Goal: Task Accomplishment & Management: Use online tool/utility

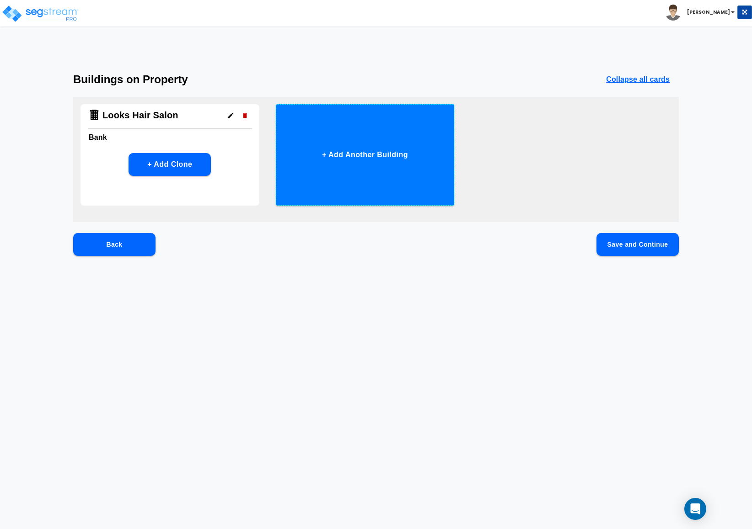
click at [342, 152] on button "+ Add Another Building" at bounding box center [365, 155] width 179 height 102
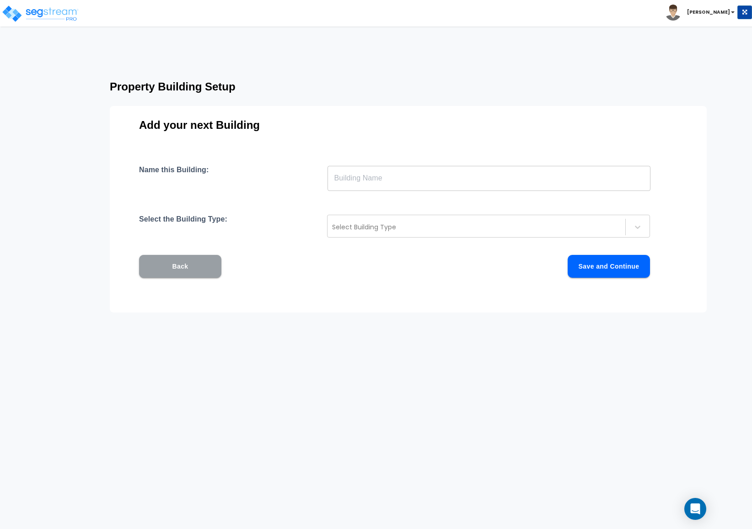
click at [198, 258] on button "Back" at bounding box center [180, 266] width 82 height 23
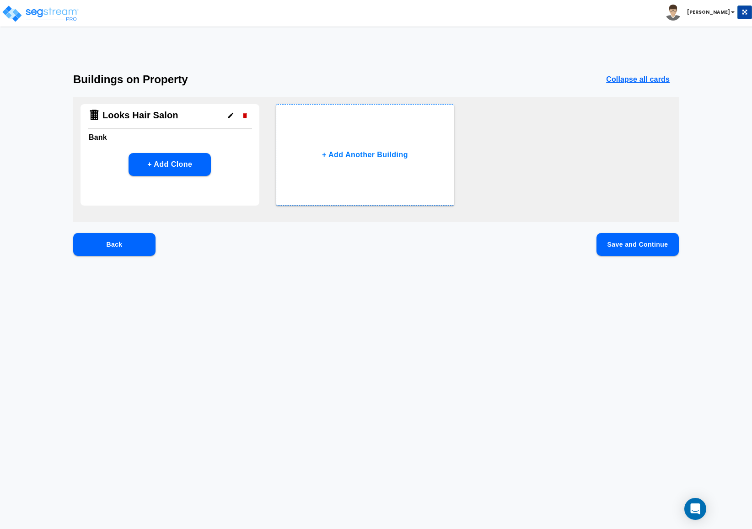
click at [174, 133] on h6 "Bank" at bounding box center [170, 137] width 162 height 13
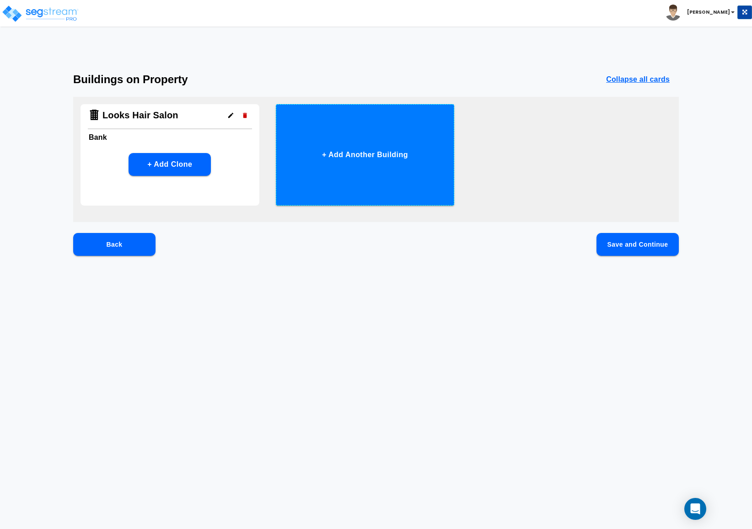
click at [343, 149] on button "+ Add Another Building" at bounding box center [365, 155] width 179 height 102
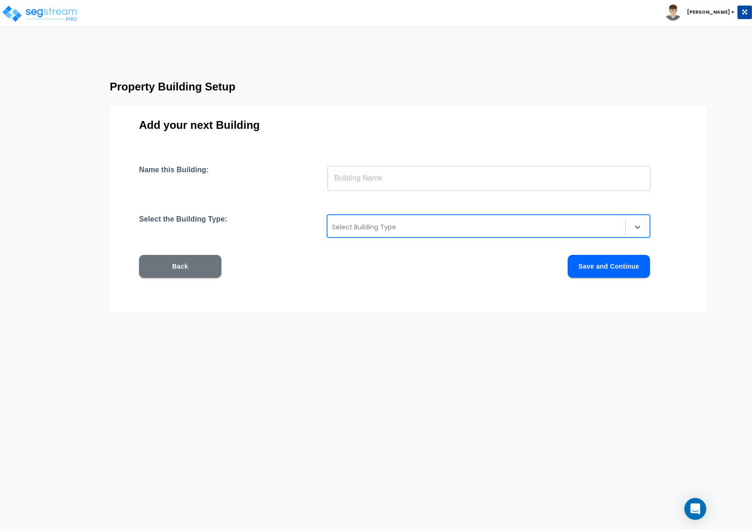
click at [341, 225] on div at bounding box center [476, 227] width 289 height 11
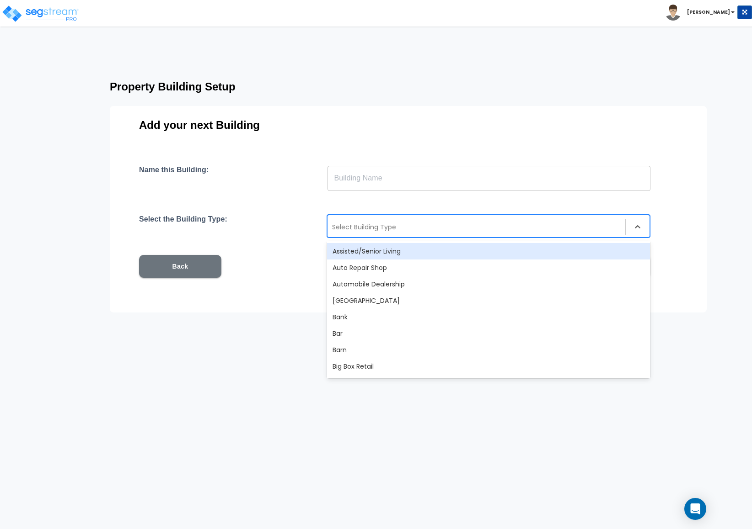
click at [358, 231] on div at bounding box center [476, 227] width 289 height 11
click at [358, 184] on input "text" at bounding box center [488, 179] width 323 height 26
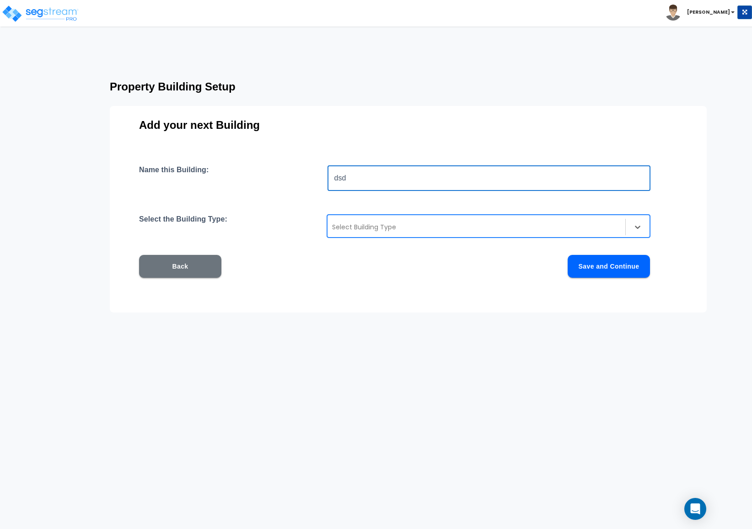
click at [364, 220] on div "Select Building Type" at bounding box center [476, 227] width 298 height 15
type input "dsd"
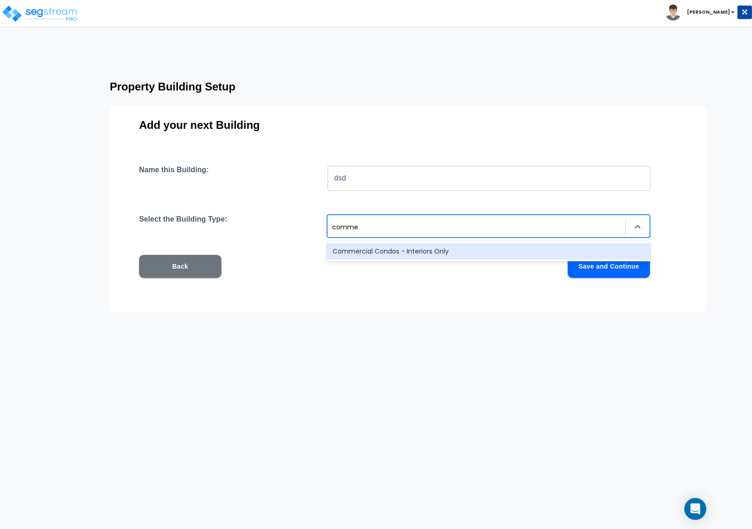
type input "commer"
click at [370, 250] on div "Commercial Condos - Interiors Only" at bounding box center [488, 251] width 323 height 16
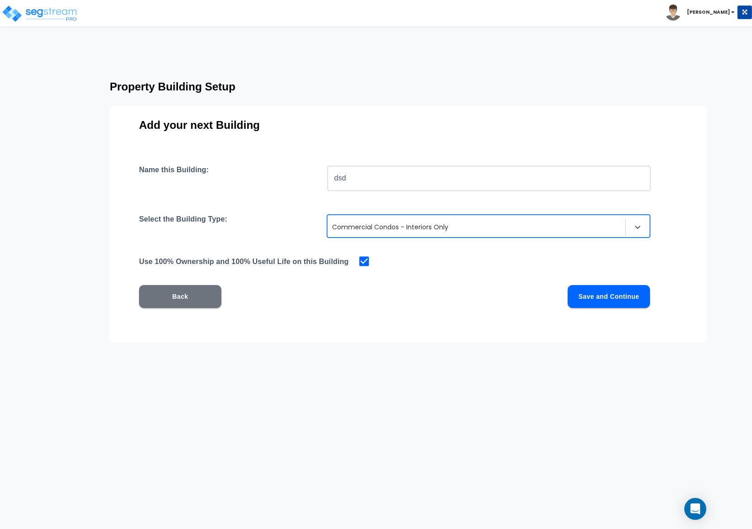
click at [585, 288] on button "Save and Continue" at bounding box center [608, 296] width 82 height 23
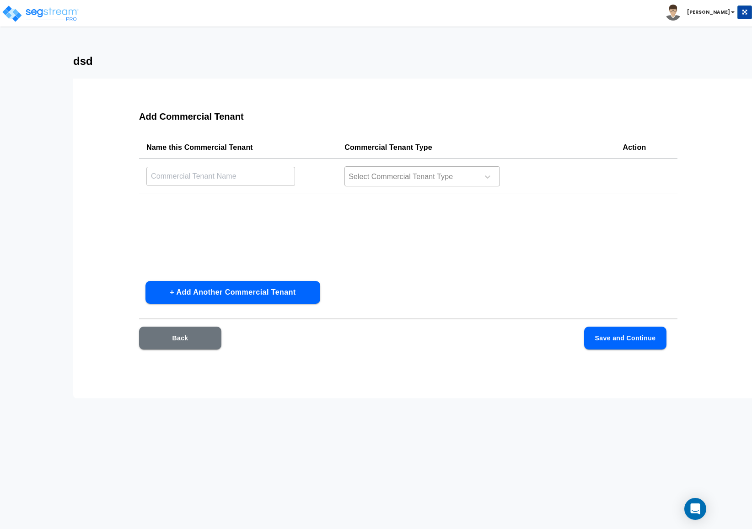
click at [390, 182] on div at bounding box center [410, 177] width 125 height 12
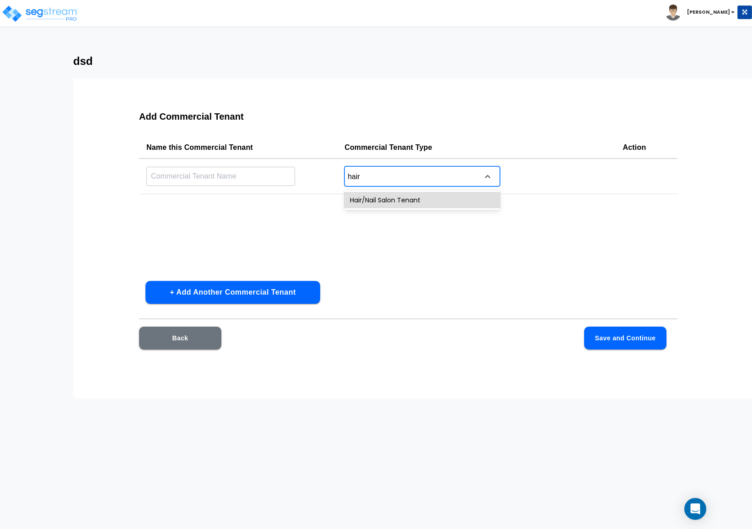
type input "hair"
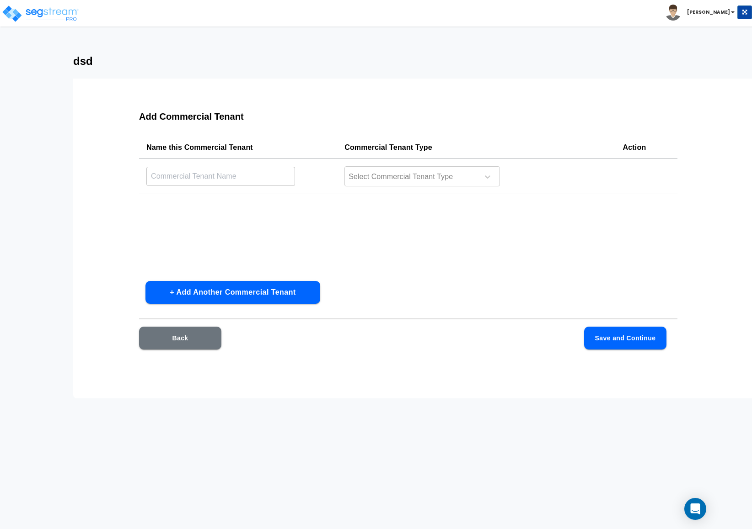
click at [246, 399] on html "Toggle navigation Cherry Mae x" at bounding box center [376, 199] width 752 height 399
click at [369, 180] on div at bounding box center [410, 177] width 125 height 12
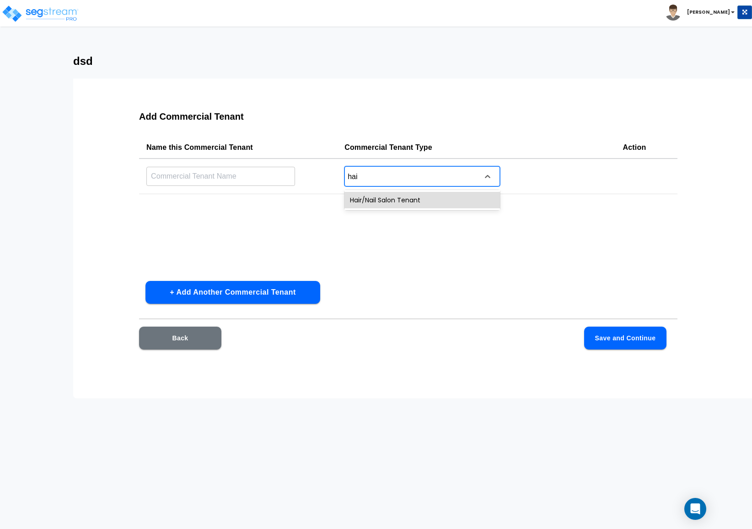
type input "hair"
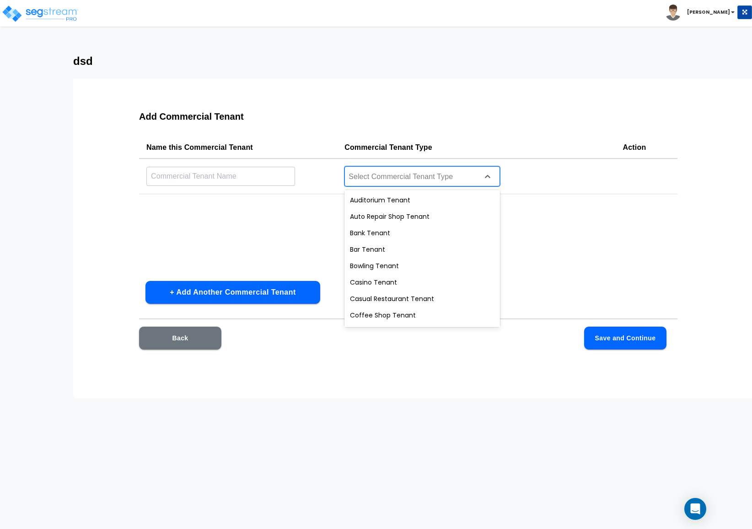
drag, startPoint x: 367, startPoint y: 173, endPoint x: 353, endPoint y: 180, distance: 15.3
click at [353, 180] on div at bounding box center [410, 177] width 125 height 12
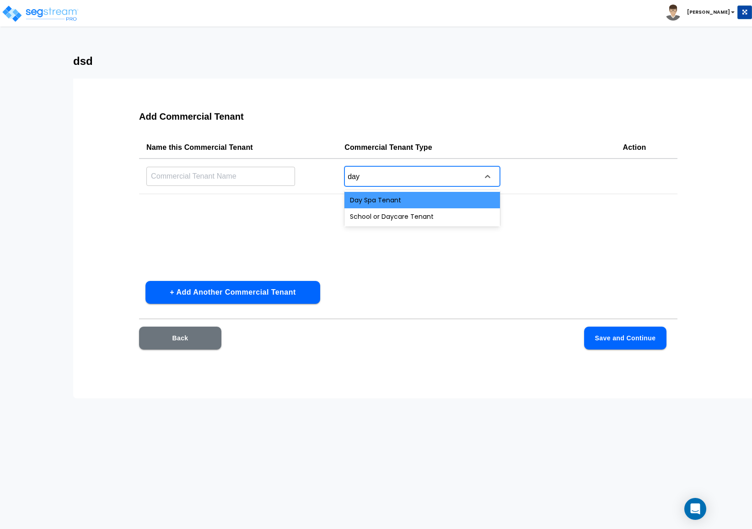
type input "day"
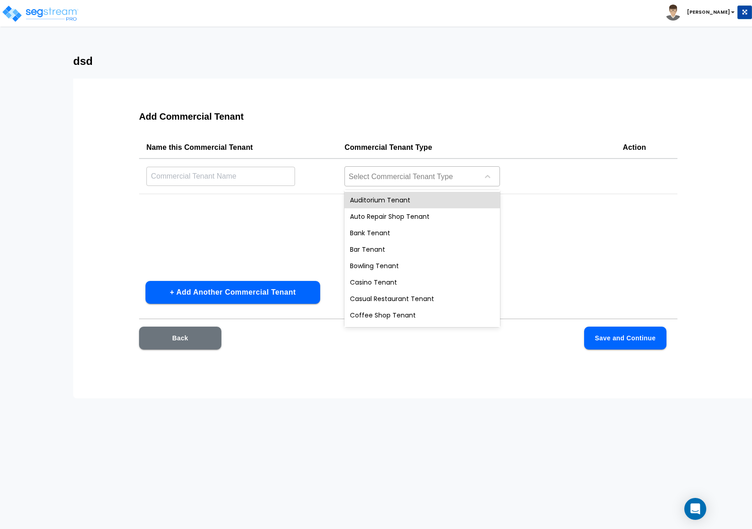
click at [380, 180] on div at bounding box center [410, 177] width 125 height 12
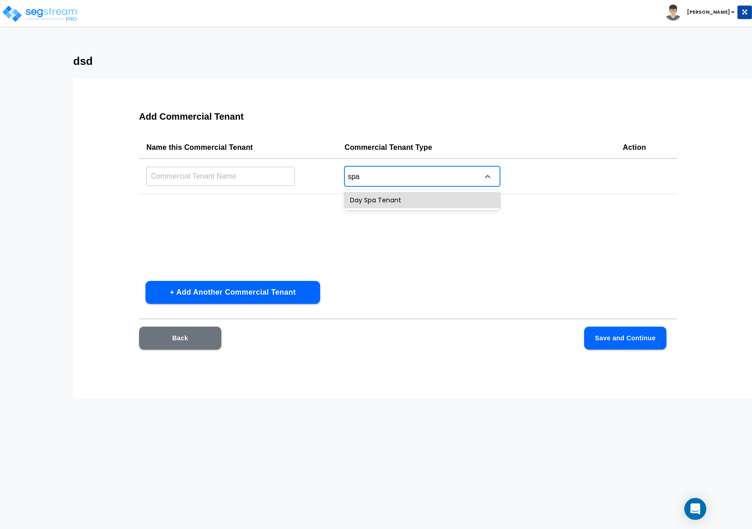
type input "spa"
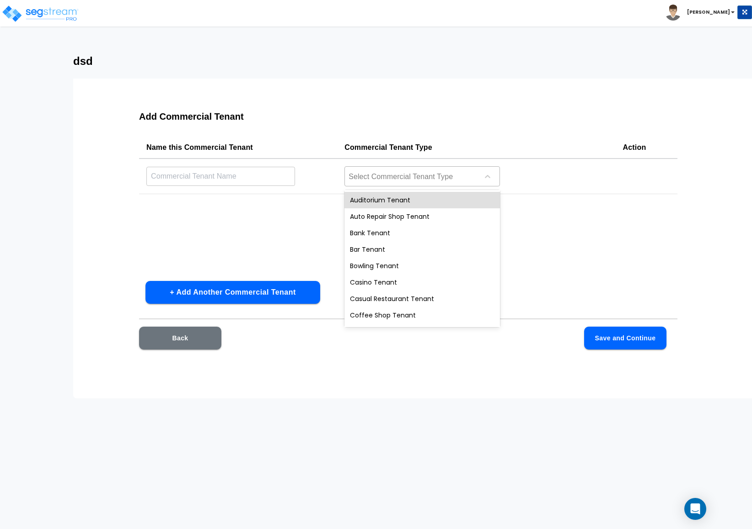
drag, startPoint x: 374, startPoint y: 169, endPoint x: 372, endPoint y: 173, distance: 4.7
click at [374, 169] on div "Select Commercial Tenant Type" at bounding box center [421, 176] width 155 height 20
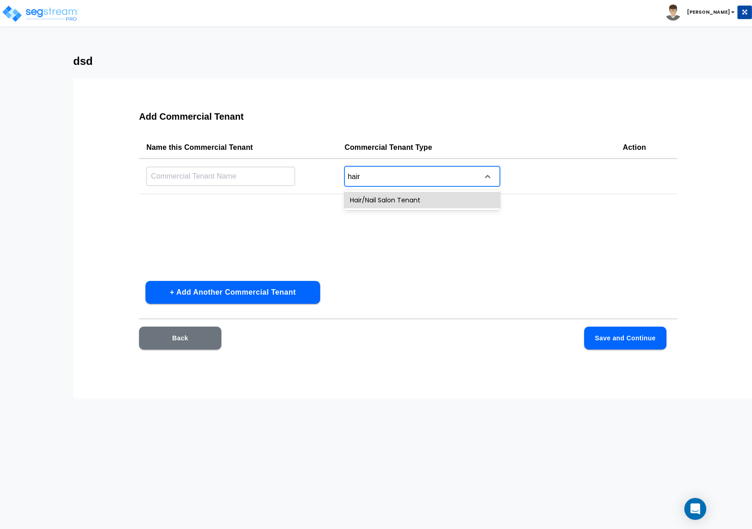
type input "hair"
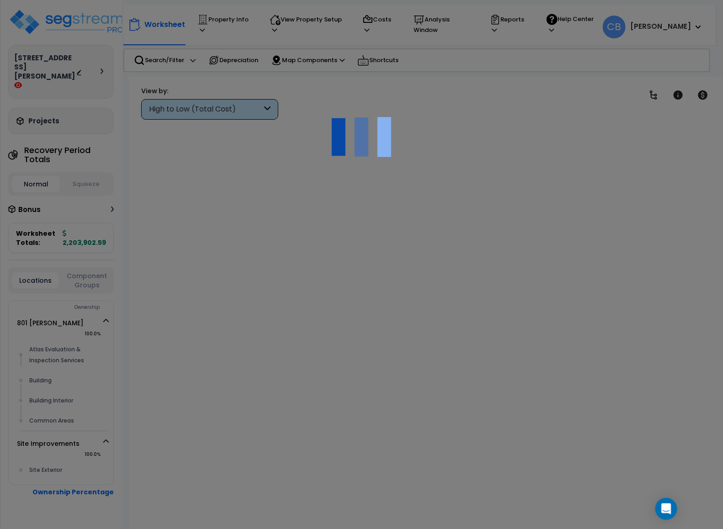
click at [287, 40] on div at bounding box center [361, 264] width 723 height 529
click at [149, 48] on div at bounding box center [361, 264] width 723 height 529
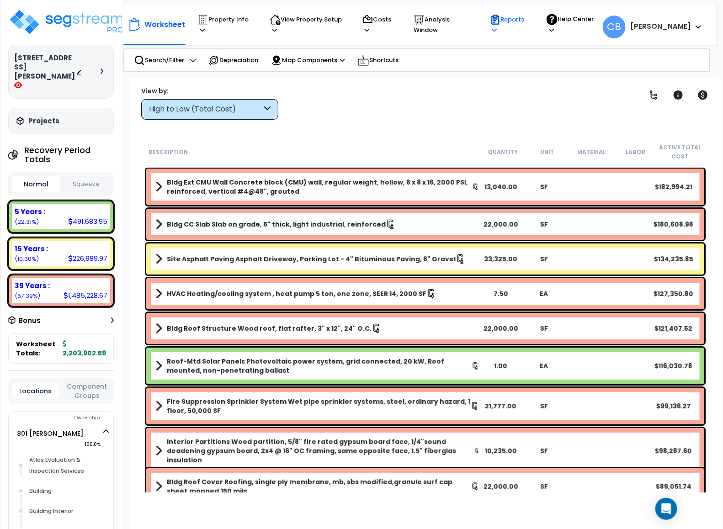
click at [497, 21] on icon at bounding box center [495, 20] width 4 height 4
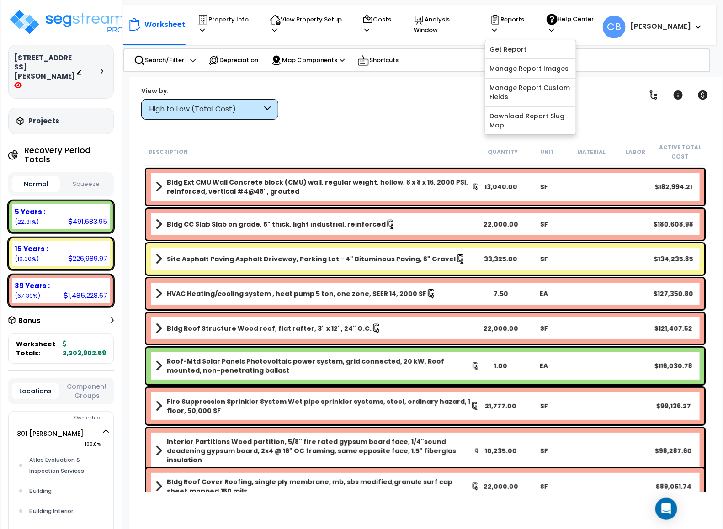
drag, startPoint x: 516, startPoint y: 52, endPoint x: 455, endPoint y: 110, distance: 83.8
click at [455, 110] on div "Clear Filters" at bounding box center [457, 103] width 335 height 34
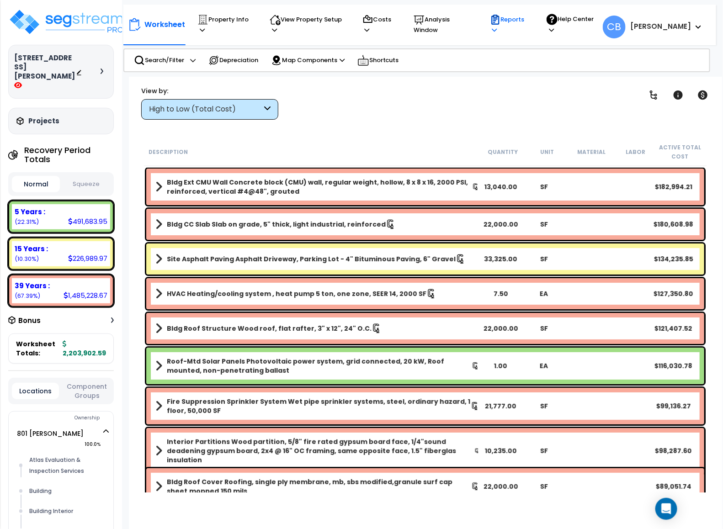
click at [522, 29] on p "Reports" at bounding box center [509, 24] width 39 height 21
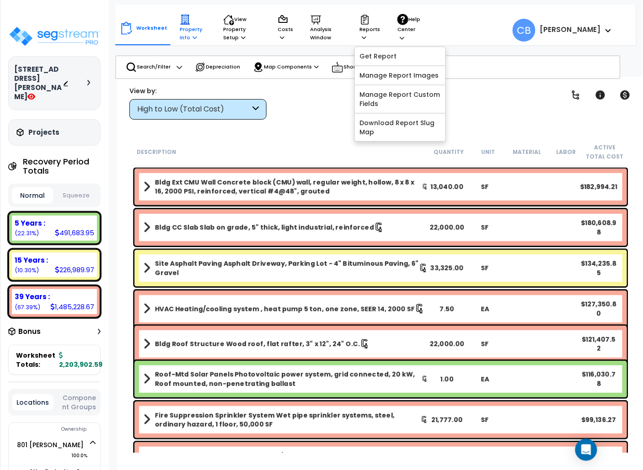
click at [196, 36] on p "Property Info" at bounding box center [193, 28] width 26 height 28
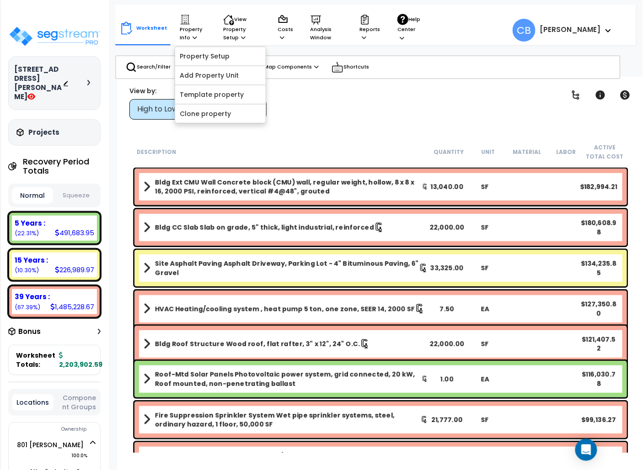
scroll to position [40, 0]
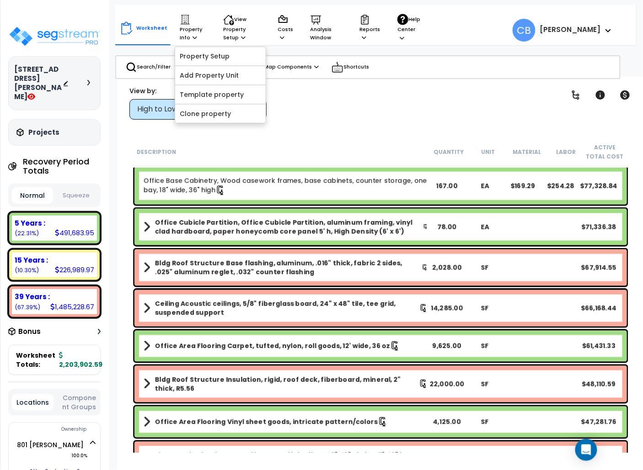
click at [381, 242] on div "Office Cubicle Partition, Office Cubicle Partition, aluminum framing, vinyl cla…" at bounding box center [380, 227] width 492 height 37
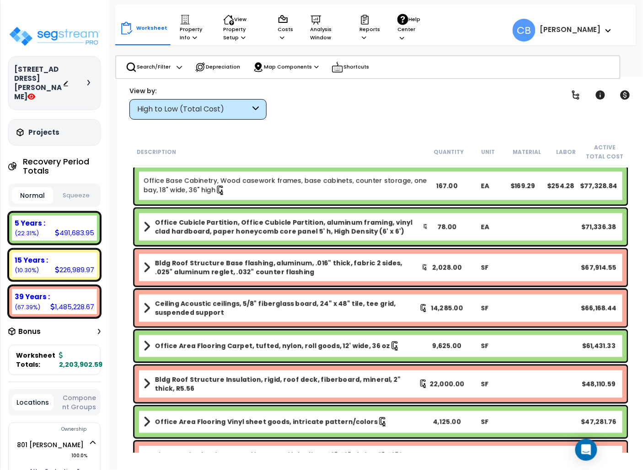
scroll to position [609, 0]
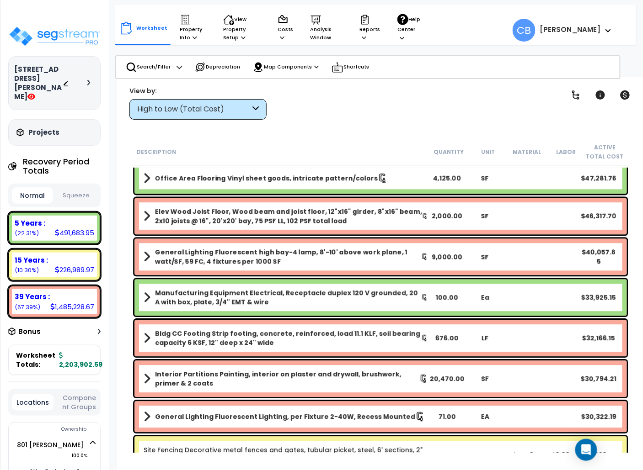
click at [381, 241] on div "General Lighting Fluorescent high bay-4 lamp, 8'-10' above work plane, 1 watt/S…" at bounding box center [380, 257] width 492 height 37
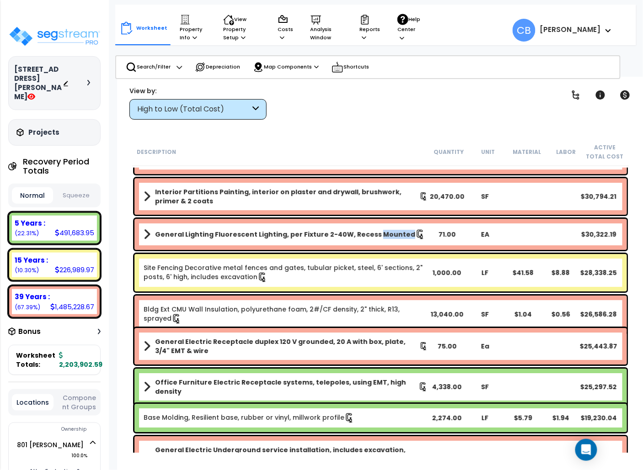
click at [381, 241] on div "General Lighting Fluorescent Lighting, per Fixture 2-40W, Recess Mounted 71.00 …" at bounding box center [380, 234] width 492 height 31
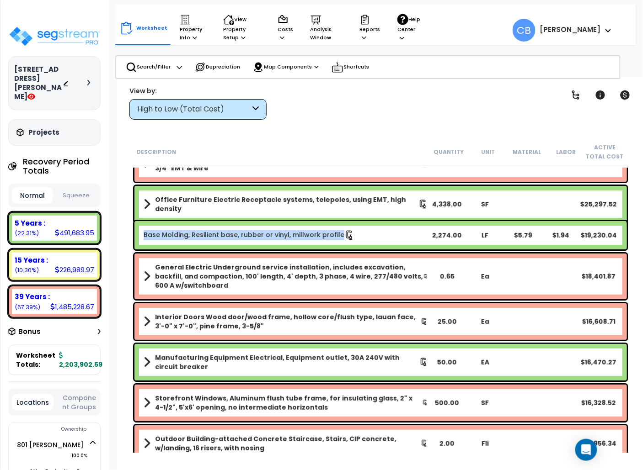
click at [381, 241] on div "Base Molding, Resilient base, rubber or vinyl, millwork profile 2,274.00 LF $5.…" at bounding box center [380, 235] width 492 height 28
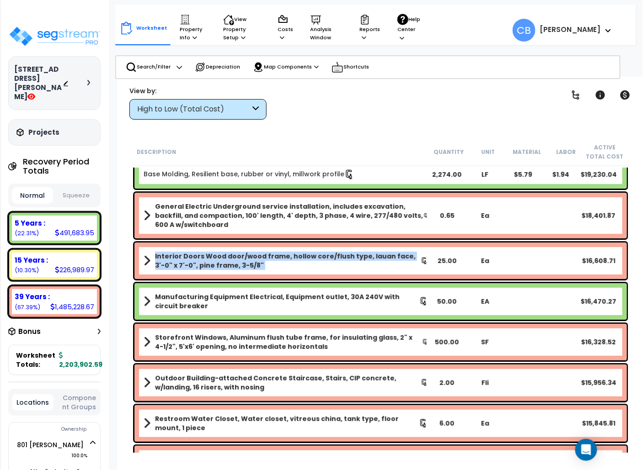
click at [381, 241] on div "Interior Doors Wood door/wood frame, hollow core/flush type, lauan face, 3'-0" …" at bounding box center [380, 261] width 497 height 41
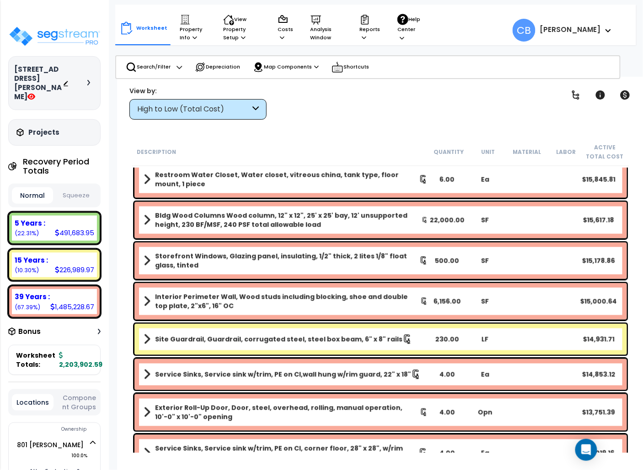
click at [381, 241] on div "Storefront Windows, Glazing panel, insulating, 1/2" thick, 2 lites 1/8" float g…" at bounding box center [380, 261] width 497 height 41
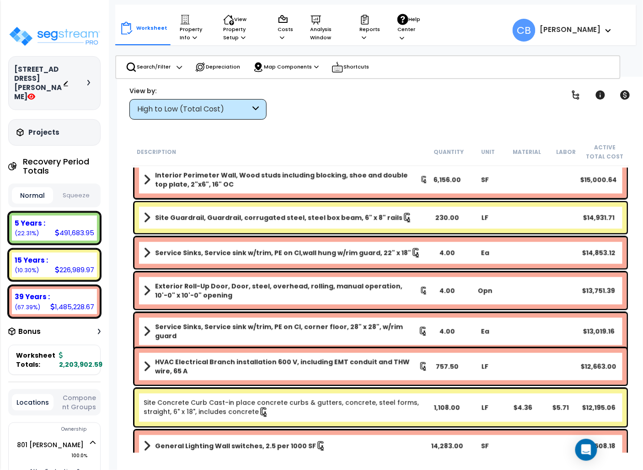
click at [381, 241] on div "Service Sinks, Service sink w/trim, PE on CI,wall hung w/rim guard, 22" x 18" 4…" at bounding box center [380, 253] width 492 height 31
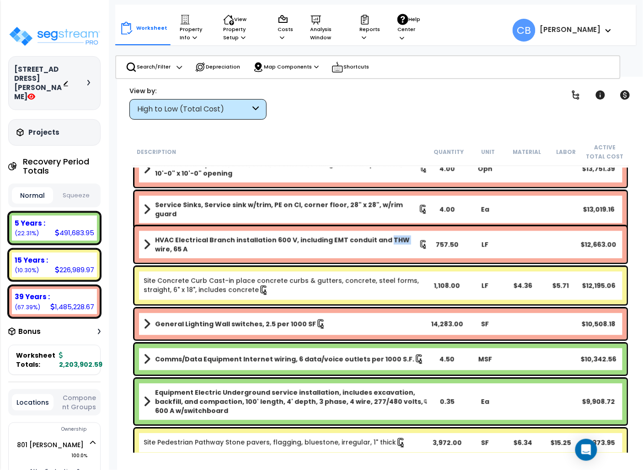
click at [381, 241] on b "HVAC Electrical Branch installation 600 V, including EMT conduit and THW wire, …" at bounding box center [287, 245] width 264 height 18
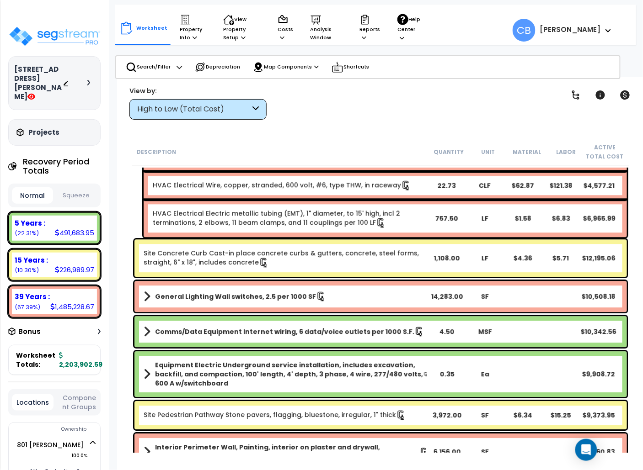
click at [381, 241] on div "Site Concrete Curb Cast-in place concrete curbs & gutters, concrete, steel form…" at bounding box center [380, 258] width 492 height 37
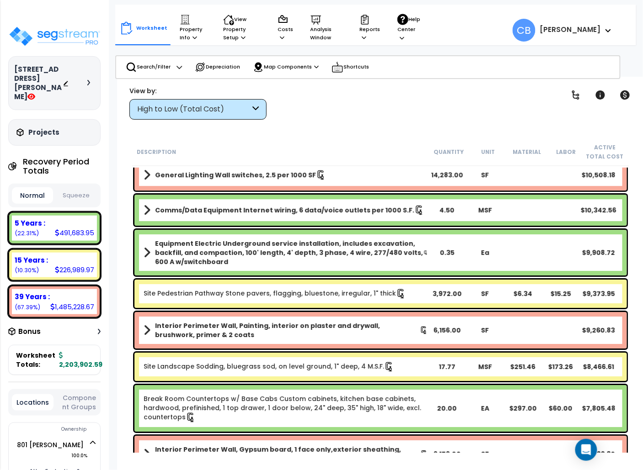
click at [381, 241] on b "Equipment Electric Underground service installation, includes excavation, backf…" at bounding box center [289, 252] width 268 height 27
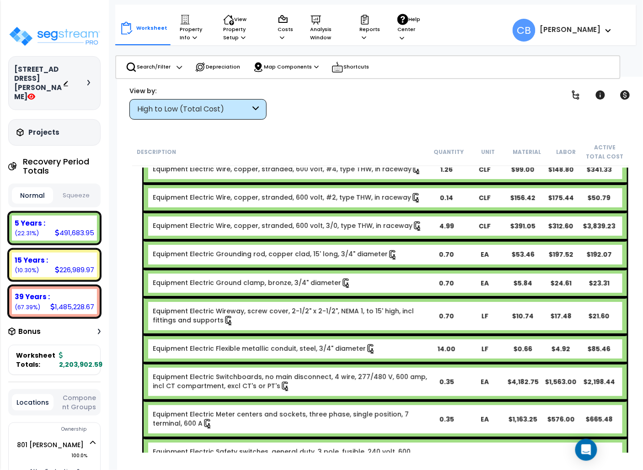
click at [381, 241] on div "Equipment Electric Grounding rod, copper clad, 15' long, 3/4" diameter 0.70 EA …" at bounding box center [385, 255] width 483 height 28
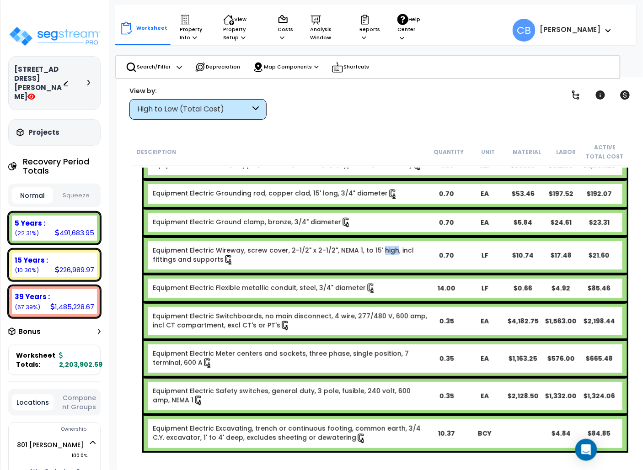
click at [381, 246] on b "Equipment Electric Wireway, screw cover, 2-1/2" x 2-1/2", NEMA 1, to 15' high, …" at bounding box center [283, 255] width 261 height 18
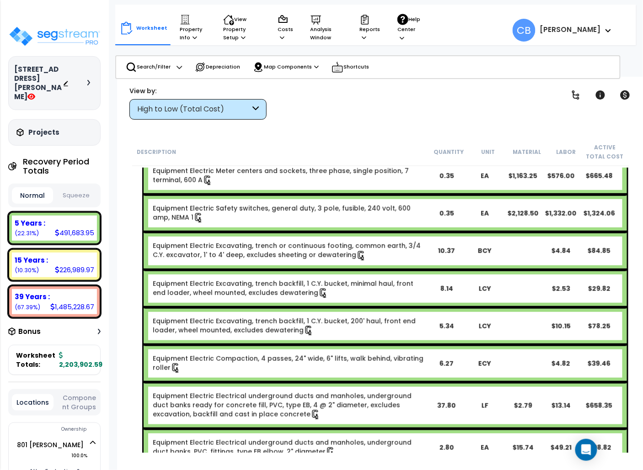
click at [381, 241] on link "Equipment Electric Excavating, trench or continuous footing, common earth, 3/4 …" at bounding box center [287, 250] width 268 height 18
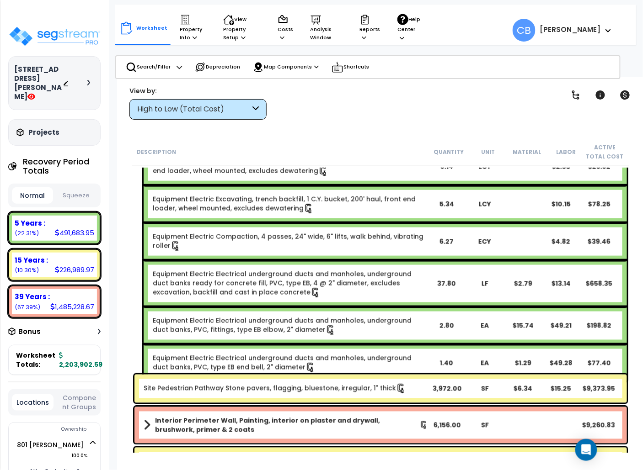
click at [381, 241] on div "Equipment Electric Compaction, 4 passes, 24" wide, 6" lifts, walk behind, vibra…" at bounding box center [290, 241] width 274 height 19
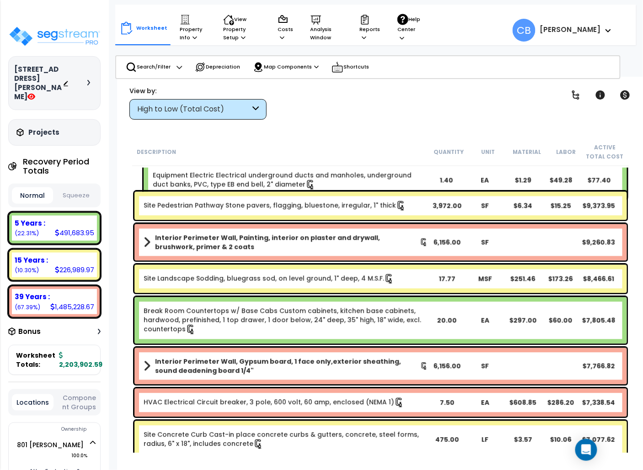
click at [381, 241] on b "Interior Perimeter Wall, Painting, interior on plaster and drywall, brushwork, …" at bounding box center [287, 243] width 265 height 18
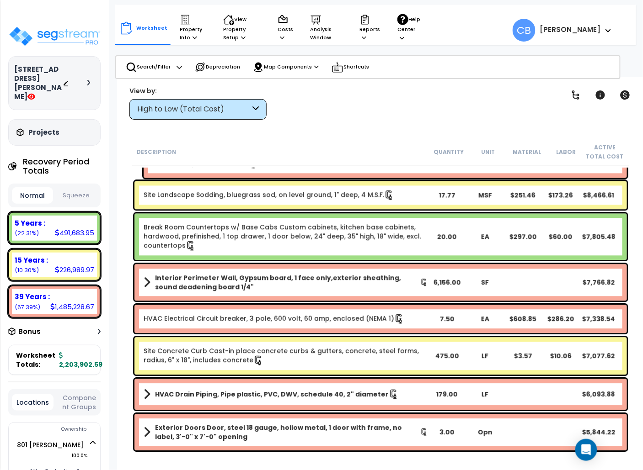
click at [381, 241] on b "Break Room Countertops w/ Base Cabs Custom cabinets, kitchen base cabinets, har…" at bounding box center [283, 236] width 278 height 27
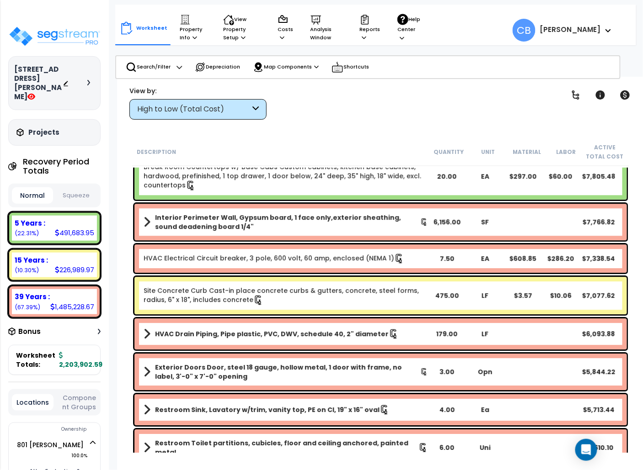
click at [381, 241] on div "Interior Perimeter Wall, Gypsum board, 1 face only,exterior sheathing, sound de…" at bounding box center [380, 222] width 497 height 41
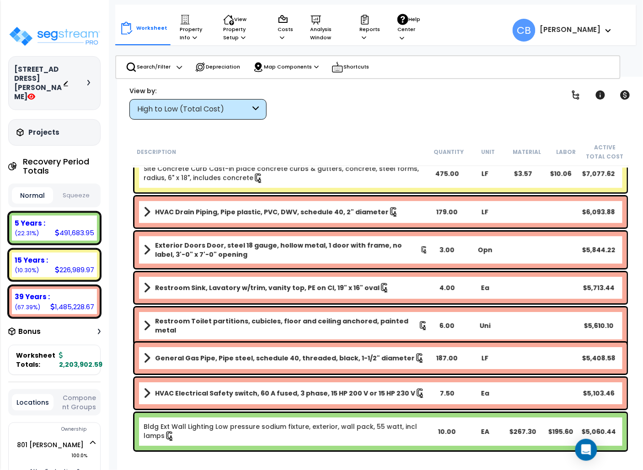
click at [381, 241] on b "Exterior Doors Door, steel 18 gauge, hollow metal, 1 door with frame, no label,…" at bounding box center [287, 250] width 265 height 18
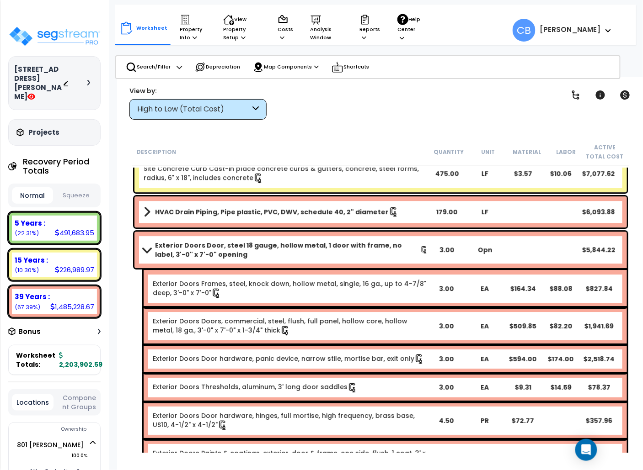
click at [381, 241] on b "Exterior Doors Door, steel 18 gauge, hollow metal, 1 door with frame, no label,…" at bounding box center [287, 250] width 265 height 18
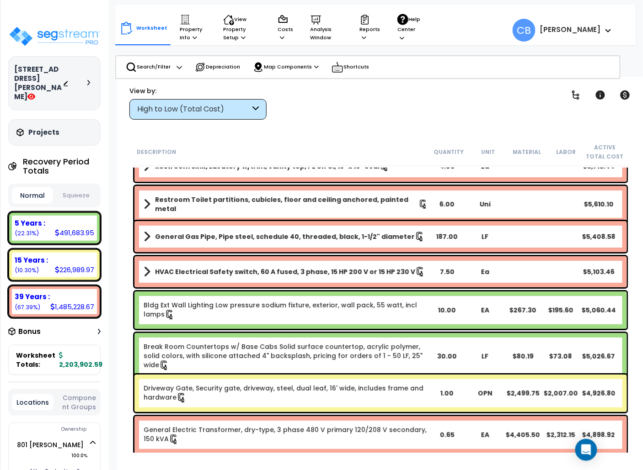
click at [381, 241] on b "General Gas Pipe, Pipe steel, schedule 40, threaded, black, 1-1/2" diameter" at bounding box center [285, 236] width 260 height 9
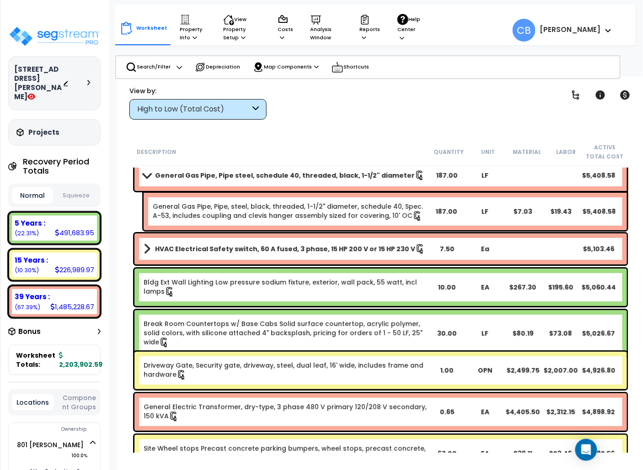
click at [381, 241] on div "HVAC Electrical Safety switch, 60 A fused, 3 phase, 15 HP 200 V or 15 HP 230 V …" at bounding box center [380, 249] width 492 height 31
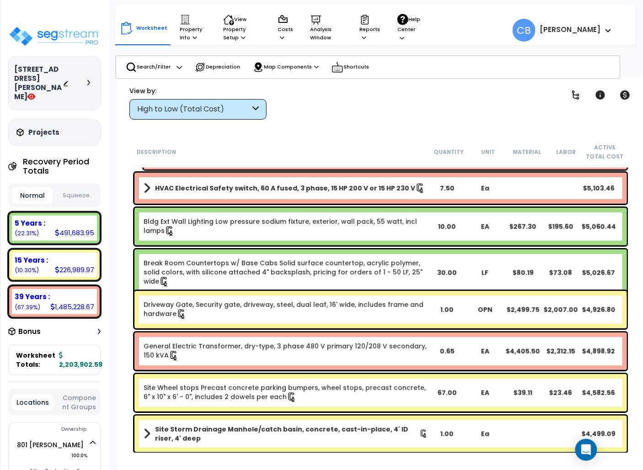
click at [381, 241] on div "Bldg Ext Wall Lighting Low pressure sodium fixture, exterior, wall pack, 55 wat…" at bounding box center [380, 226] width 492 height 37
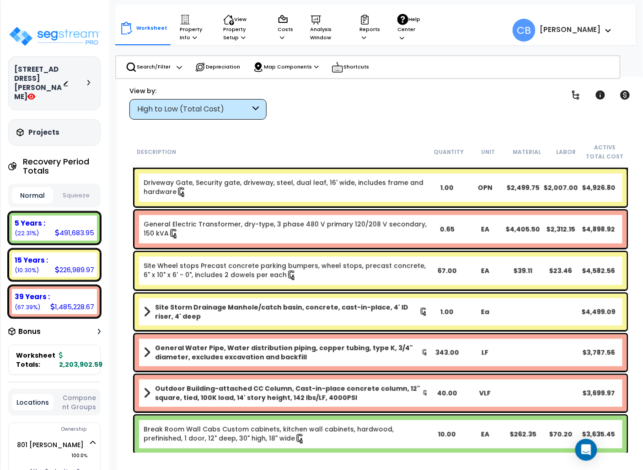
click at [381, 241] on div "General Electric Transformer, dry-type, 3 phase 480 V primary 120/208 V seconda…" at bounding box center [380, 229] width 492 height 37
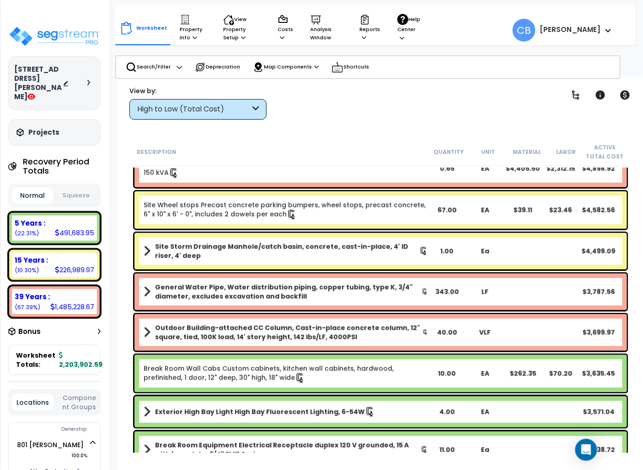
click at [381, 241] on div "Site Storm Drainage Manhole/catch basin, concrete, cast-in-place, 4' ID riser, …" at bounding box center [380, 251] width 492 height 37
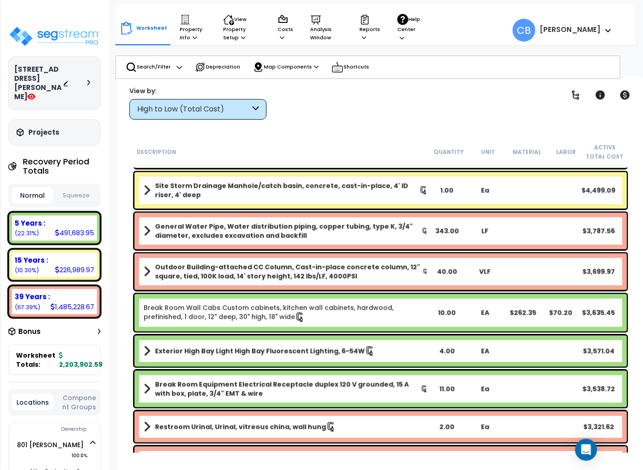
click at [381, 241] on div "General Water Pipe, Water distribution piping, copper tubing, type K, 3/4" diam…" at bounding box center [380, 231] width 492 height 37
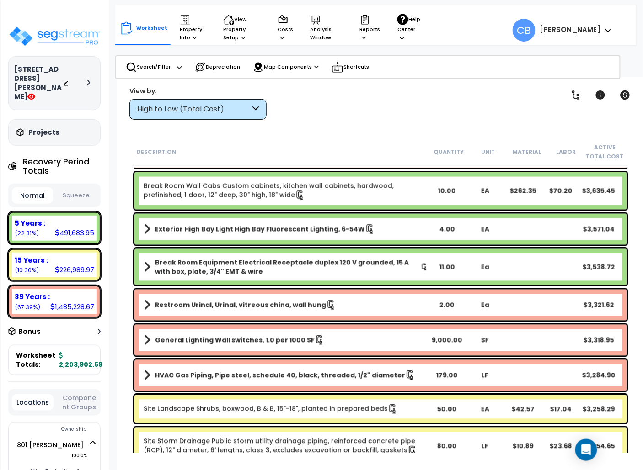
click at [381, 241] on div "Exterior High Bay Light High Bay Fluorescent Lighting, 6-54W 4.00 EA $3,571.04" at bounding box center [380, 229] width 492 height 31
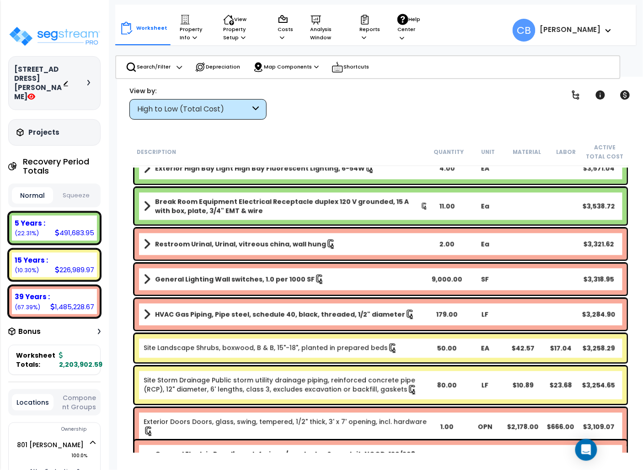
click at [381, 241] on link "Restroom Urinal, Urinal, vitreous china, wall hung" at bounding box center [286, 244] width 284 height 13
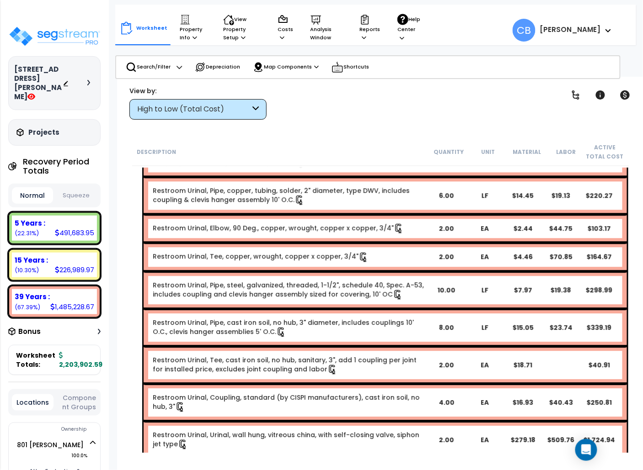
click at [381, 243] on div "Restroom Urinal, Tee, copper, wrought, copper x copper, 3/4" 2.00 EA $4.46 $70.…" at bounding box center [385, 257] width 483 height 28
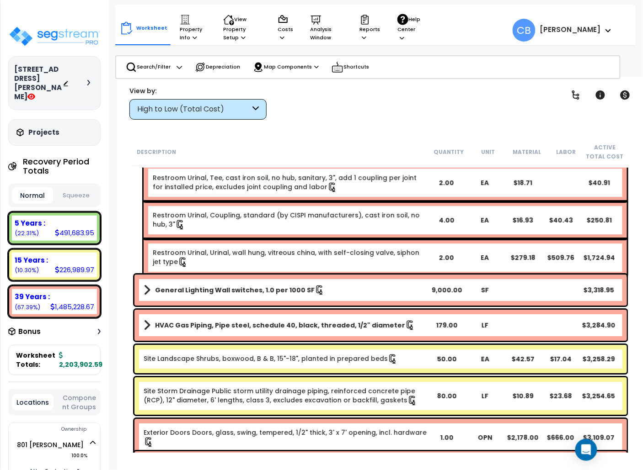
click at [381, 241] on div "Restroom Urinal, Urinal, wall hung, vitreous china, with self-closing valve, si…" at bounding box center [385, 257] width 483 height 37
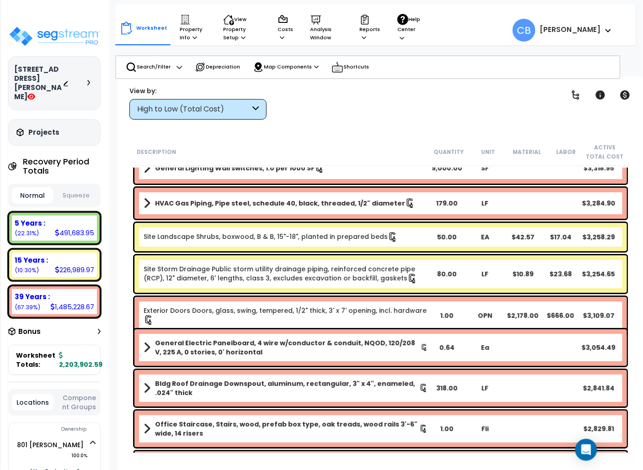
click at [388, 241] on icon at bounding box center [393, 237] width 10 height 10
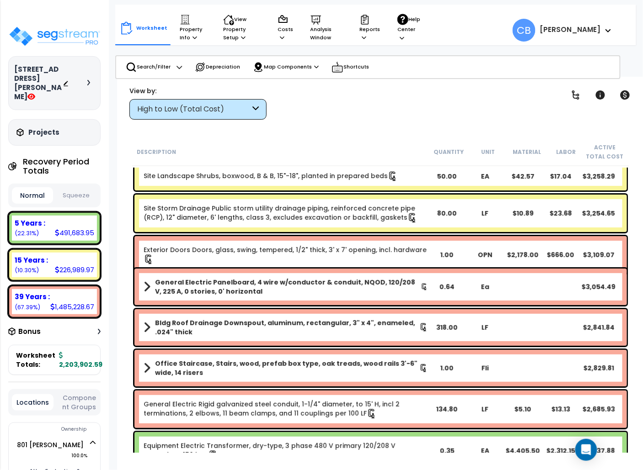
click at [381, 241] on div "Exterior Doors Doors, glass, swing, tempered, 1/2" thick, 3' x 7' opening, incl…" at bounding box center [380, 254] width 492 height 37
click at [348, 216] on link "Site Storm Drainage Public storm utility drainage piping, reinforced concrete p…" at bounding box center [281, 213] width 274 height 18
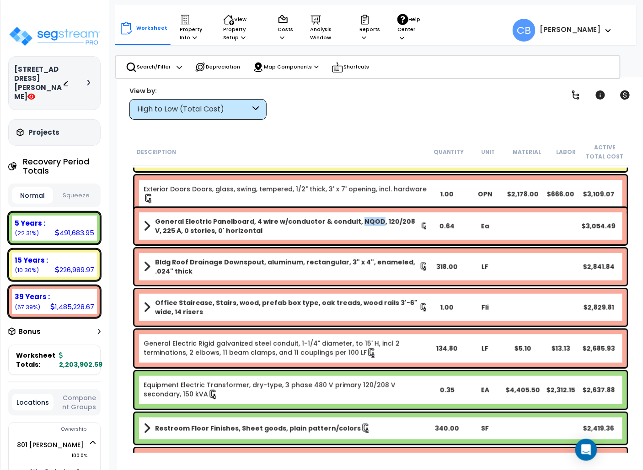
click at [348, 216] on div "General Electric Panelboard, 4 wire w/conductor & conduit, NQOD, 120/208 V, 225…" at bounding box center [380, 226] width 492 height 37
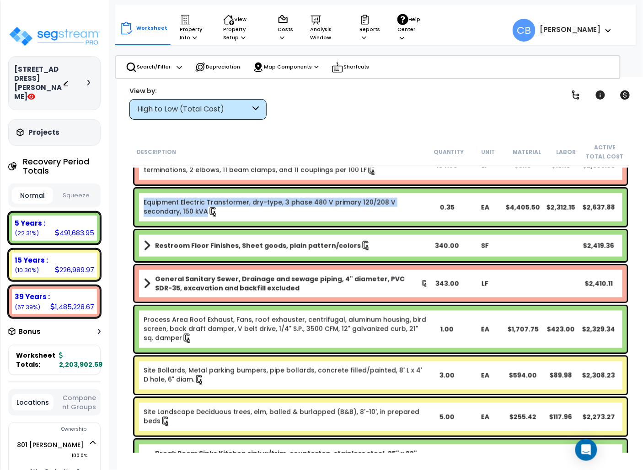
click at [348, 216] on div "Equipment Electric Transformer, dry-type, 3 phase 480 V primary 120/208 V secon…" at bounding box center [286, 207] width 284 height 19
click at [326, 231] on div "Restroom Floor Finishes, Sheet goods, plain pattern/colors 340.00 SF $2,419.36" at bounding box center [380, 245] width 492 height 31
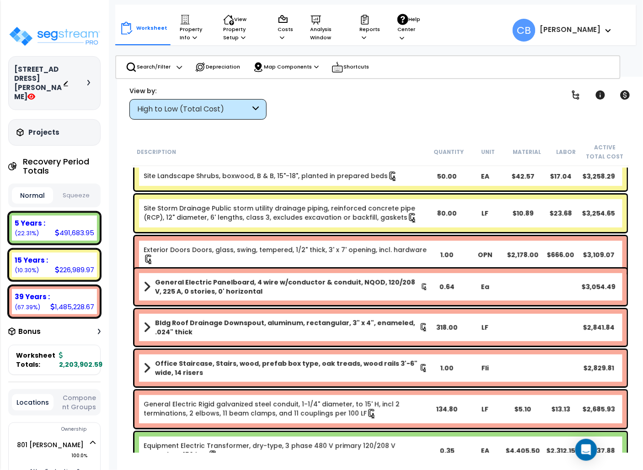
click at [326, 231] on div "Site Storm Drainage Public storm utility drainage piping, reinforced concrete p…" at bounding box center [380, 213] width 492 height 37
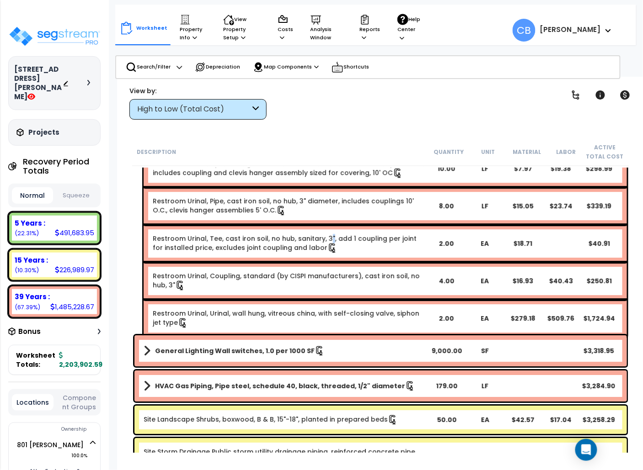
click at [326, 234] on link "Restroom Urinal, Tee, cast iron soil, no hub, sanitary, 3", add 1 coupling per …" at bounding box center [285, 243] width 264 height 18
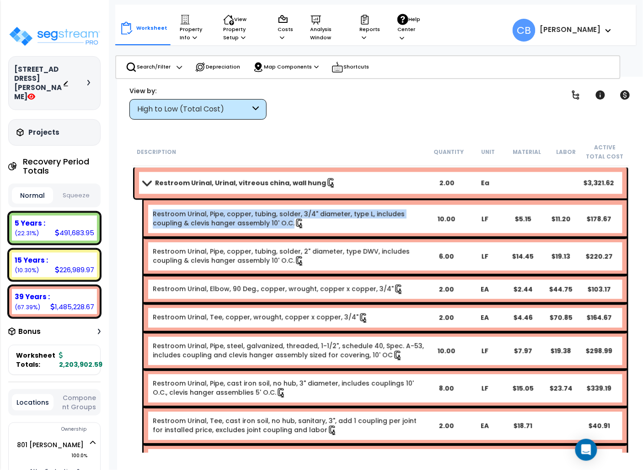
click at [326, 231] on div "Restroom Urinal, Pipe, copper, tubing, solder, 3/4" diameter, type L, includes …" at bounding box center [385, 219] width 483 height 37
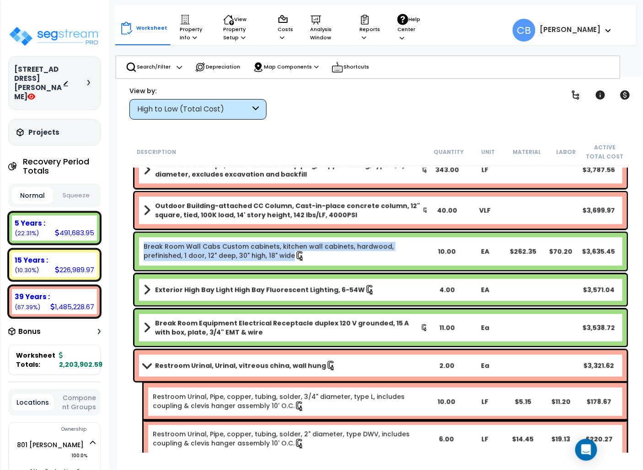
click at [326, 231] on div "Break Room Wall Cabs Custom cabinets, kitchen wall cabinets, hardwood, prefinis…" at bounding box center [380, 252] width 497 height 42
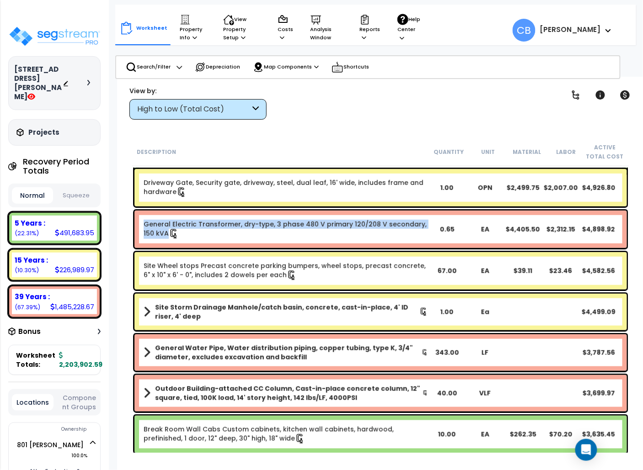
click at [326, 231] on div "General Electric Transformer, dry-type, 3 phase 480 V primary 120/208 V seconda…" at bounding box center [286, 229] width 284 height 19
click at [326, 231] on div "Site Concrete Curb Cast-in place concrete curbs & gutters, concrete, steel form…" at bounding box center [380, 153] width 497 height 6192
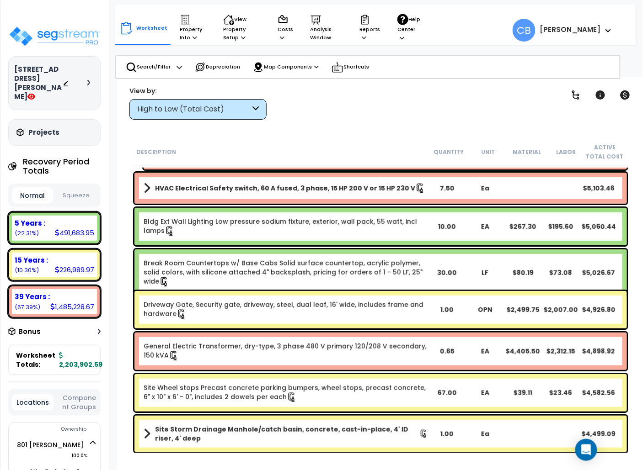
click at [326, 231] on div "Bldg Ext Wall Lighting Low pressure sodium fixture, exterior, wall pack, 55 wat…" at bounding box center [286, 226] width 284 height 19
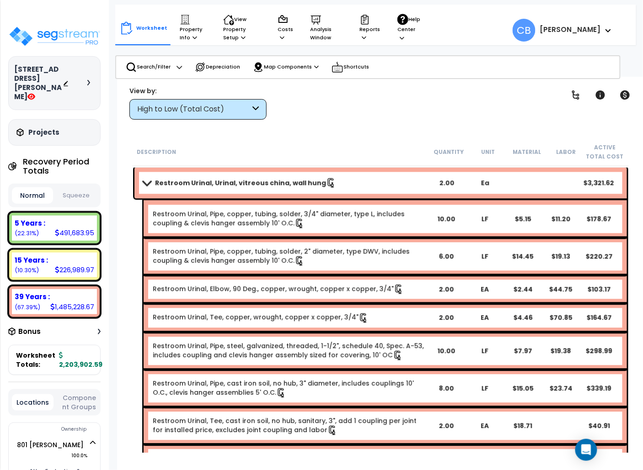
click at [326, 231] on div "Restroom Urinal, Pipe, copper, tubing, solder, 3/4" diameter, type L, includes …" at bounding box center [385, 219] width 483 height 37
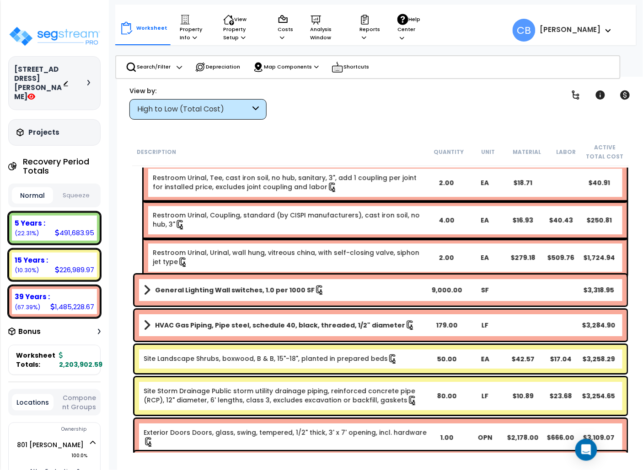
click at [326, 231] on div "Restroom Urinal, Coupling, standard (by CISPI manufacturers), cast iron soil, n…" at bounding box center [385, 220] width 483 height 37
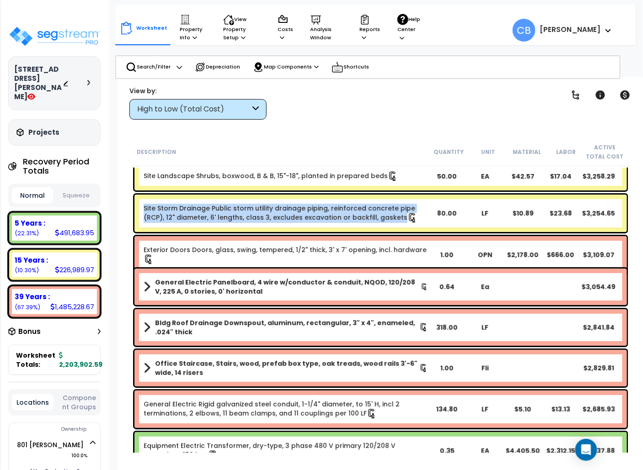
click at [326, 231] on div "Site Storm Drainage Public storm utility drainage piping, reinforced concrete p…" at bounding box center [380, 213] width 492 height 37
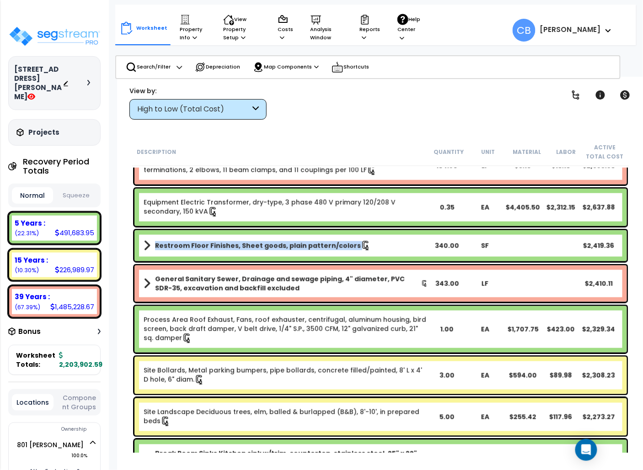
click at [326, 231] on div "Restroom Floor Finishes, Sheet goods, plain pattern/colors 340.00 SF $2,419.36" at bounding box center [380, 245] width 492 height 31
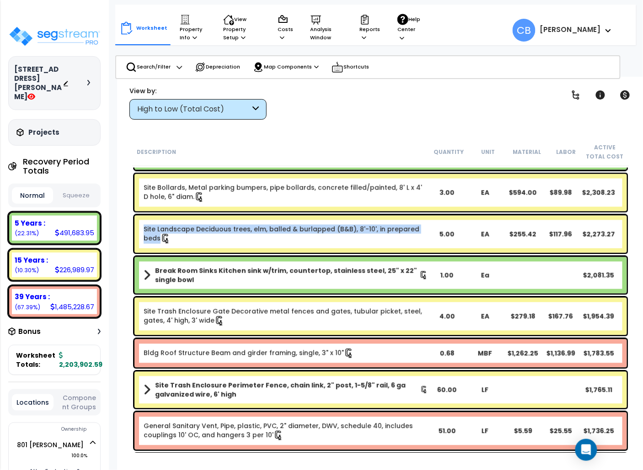
click at [326, 231] on link "Site Landscape Deciduous trees, elm, balled & burlapped (B&B), 8'-10', in prepa…" at bounding box center [282, 234] width 276 height 18
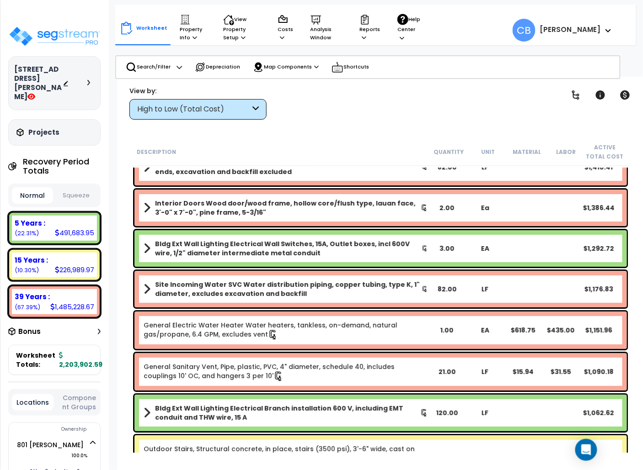
click at [326, 231] on div "Bldg Ext Wall Lighting Electrical Wall Switches, 15A, Outlet boxes, incl 600V w…" at bounding box center [380, 248] width 492 height 37
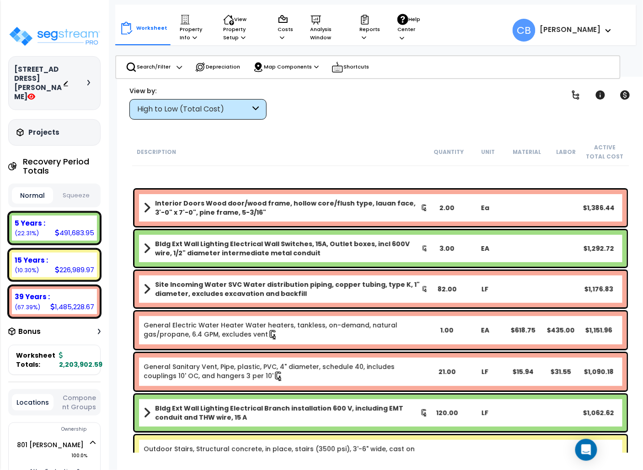
scroll to position [5060, 0]
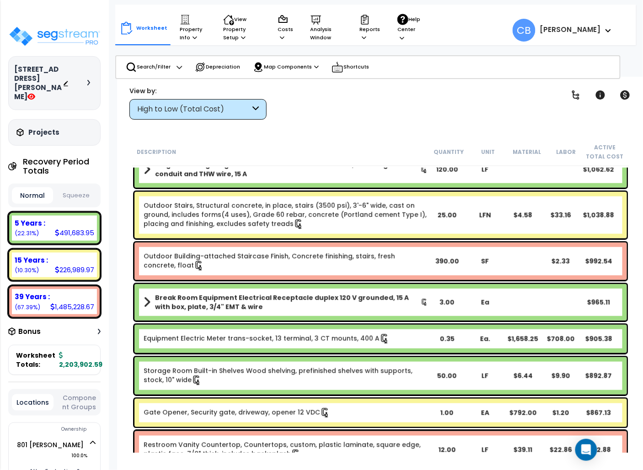
click at [326, 231] on div "Outdoor Stairs, Structural concrete, in place, stairs (3500 psi), 3'-6" wide, c…" at bounding box center [380, 215] width 492 height 47
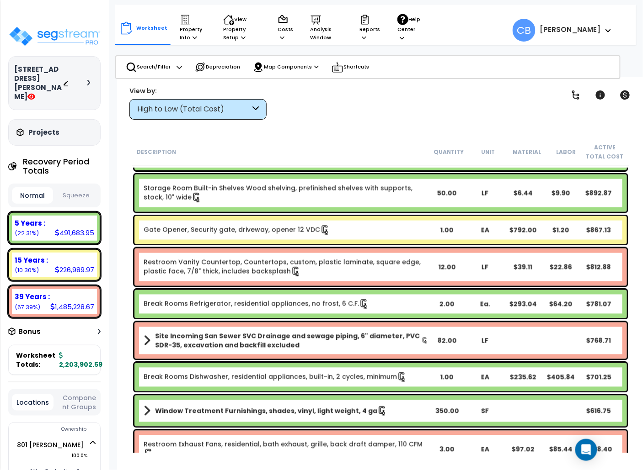
click at [326, 231] on div "Gate Opener, Security gate, driveway, opener 12 VDC" at bounding box center [286, 230] width 284 height 10
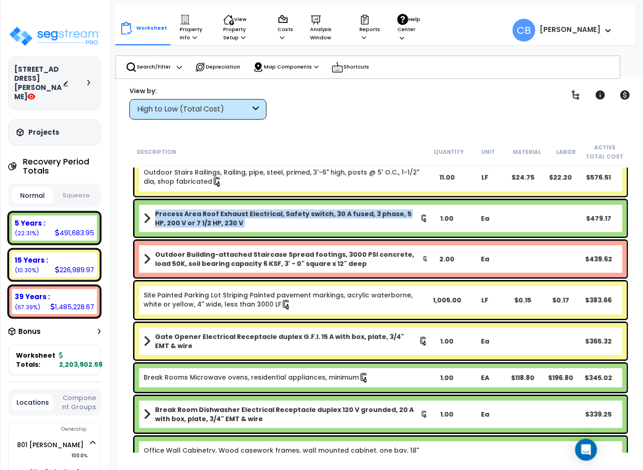
click at [326, 231] on div "Process Area Roof Exhaust Electrical, Safety switch, 30 A fused, 3 phase, 5 HP,…" at bounding box center [380, 218] width 492 height 37
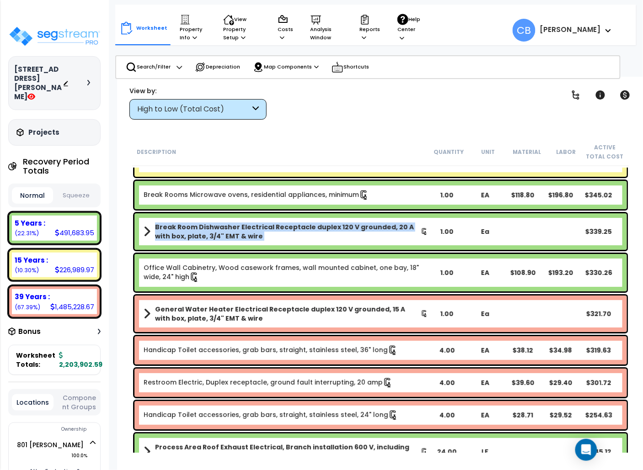
click at [326, 231] on b "Break Room Dishwasher Electrical Receptacle duplex 120 V grounded, 20 A with bo…" at bounding box center [288, 232] width 266 height 18
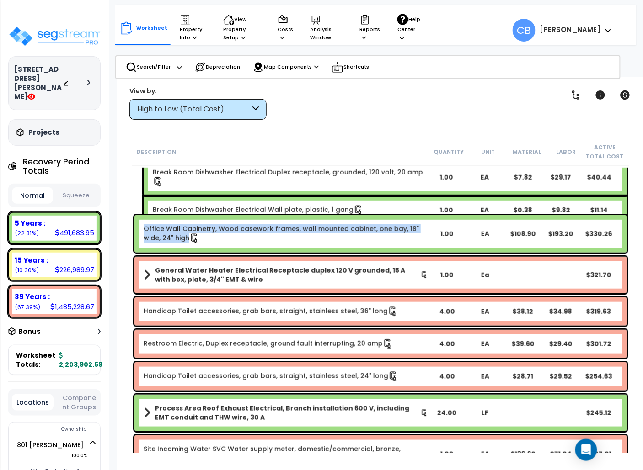
click at [326, 231] on link "Office Wall Cabinetry, Wood casework frames, wall mounted cabinet, one bay, 18"…" at bounding box center [281, 234] width 275 height 18
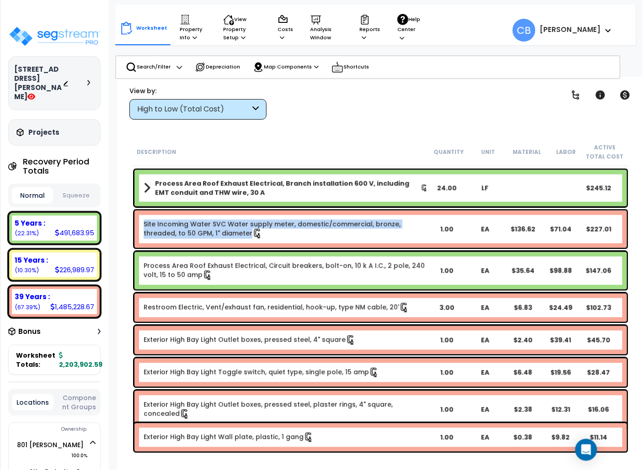
click at [326, 231] on div "Site Incoming Water SVC Water supply meter, domestic/commercial, bronze, thread…" at bounding box center [286, 229] width 284 height 19
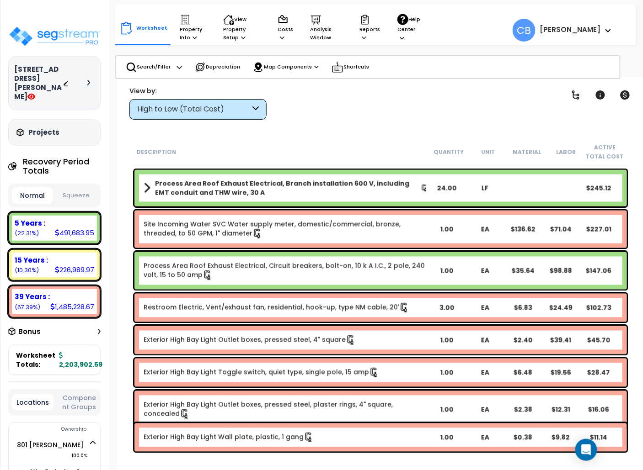
click at [326, 231] on div "Site Incoming Water SVC Water supply meter, domestic/commercial, bronze, thread…" at bounding box center [286, 229] width 284 height 19
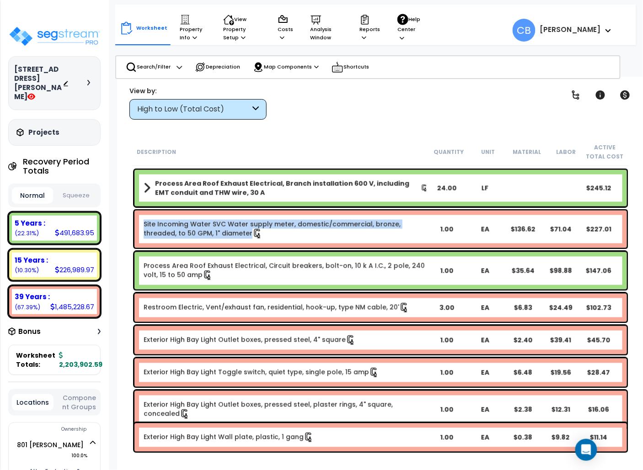
click at [326, 231] on div "Site Incoming Water SVC Water supply meter, domestic/commercial, bronze, thread…" at bounding box center [286, 229] width 284 height 19
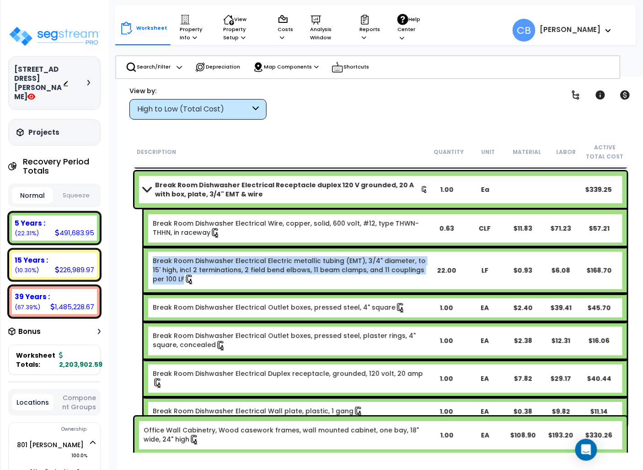
click at [317, 284] on div "Break Room Dishwasher Electrical Electric metallic tubing (EMT), 3/4" diameter,…" at bounding box center [385, 270] width 483 height 47
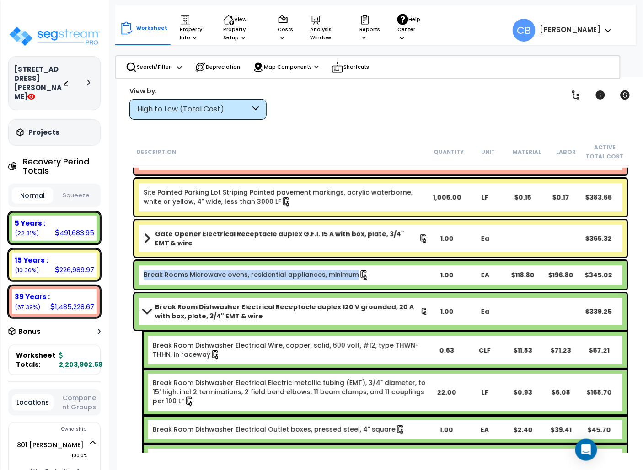
click at [317, 284] on div "Break Rooms Microwave ovens, residential appliances, minimum 1.00 EA $118.80 $1…" at bounding box center [380, 275] width 492 height 28
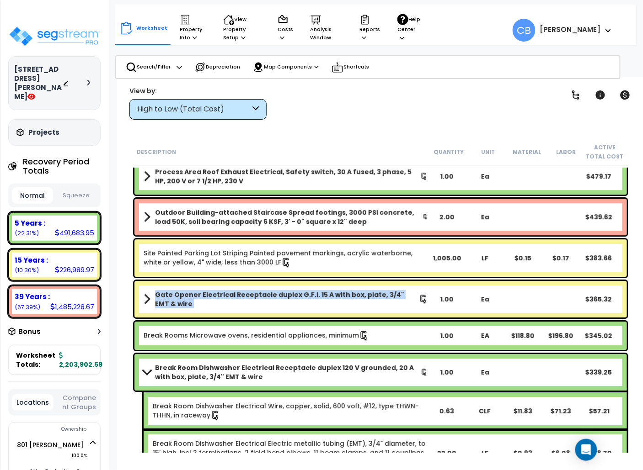
click at [317, 284] on div "Gate Opener Electrical Receptacle duplex G.F.I. 15 A with box, plate, 3/4" EMT …" at bounding box center [380, 299] width 492 height 37
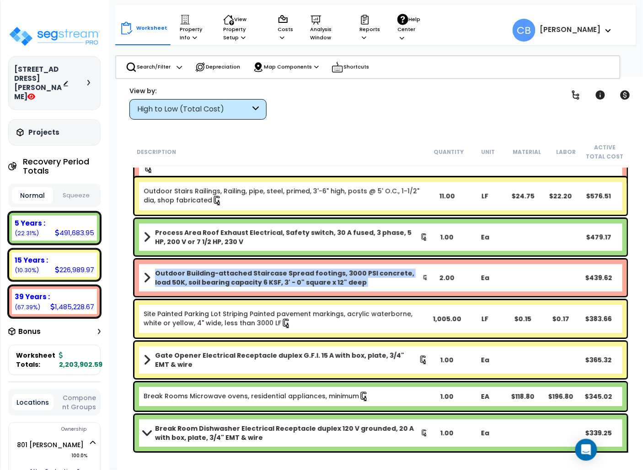
click at [317, 284] on b "Outdoor Building-attached Staircase Spread footings, 3000 PSI concrete, load 50…" at bounding box center [288, 278] width 267 height 18
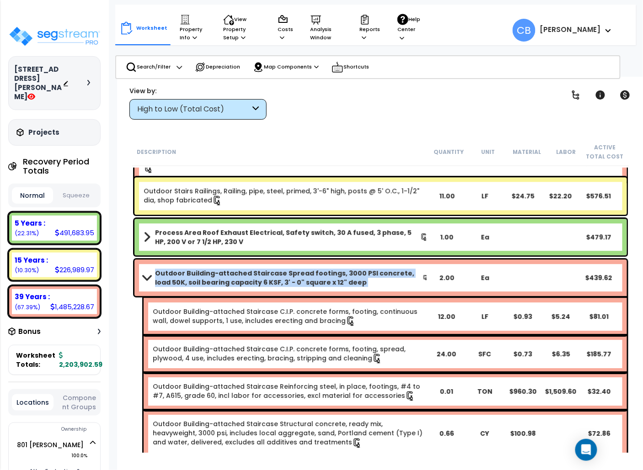
scroll to position [5468, 0]
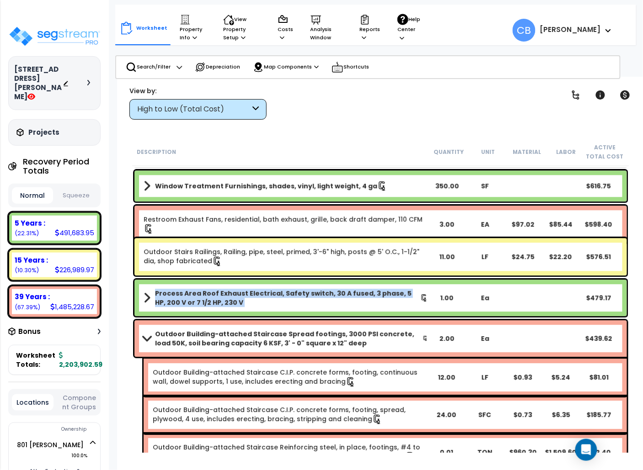
click at [317, 284] on div "Process Area Roof Exhaust Electrical, Safety switch, 30 A fused, 3 phase, 5 HP,…" at bounding box center [380, 298] width 492 height 37
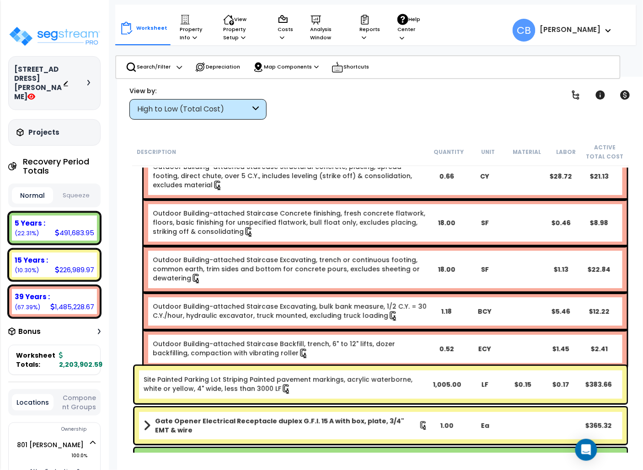
click at [317, 284] on div "Outdoor Building-attached Staircase Excavating, trench or continuous footing, c…" at bounding box center [385, 269] width 483 height 47
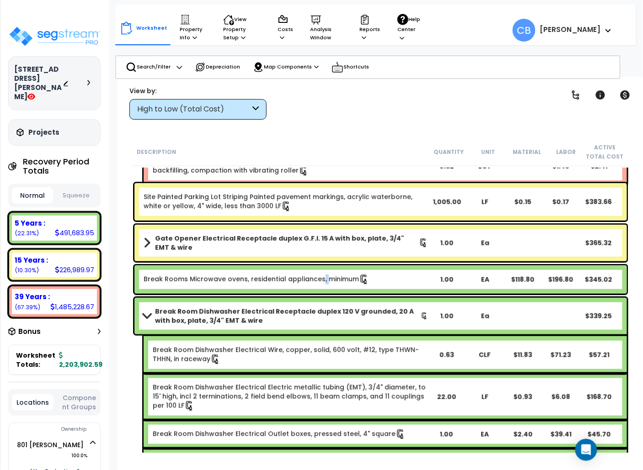
click at [317, 284] on div "Break Rooms Microwave ovens, residential appliances, minimum" at bounding box center [286, 280] width 284 height 10
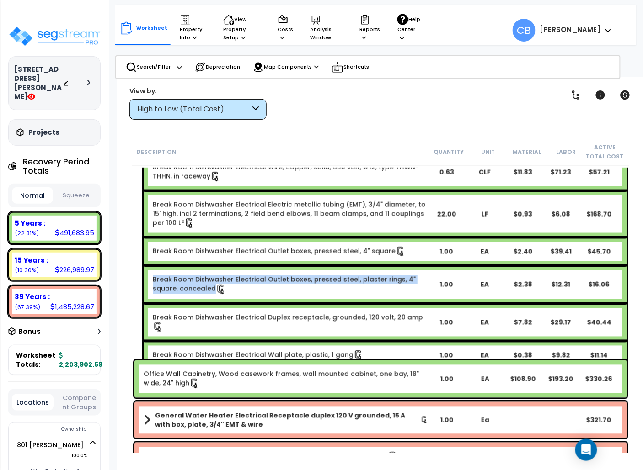
click at [317, 284] on div "Break Room Dishwasher Electrical Outlet boxes, pressed steel, plaster rings, 4"…" at bounding box center [290, 284] width 274 height 19
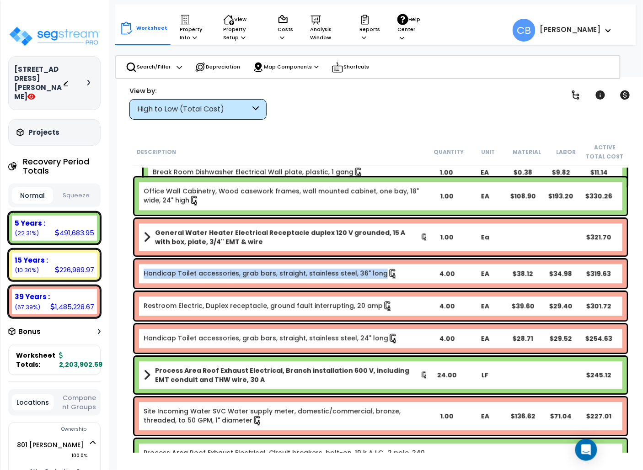
click at [317, 284] on div "Handicap Toilet accessories, grab bars, straight, stainless steel, 36" long 4.0…" at bounding box center [380, 274] width 492 height 28
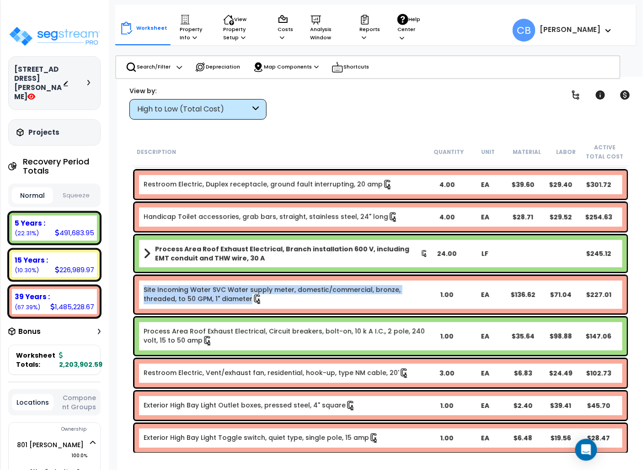
click at [317, 284] on div "Site Incoming Water SVC Water supply meter, domestic/commercial, bronze, thread…" at bounding box center [380, 294] width 492 height 37
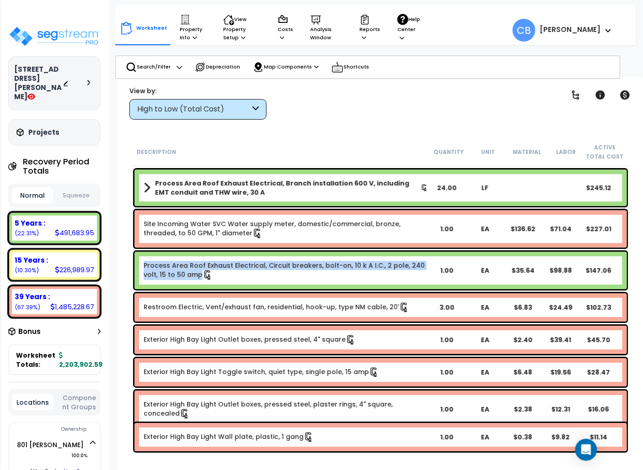
click at [317, 284] on div "Process Area Roof Exhaust Electrical, Circuit breakers, bolt-on, 10 k A I.C., 2…" at bounding box center [380, 270] width 492 height 37
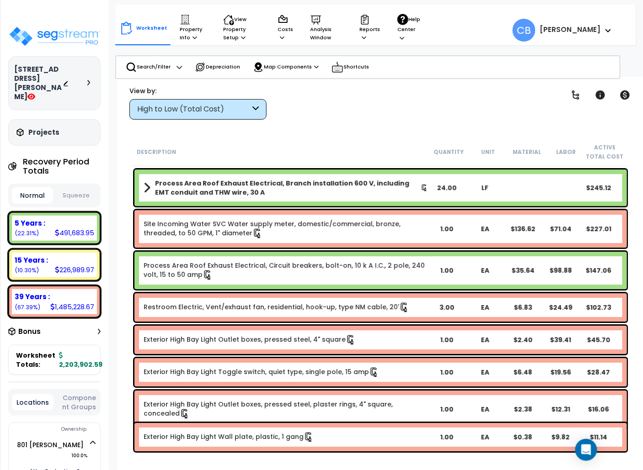
click at [317, 284] on div "Process Area Roof Exhaust Electrical, Circuit breakers, bolt-on, 10 k A I.C., 2…" at bounding box center [380, 270] width 492 height 37
click at [215, 300] on div "Restroom Electric, Vent/exhaust fan, residential, hook-up, type NM cable, 20' 3…" at bounding box center [380, 308] width 492 height 28
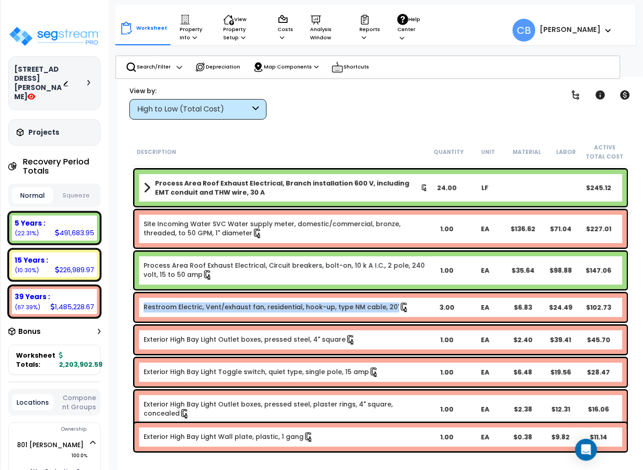
click at [215, 300] on div "Restroom Electric, Vent/exhaust fan, residential, hook-up, type NM cable, 20' 3…" at bounding box center [380, 308] width 492 height 28
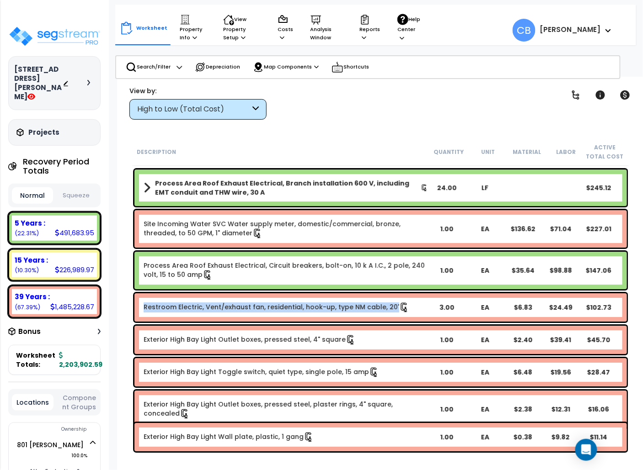
click at [215, 300] on div "Restroom Electric, Vent/exhaust fan, residential, hook-up, type NM cable, 20' 3…" at bounding box center [380, 308] width 492 height 28
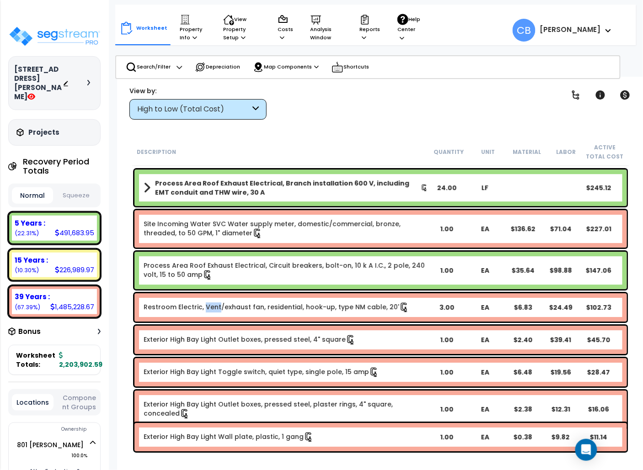
click at [215, 300] on div "Restroom Electric, Vent/exhaust fan, residential, hook-up, type NM cable, 20' 3…" at bounding box center [380, 308] width 492 height 28
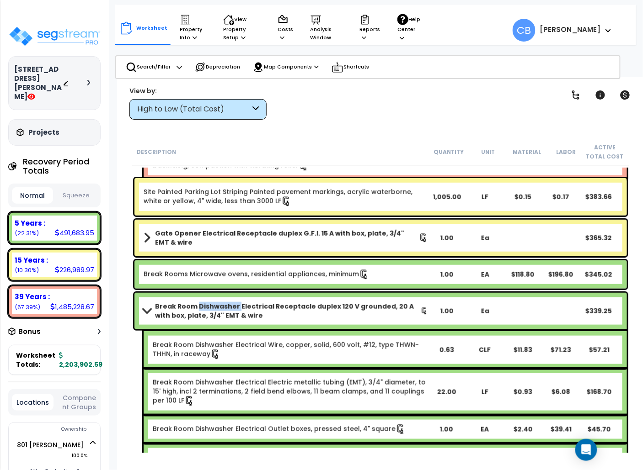
click at [215, 300] on div "Break Room Dishwasher Electrical Receptacle duplex 120 V grounded, 20 A with bo…" at bounding box center [380, 311] width 492 height 37
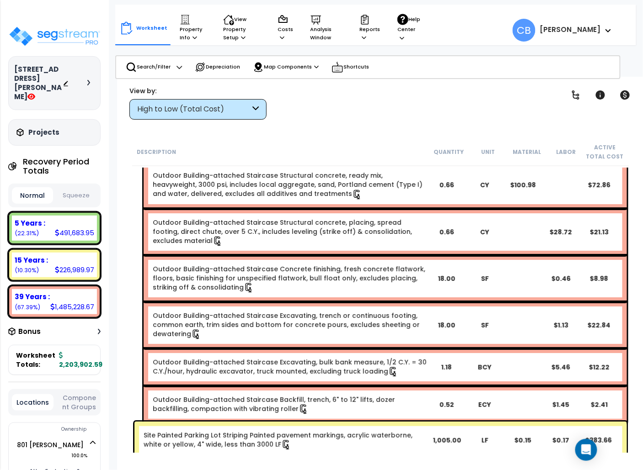
click at [215, 302] on div "Outdoor Building-attached Staircase Excavating, trench or continuous footing, c…" at bounding box center [385, 325] width 483 height 47
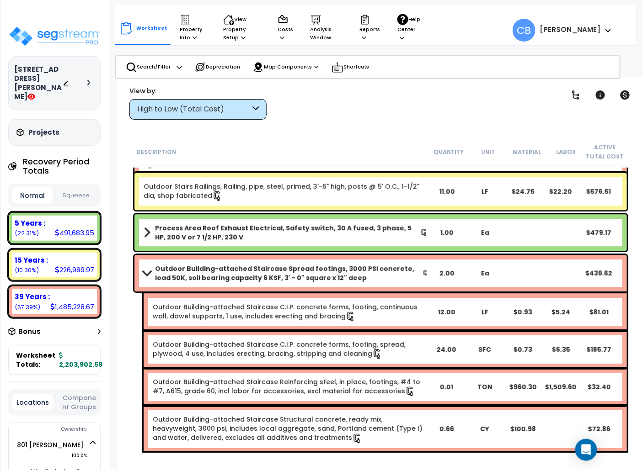
click at [215, 300] on div "Outdoor Building-attached Staircase C.I.P. concrete forms, footing, continuous …" at bounding box center [385, 312] width 483 height 37
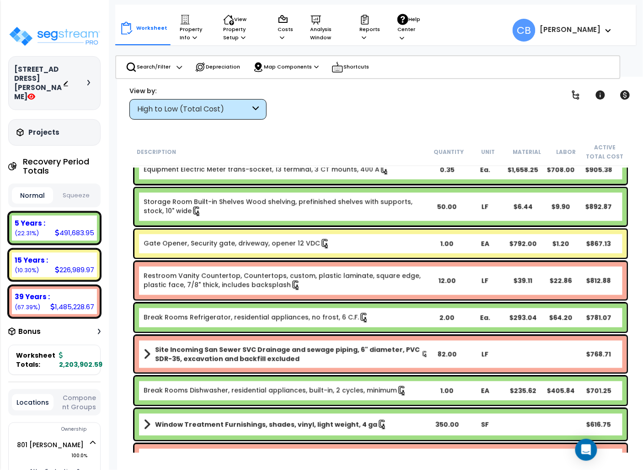
click at [215, 300] on div "Restroom Vanity Countertop, Countertops, custom, plastic laminate, square edge,…" at bounding box center [380, 281] width 497 height 42
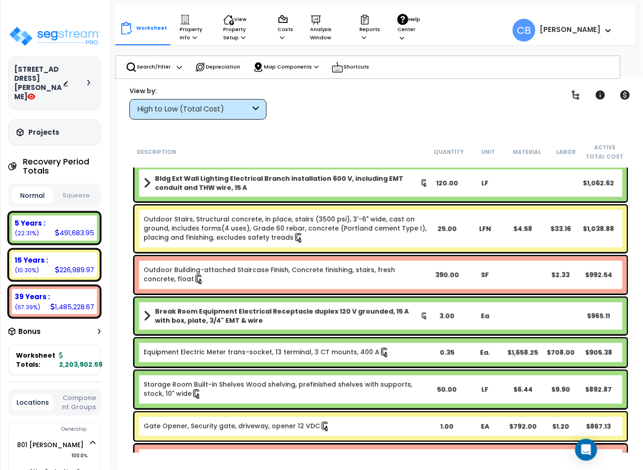
click at [215, 300] on div "Break Room Equipment Electrical Receptacle duplex 120 V grounded, 15 A with box…" at bounding box center [380, 316] width 492 height 37
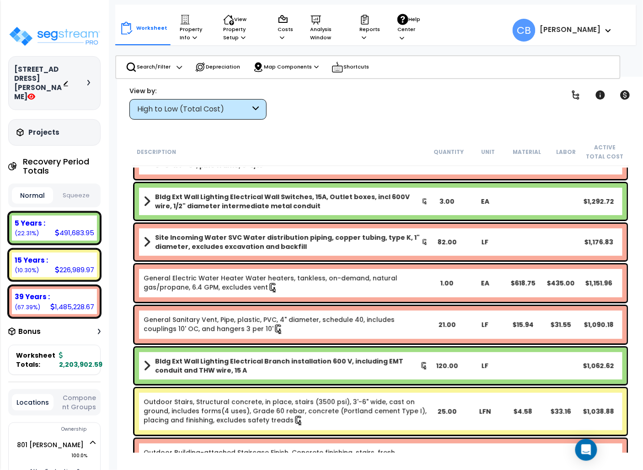
click at [215, 300] on div "General Electric Water Heater Water heaters, tankless, on-demand, natural gas/p…" at bounding box center [380, 283] width 492 height 37
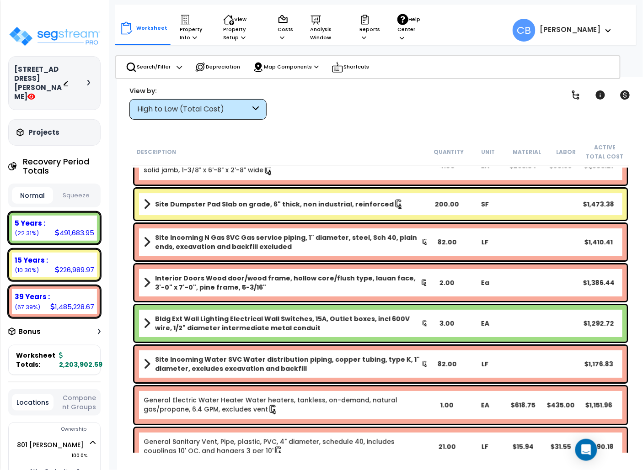
scroll to position [4680, 0]
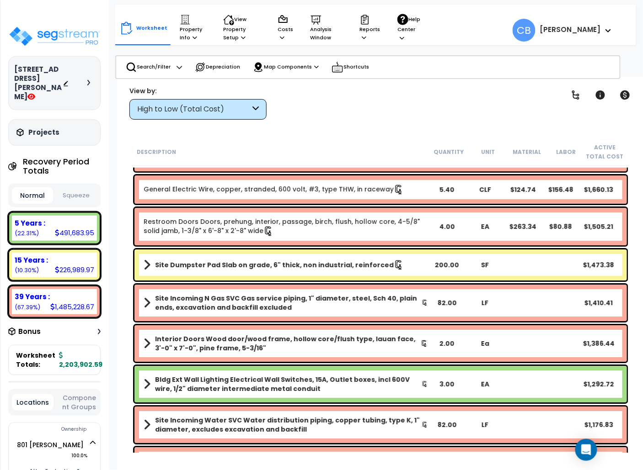
click at [215, 300] on b "Site Incoming N Gas SVC Gas service piping, 1" diameter, steel, Sch 40, plain e…" at bounding box center [288, 303] width 267 height 18
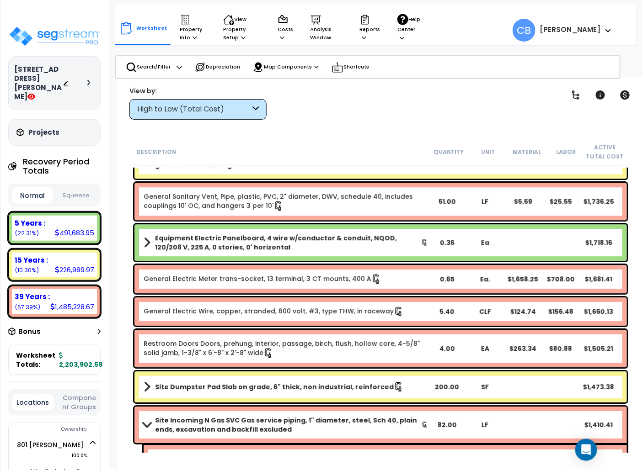
click at [215, 300] on div "General Electric Wire, copper, stranded, 600 volt, #3, type THW, in raceway 5.4…" at bounding box center [380, 312] width 492 height 28
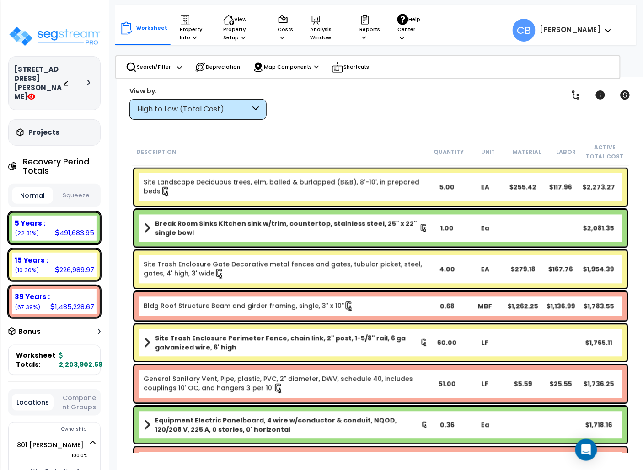
click at [215, 300] on div "Bldg Roof Structure Beam and girder framing, single, 3" x 10" 0.68 MBF $1,262.2…" at bounding box center [380, 307] width 492 height 28
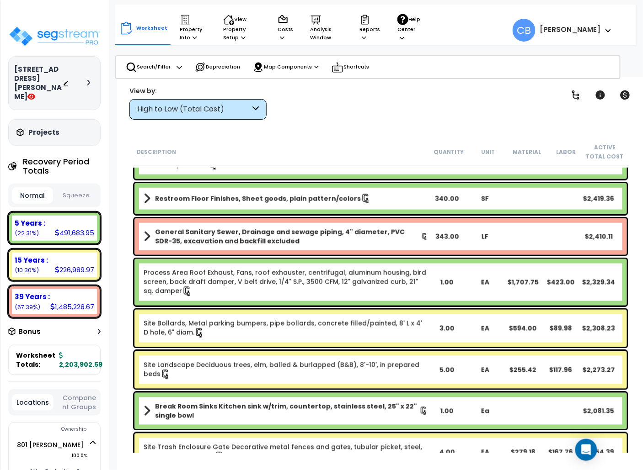
click at [215, 300] on div "Process Area Roof Exhaust, Fans, roof exhauster, centrifugal, aluminum housing,…" at bounding box center [380, 282] width 492 height 47
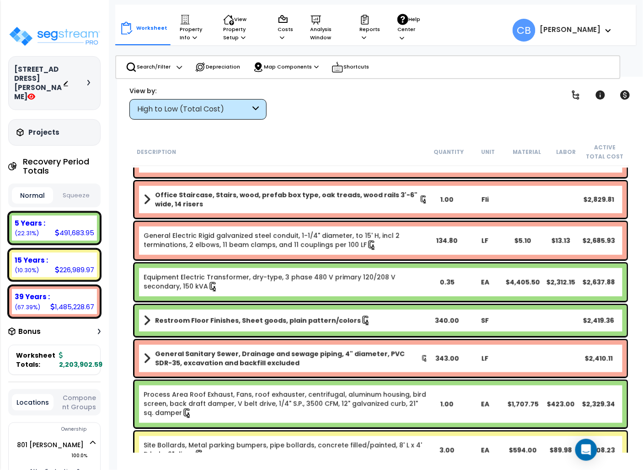
click at [215, 300] on div "Equipment Electric Transformer, dry-type, 3 phase 480 V primary 120/208 V secon…" at bounding box center [380, 282] width 492 height 37
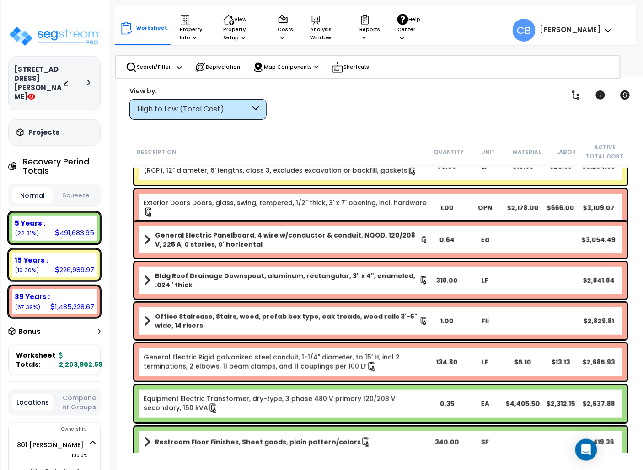
click at [215, 300] on div "Bldg Roof Drainage Downspout, aluminum, rectangular, 3" x 4", enameled, .024" t…" at bounding box center [380, 280] width 497 height 41
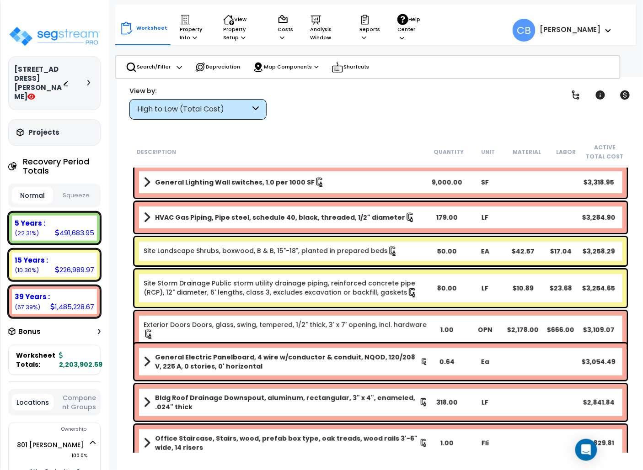
click at [215, 300] on div "Site Storm Drainage Public storm utility drainage piping, reinforced concrete p…" at bounding box center [380, 288] width 492 height 37
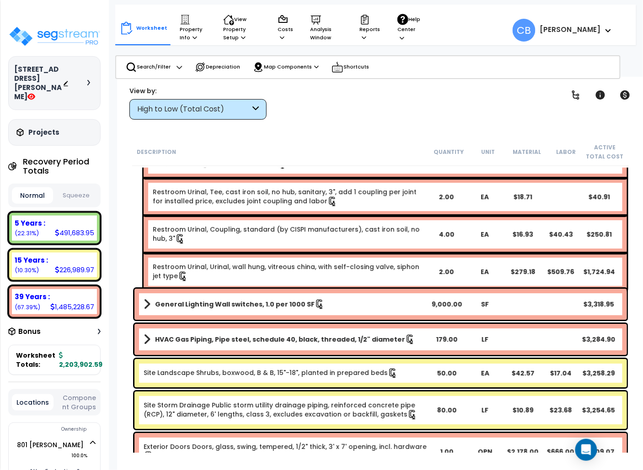
click at [215, 300] on b "General Lighting Wall switches, 1.0 per 1000 SF" at bounding box center [235, 304] width 160 height 9
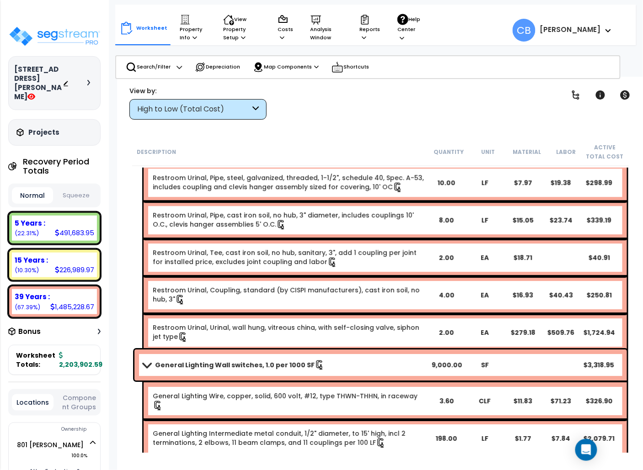
click at [215, 300] on div "Restroom Urinal, Coupling, standard (by CISPI manufacturers), cast iron soil, n…" at bounding box center [385, 295] width 483 height 37
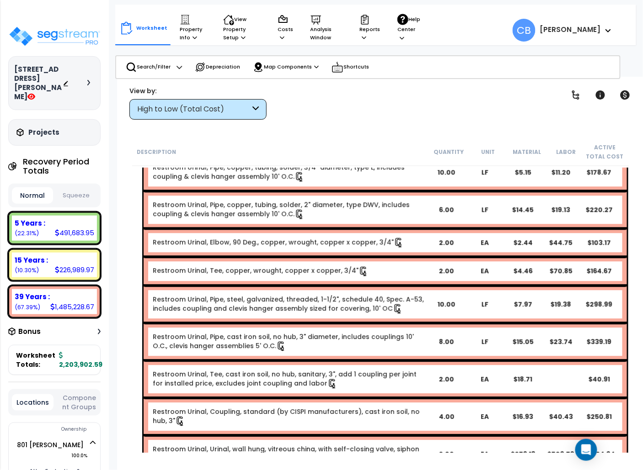
click at [215, 300] on link "Restroom Urinal, Pipe, steel, galvanized, threaded, 1-1/2", schedule 40, Spec. …" at bounding box center [288, 304] width 271 height 18
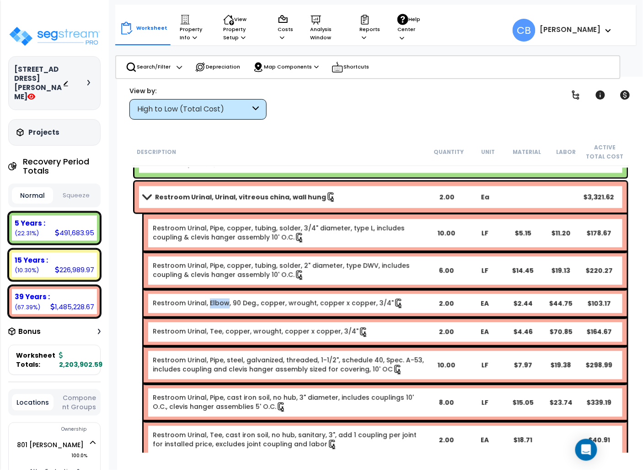
click at [215, 300] on link "Restroom Urinal, Elbow, 90 Deg., copper, wrought, copper x copper, 3/4"" at bounding box center [278, 303] width 251 height 9
click at [216, 290] on div "Restroom Urinal, Elbow, 90 Deg., copper, wrought, copper x copper, 3/4" 2.00 EA…" at bounding box center [385, 304] width 483 height 28
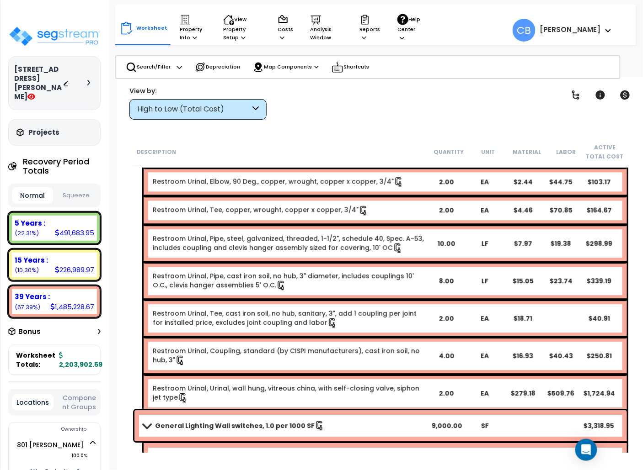
click at [216, 289] on div "Restroom Urinal, Pipe, cast iron soil, no hub, 3" diameter, includes couplings …" at bounding box center [385, 280] width 483 height 37
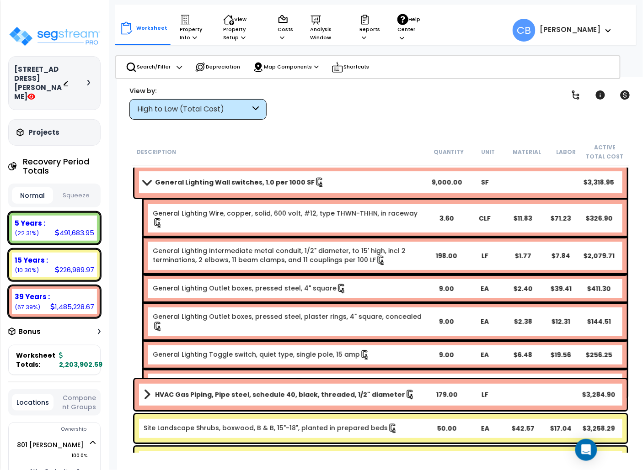
click at [207, 312] on div "General Lighting Outlet boxes, pressed steel, plaster rings, 4" square, conceal…" at bounding box center [290, 321] width 274 height 19
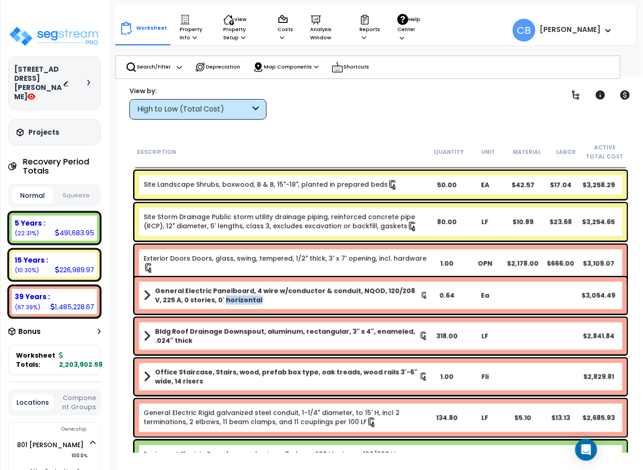
click at [207, 310] on div "General Electric Panelboard, 4 wire w/conductor & conduit, NQOD, 120/208 V, 225…" at bounding box center [380, 296] width 492 height 37
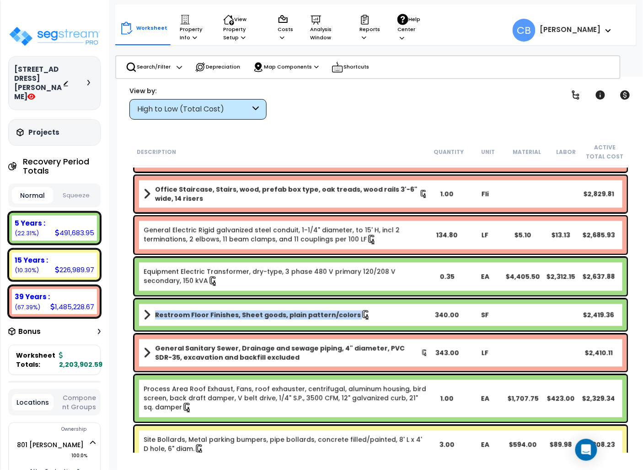
click at [207, 310] on link "Restroom Floor Finishes, Sheet goods, plain pattern/colors" at bounding box center [286, 315] width 284 height 13
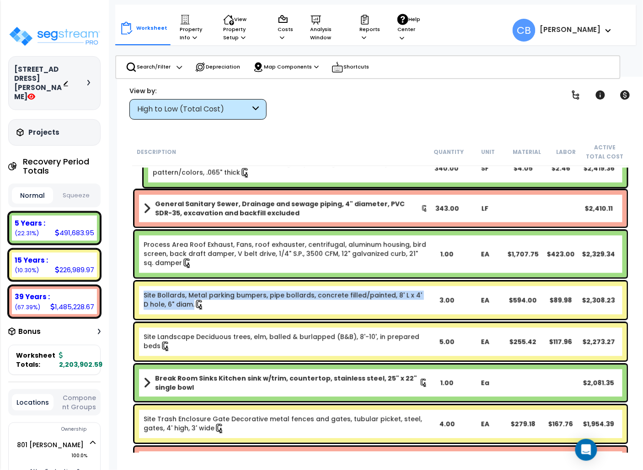
click at [207, 310] on div "Site Bollards, Metal parking bumpers, pipe bollards, concrete filled/painted, 8…" at bounding box center [286, 300] width 284 height 19
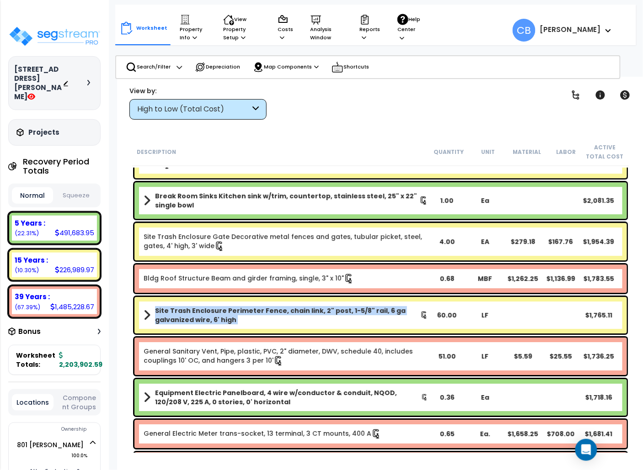
click at [207, 310] on b "Site Trash Enclosure Perimeter Fence, chain link, 2" post, 1-5/8" rail, 6 ga ga…" at bounding box center [287, 315] width 265 height 18
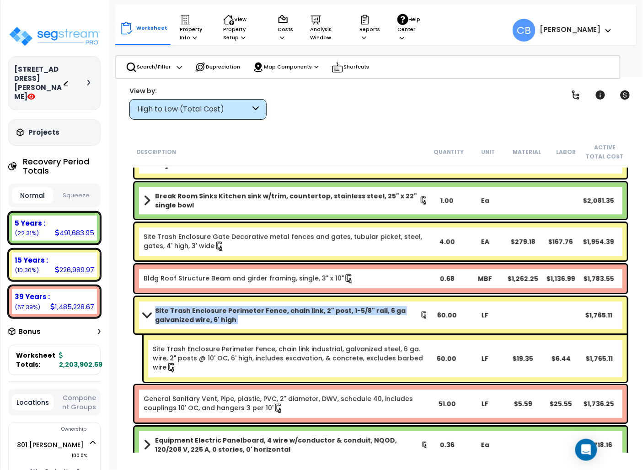
scroll to position [4802, 0]
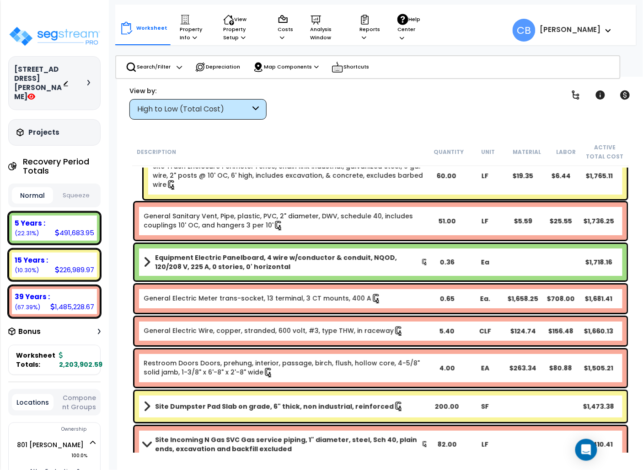
click at [207, 310] on div "General Electric Meter trans-socket, 13 terminal, 3 CT mounts, 400 A 0.65 Ea. $…" at bounding box center [380, 299] width 492 height 28
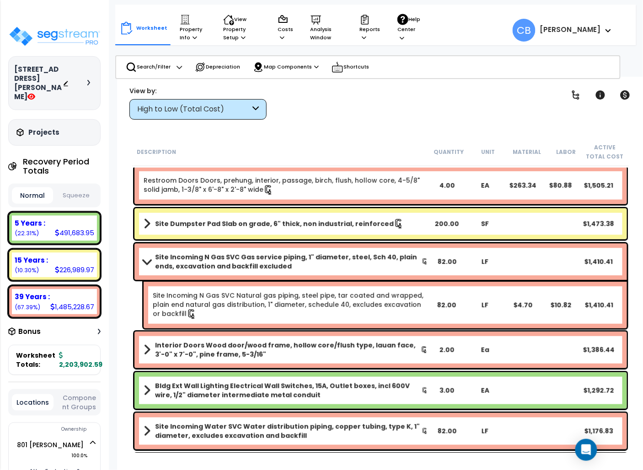
click at [227, 332] on div "Interior Doors Wood door/wood frame, hollow core/flush type, lauan face, 3'-0" …" at bounding box center [380, 350] width 492 height 37
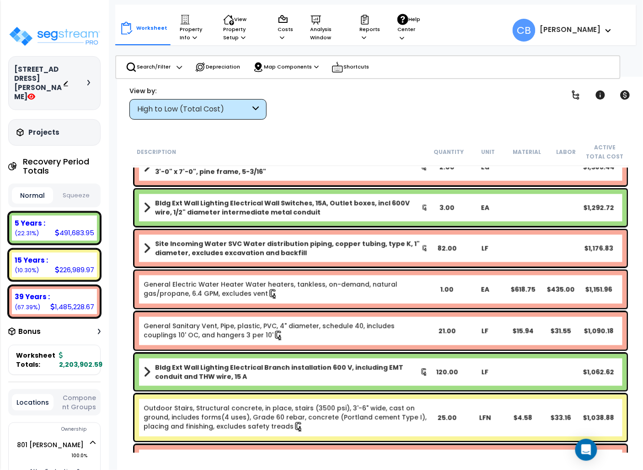
click at [275, 331] on icon at bounding box center [278, 336] width 6 height 10
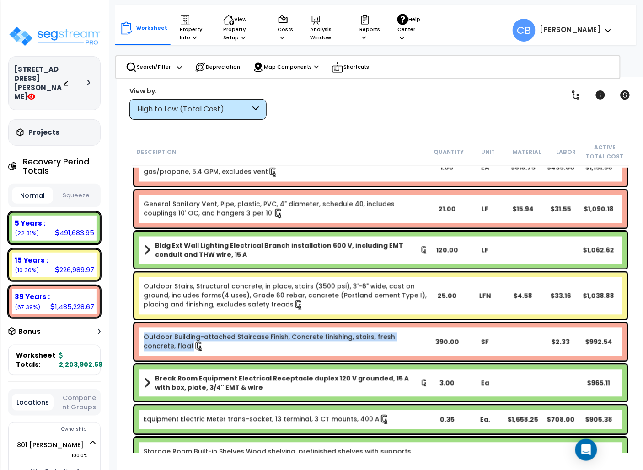
click at [227, 331] on div "Outdoor Building-attached Staircase Finish, Concrete finishing, stairs, fresh c…" at bounding box center [380, 342] width 492 height 37
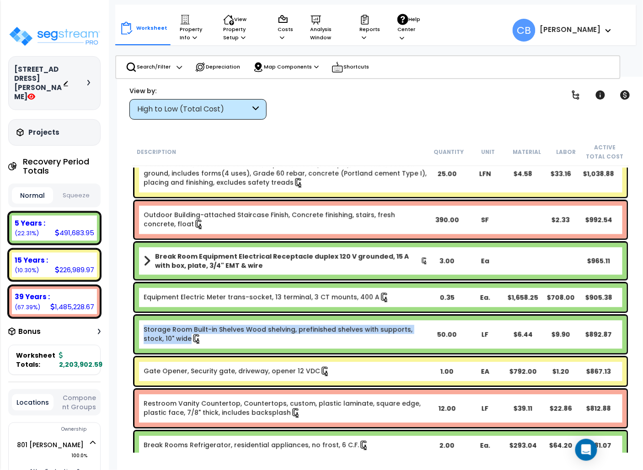
click at [227, 331] on link "Storage Room Built-in Shelves Wood shelving, prefinished shelves with supports,…" at bounding box center [278, 335] width 269 height 18
click at [235, 297] on link "Equipment Electric Meter trans-socket, 13 terminal, 3 CT mounts, 400 A" at bounding box center [267, 297] width 246 height 9
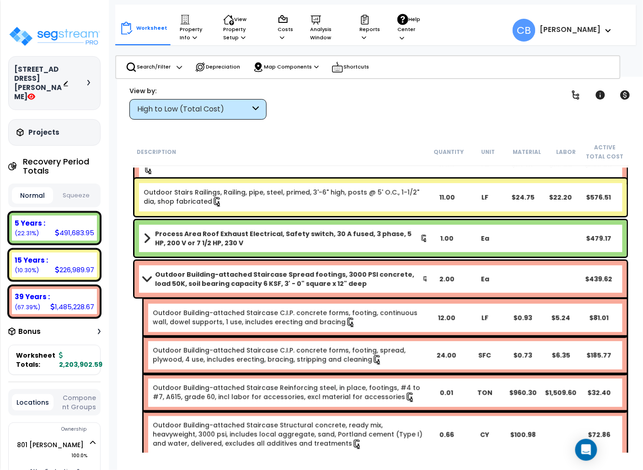
click at [235, 297] on div "Outdoor Building-attached Staircase Spread footings, 3000 PSI concrete, load 50…" at bounding box center [380, 467] width 497 height 417
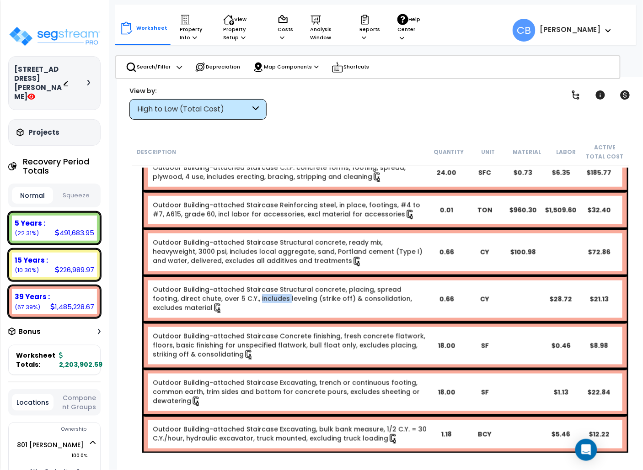
click at [235, 297] on link "Outdoor Building-attached Staircase Structural concrete, placing, spread footin…" at bounding box center [282, 298] width 259 height 27
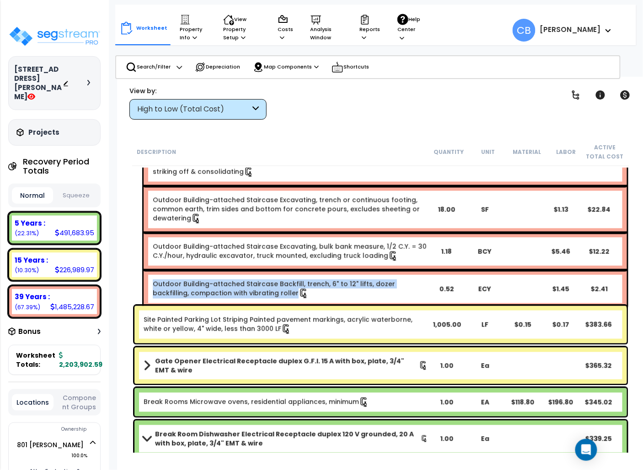
click at [235, 297] on div "Outdoor Building-attached Staircase Backfill, trench, 6" to 12" lifts, dozer ba…" at bounding box center [385, 289] width 483 height 37
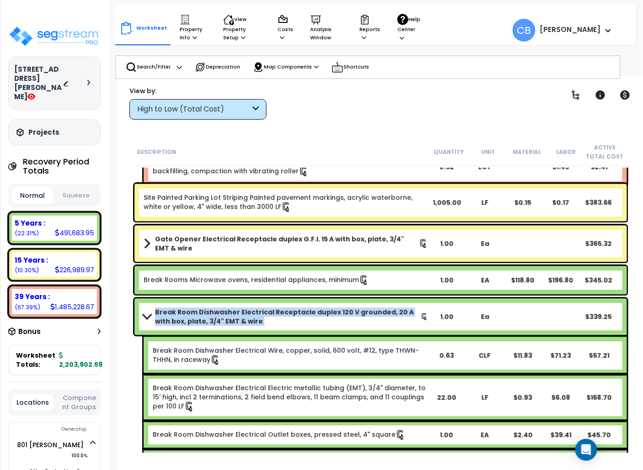
click at [235, 297] on div "Break Room Dishwasher Electrical Receptacle duplex 120 V grounded, 20 A with bo…" at bounding box center [380, 426] width 497 height 259
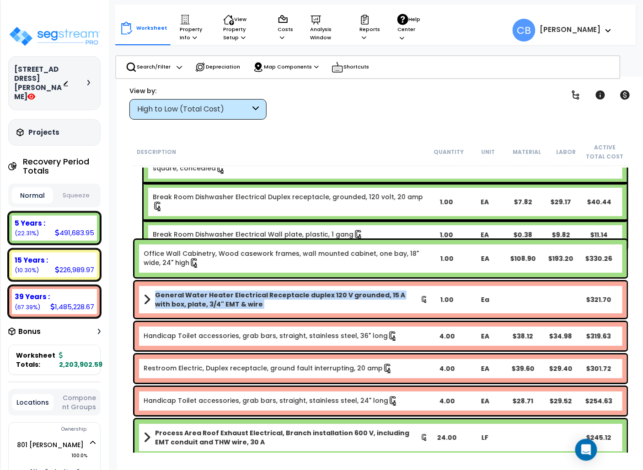
click at [235, 297] on b "General Water Heater Electrical Receptacle duplex 120 V grounded, 15 A with box…" at bounding box center [288, 300] width 266 height 18
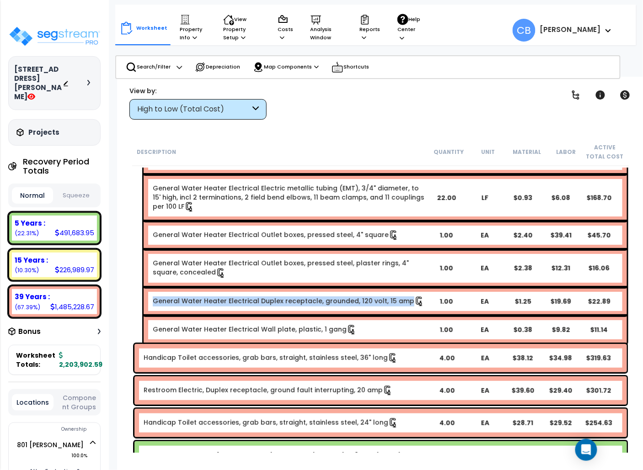
click at [235, 297] on link "General Water Heater Electrical Duplex receptacle, grounded, 120 volt, 15 amp" at bounding box center [289, 300] width 272 height 9
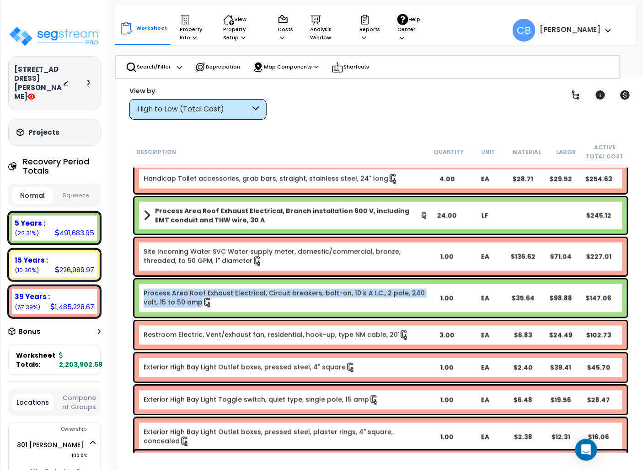
click at [235, 297] on b "Process Area Roof Exhaust Electrical, Circuit breakers, bolt-on, 10 k A I.C., 2…" at bounding box center [284, 298] width 281 height 18
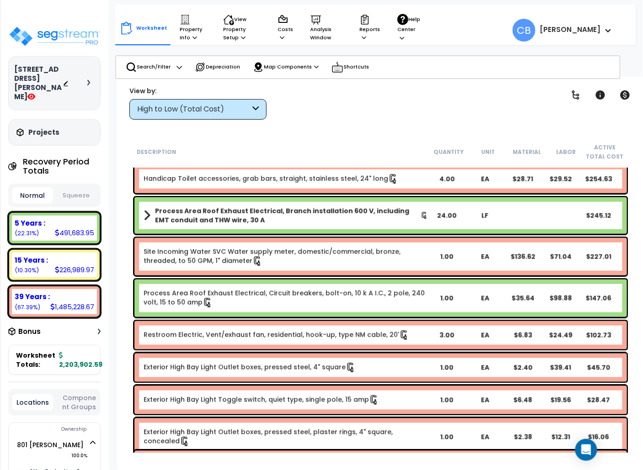
click at [246, 331] on link "Restroom Electric, Vent/exhaust fan, residential, hook-up, type NM cable, 20'" at bounding box center [277, 335] width 266 height 9
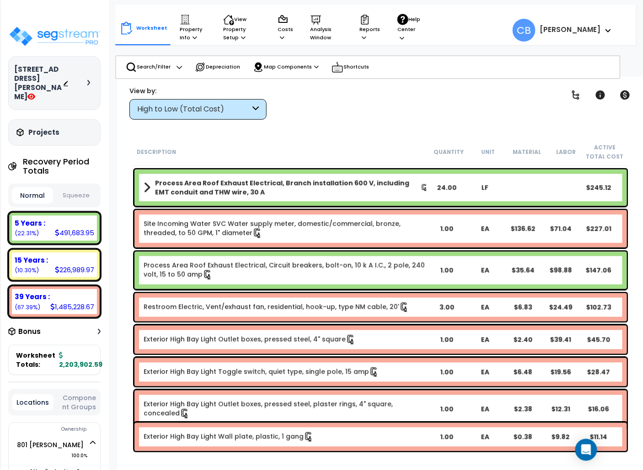
click at [246, 331] on div "Exterior High Bay Light Outlet boxes, pressed steel, 4" square 1.00 EA $2.40 $3…" at bounding box center [380, 340] width 492 height 28
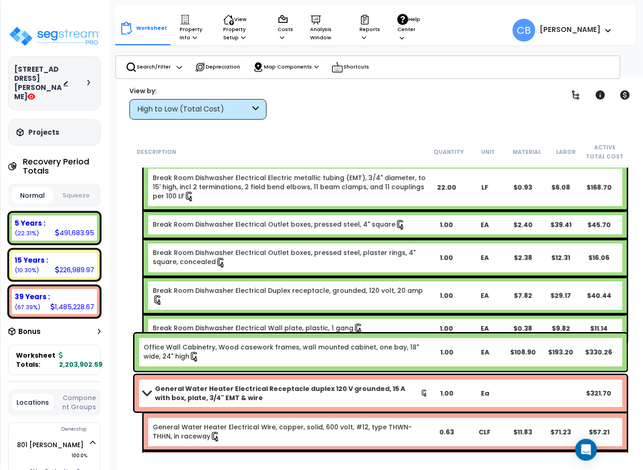
click at [246, 331] on div "Office Wall Cabinetry, Wood casework frames, wall mounted cabinet, one bay, 18"…" at bounding box center [380, 352] width 497 height 42
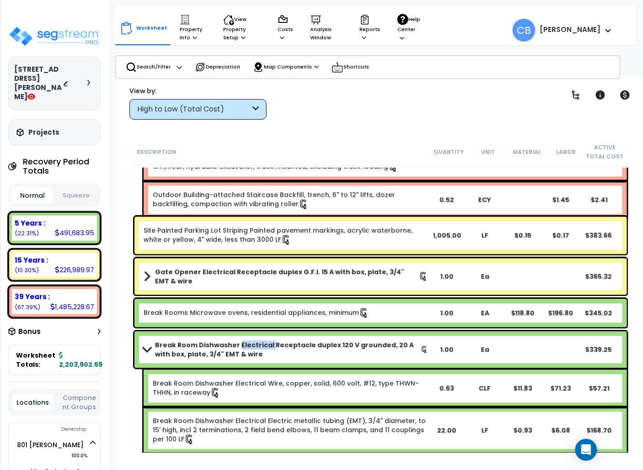
click at [246, 332] on div "Break Room Dishwasher Electrical Receptacle duplex 120 V grounded, 20 A with bo…" at bounding box center [380, 350] width 492 height 37
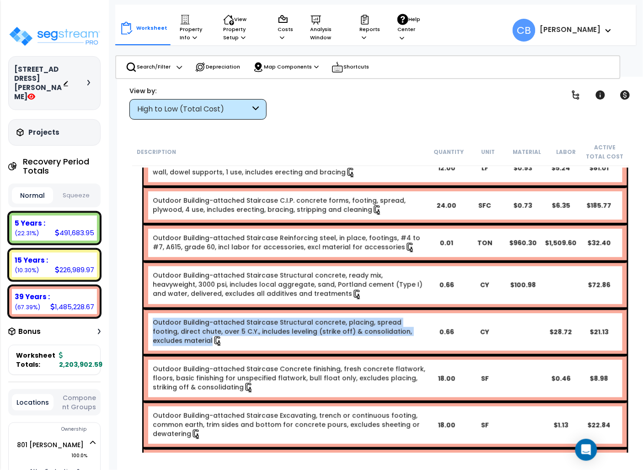
click at [246, 331] on link "Outdoor Building-attached Staircase Structural concrete, placing, spread footin…" at bounding box center [282, 331] width 259 height 27
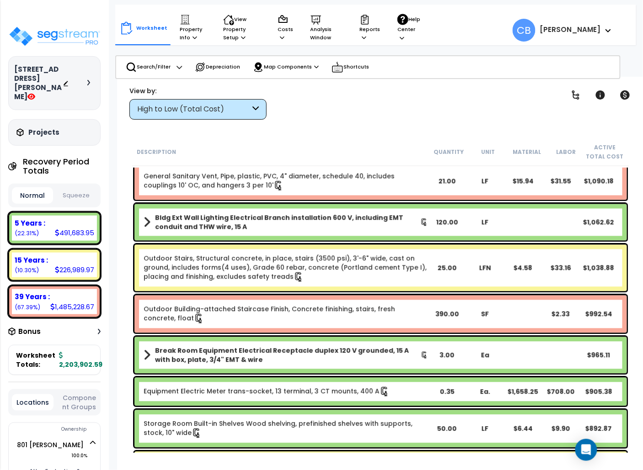
click at [312, 299] on div "Outdoor Building-attached Staircase Finish, Concrete finishing, stairs, fresh c…" at bounding box center [380, 314] width 492 height 37
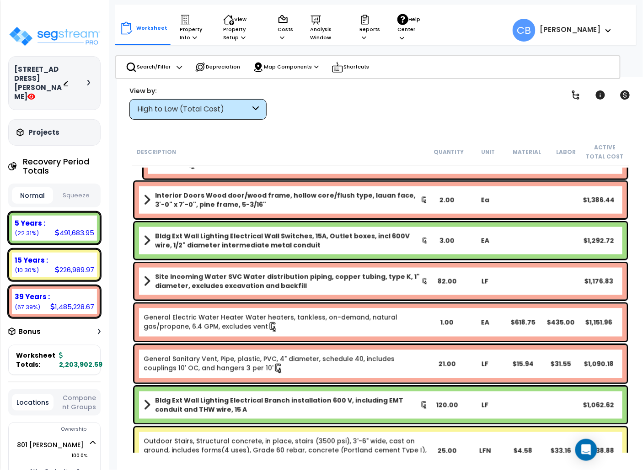
click at [312, 299] on div "Site Incoming Water SVC Water distribution piping, copper tubing, type K, 1" di…" at bounding box center [380, 281] width 492 height 37
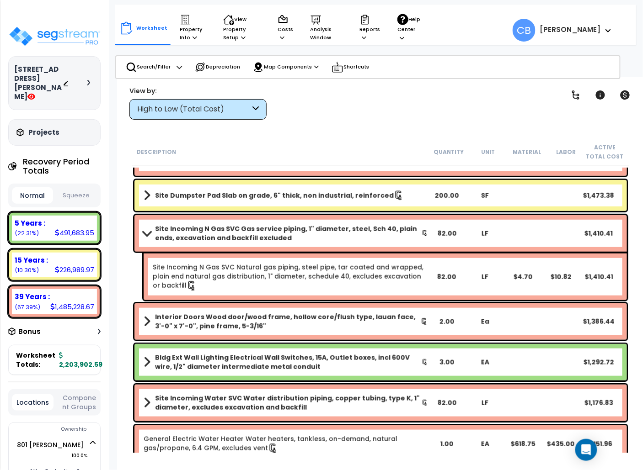
click at [312, 299] on div "Site Incoming N Gas SVC Natural gas piping, steel pipe, tar coated and wrapped,…" at bounding box center [385, 277] width 483 height 47
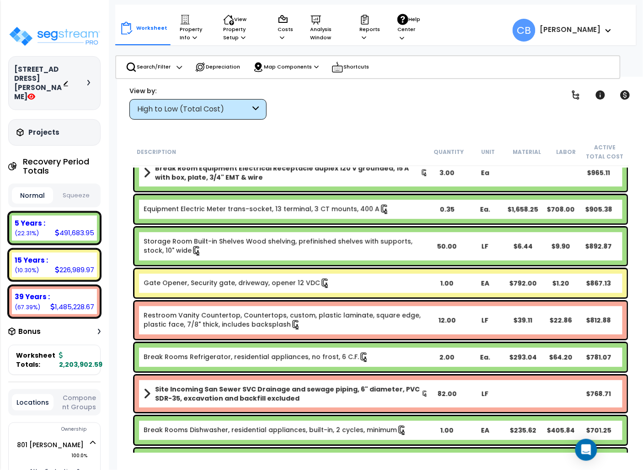
click at [312, 299] on div "Gate Opener, Security gate, driveway, opener 12 VDC 1.00 EA $792.00 $1.20 $867.…" at bounding box center [380, 283] width 497 height 33
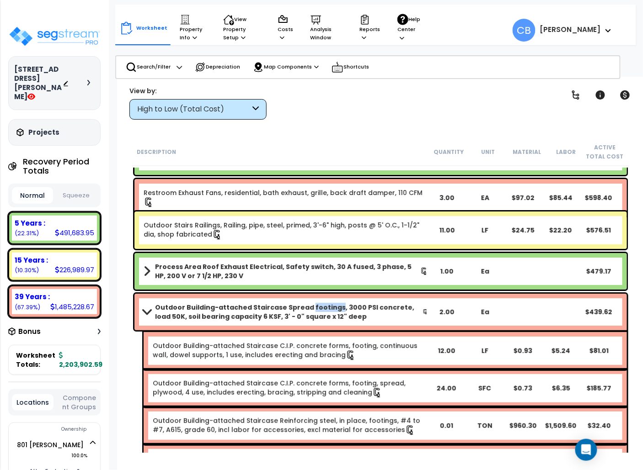
click at [312, 299] on div "Outdoor Building-attached Staircase Spread footings, 3000 PSI concrete, load 50…" at bounding box center [380, 312] width 492 height 37
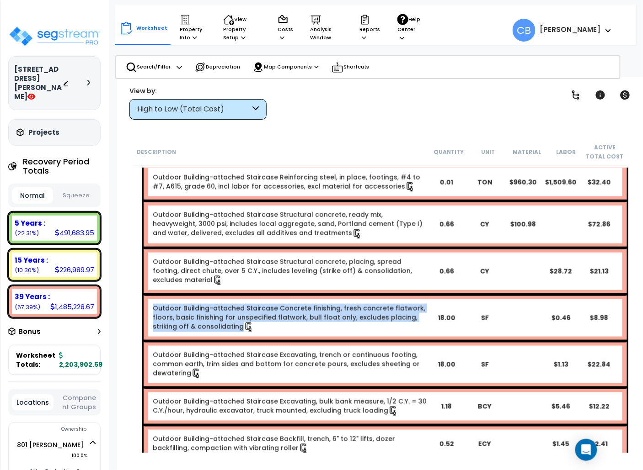
click at [312, 304] on b "Outdoor Building-attached Staircase Concrete finishing, fresh concrete flatwork…" at bounding box center [289, 317] width 273 height 27
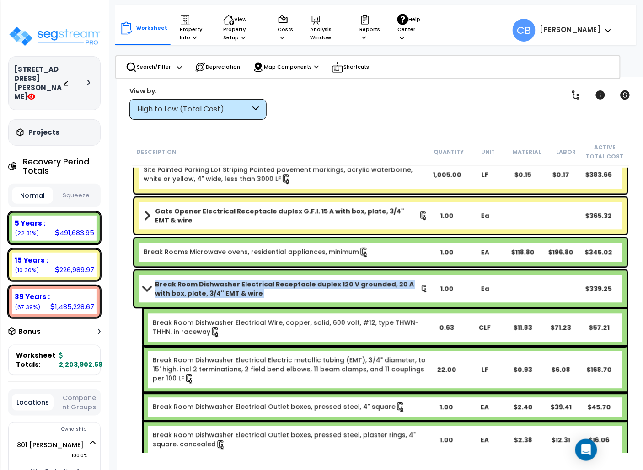
click at [312, 299] on div "Break Room Dishwasher Electrical Receptacle duplex 120 V grounded, 20 A with bo…" at bounding box center [380, 289] width 492 height 37
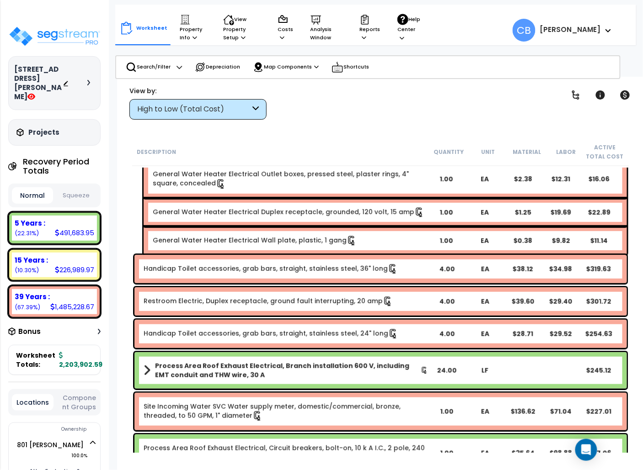
click at [312, 299] on link "Restroom Electric, Duplex receptacle, ground fault interrupting, 20 amp" at bounding box center [268, 301] width 249 height 9
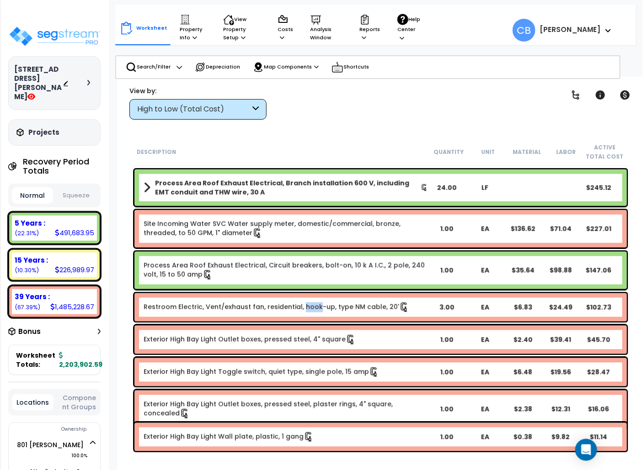
click at [312, 299] on div "Restroom Electric, Vent/exhaust fan, residential, hook-up, type NM cable, 20' 3…" at bounding box center [380, 308] width 492 height 28
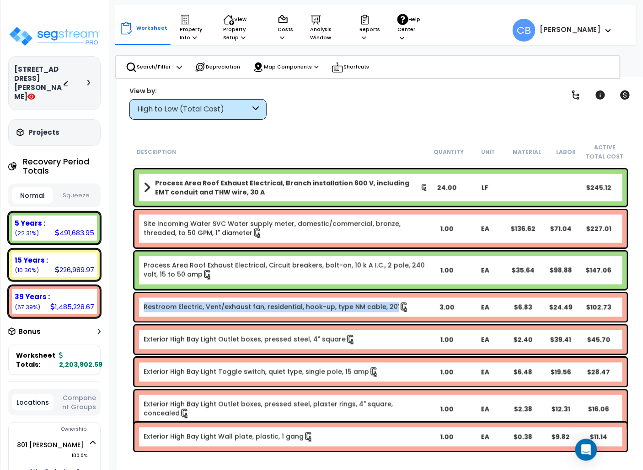
click at [312, 299] on div "Restroom Electric, Vent/exhaust fan, residential, hook-up, type NM cable, 20' 3…" at bounding box center [380, 308] width 492 height 28
click at [314, 294] on div "Restroom Electric, Vent/exhaust fan, residential, hook-up, type NM cable, 20' 3…" at bounding box center [380, 308] width 492 height 28
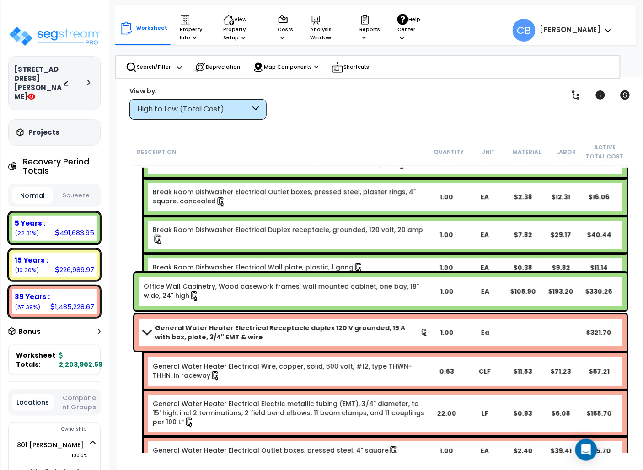
click at [314, 293] on div "Office Wall Cabinetry, Wood casework frames, wall mounted cabinet, one bay, 18"…" at bounding box center [286, 291] width 284 height 19
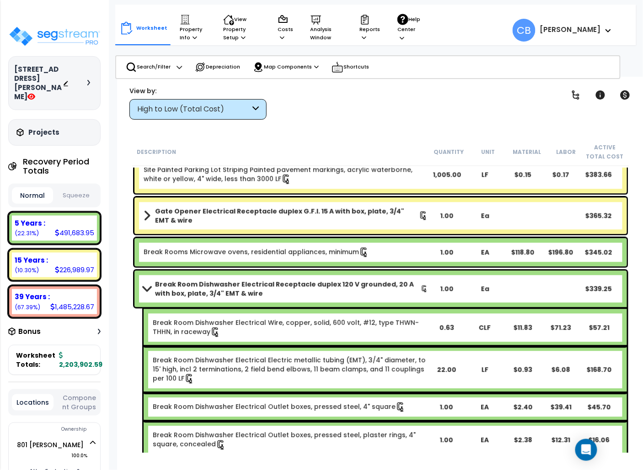
click at [314, 293] on b "Break Room Dishwasher Electrical Receptacle duplex 120 V grounded, 20 A with bo…" at bounding box center [288, 289] width 266 height 18
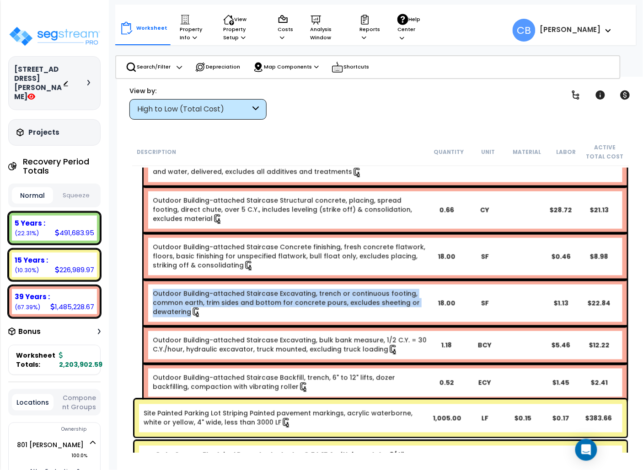
click at [314, 293] on link "Outdoor Building-attached Staircase Excavating, trench or continuous footing, c…" at bounding box center [286, 302] width 267 height 27
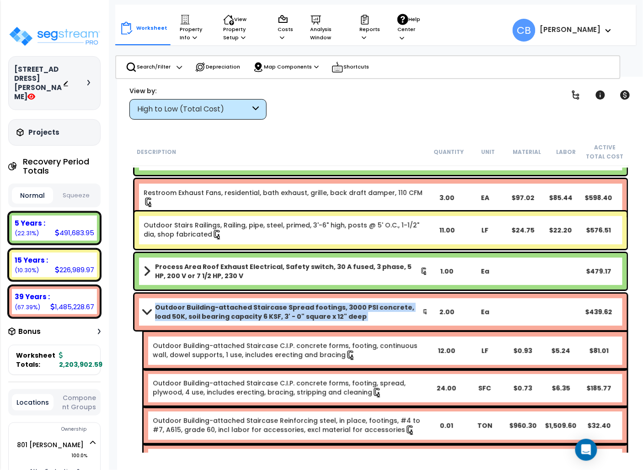
click at [314, 294] on div "Outdoor Building-attached Staircase Spread footings, 3000 PSI concrete, load 50…" at bounding box center [380, 312] width 492 height 37
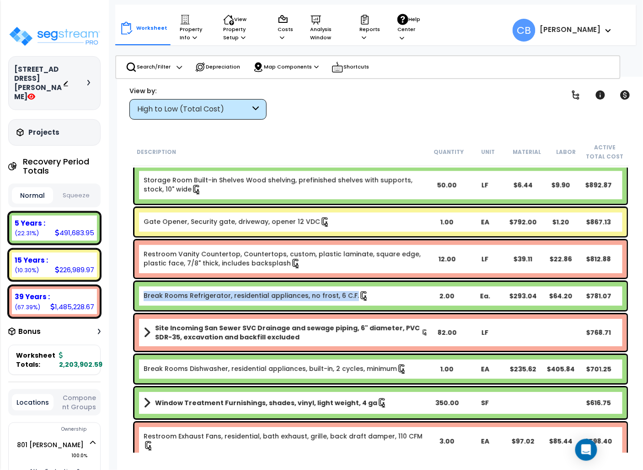
drag, startPoint x: 314, startPoint y: 293, endPoint x: 319, endPoint y: 293, distance: 5.0
click at [317, 293] on link "Break Rooms Refrigerator, residential appliances, no frost, 6 C.F." at bounding box center [256, 295] width 225 height 9
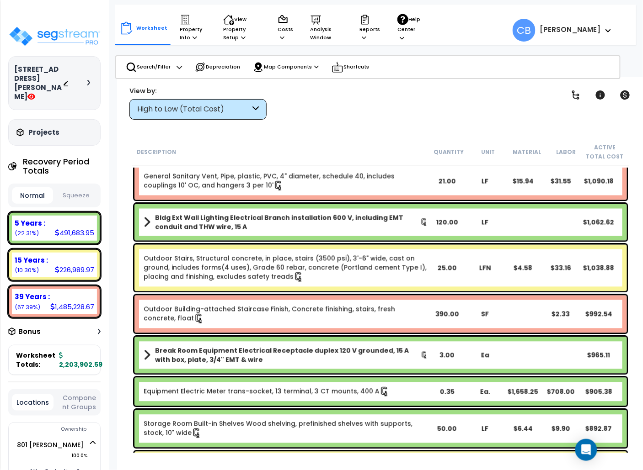
click at [319, 294] on div "Outdoor Building-attached Staircase Finish, Concrete finishing, stairs, fresh c…" at bounding box center [380, 315] width 497 height 42
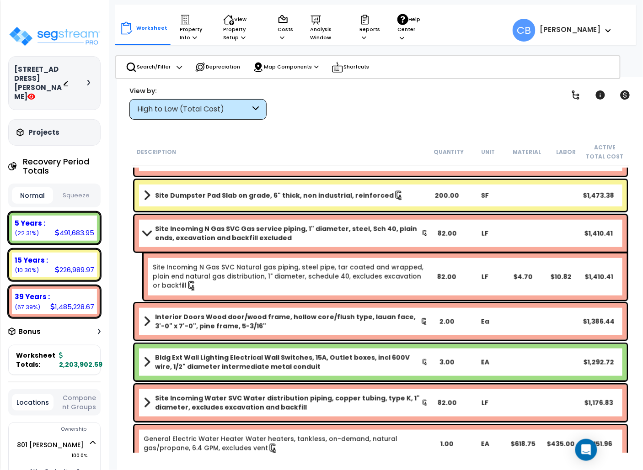
click at [319, 293] on div "Site Incoming N Gas SVC Natural gas piping, steel pipe, tar coated and wrapped,…" at bounding box center [385, 277] width 483 height 47
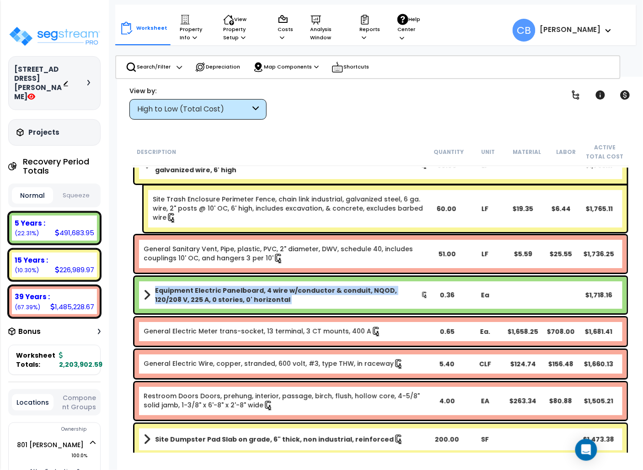
click at [319, 293] on b "Equipment Electric Panelboard, 4 wire w/conductor & conduit, NQOD, 120/208 V, 2…" at bounding box center [288, 295] width 266 height 18
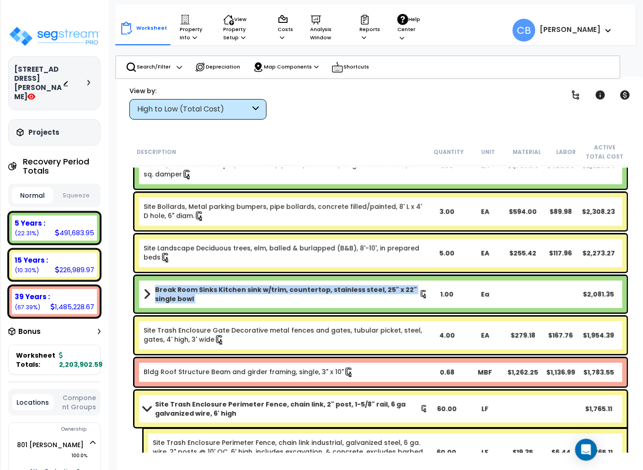
click at [319, 293] on b "Break Room Sinks Kitchen sink w/trim, countertop, stainless steel, 25" x 22" si…" at bounding box center [287, 294] width 264 height 18
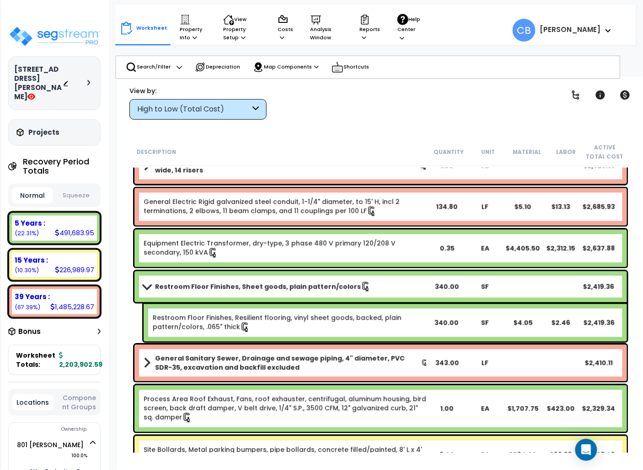
click at [319, 293] on link "Restroom Floor Finishes, Sheet goods, plain pattern/colors" at bounding box center [286, 287] width 284 height 13
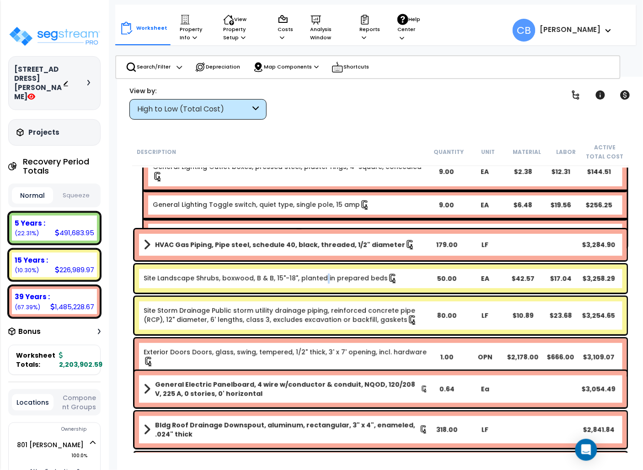
click at [319, 293] on div "Site Landscape Shrubs, boxwood, B & B, 15"-18", planted in prepared beds 50.00 …" at bounding box center [380, 278] width 497 height 33
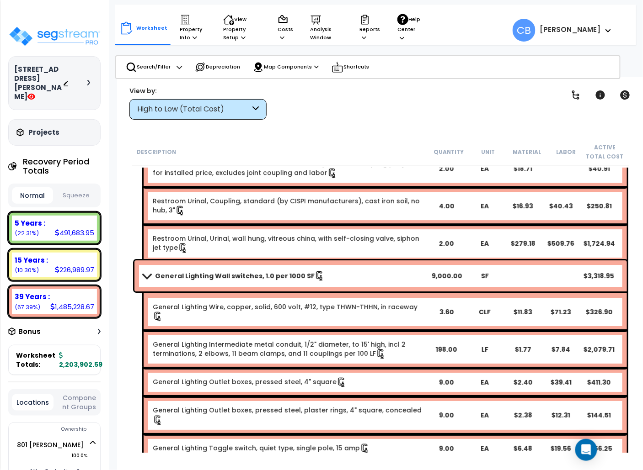
click at [319, 294] on div "General Lighting Wire, copper, solid, 600 volt, #12, type THWN-THHN, in raceway…" at bounding box center [385, 312] width 483 height 37
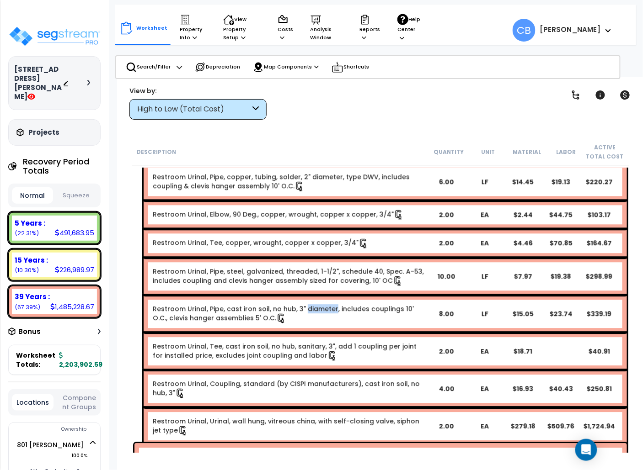
click at [319, 295] on div "Restroom Urinal, Pipe, cast iron soil, no hub, 3" diameter, includes couplings …" at bounding box center [385, 313] width 483 height 37
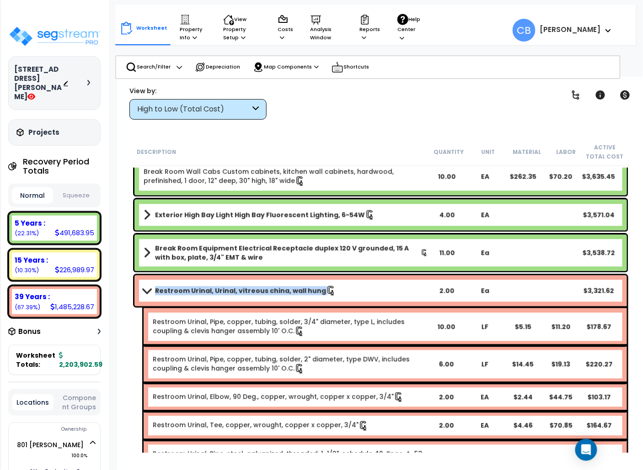
click at [326, 293] on icon at bounding box center [331, 291] width 10 height 10
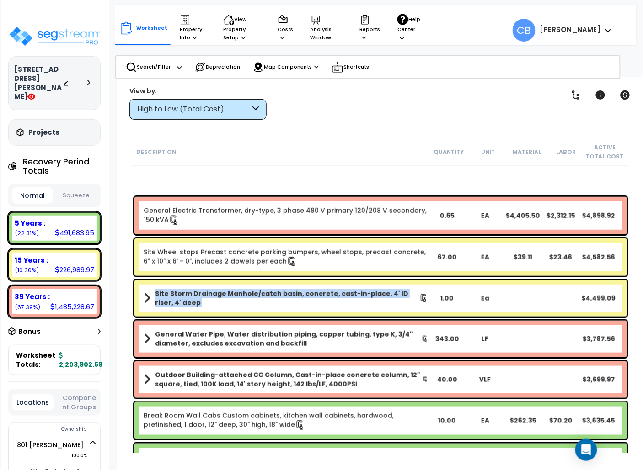
click at [319, 293] on b "Site Storm Drainage Manhole/catch basin, concrete, cast-in-place, 4' ID riser, …" at bounding box center [287, 298] width 264 height 18
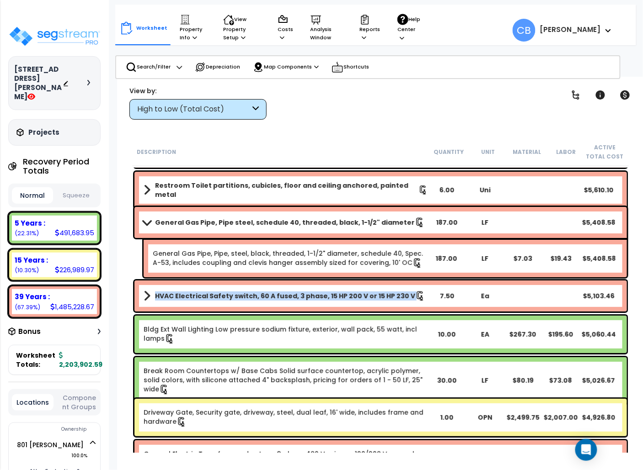
click at [319, 293] on b "HVAC Electrical Safety switch, 60 A fused, 3 phase, 15 HP 200 V or 15 HP 230 V" at bounding box center [285, 296] width 260 height 9
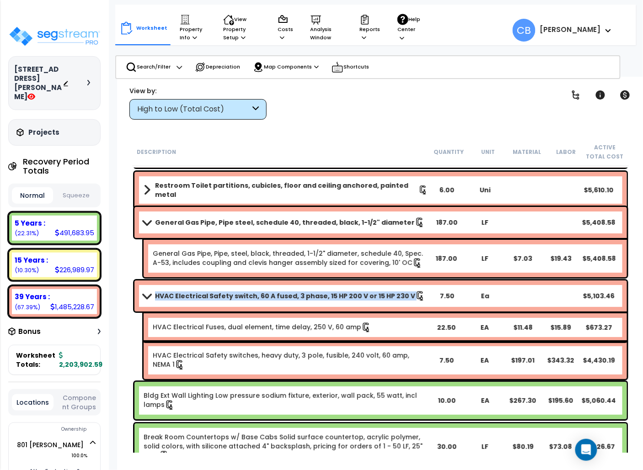
scroll to position [2636, 0]
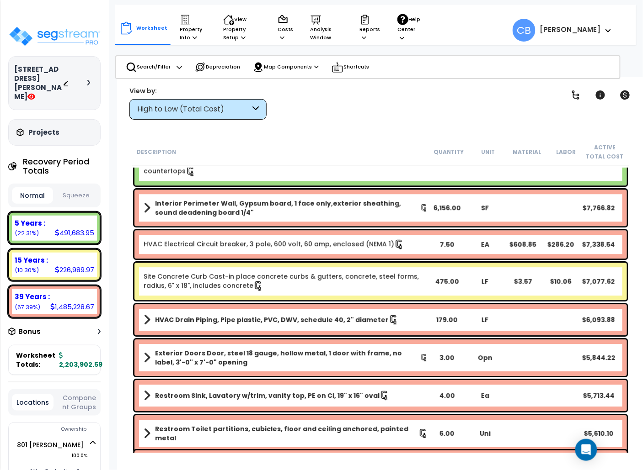
click at [310, 293] on div "Site Concrete Curb Cast-in place concrete curbs & gutters, concrete, steel form…" at bounding box center [380, 281] width 492 height 37
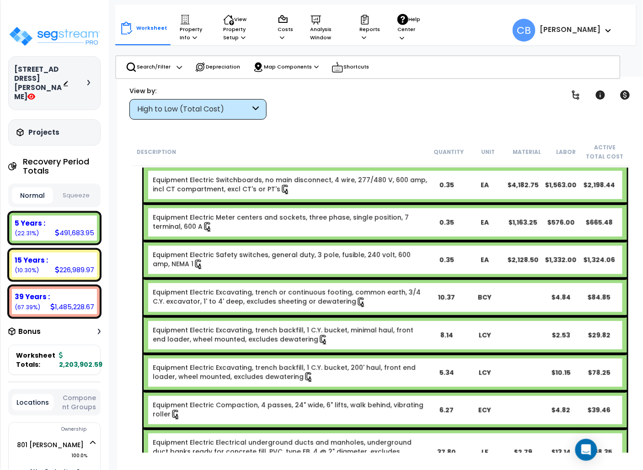
click at [310, 293] on link "Equipment Electric Excavating, trench or continuous footing, common earth, 3/4 …" at bounding box center [287, 297] width 268 height 18
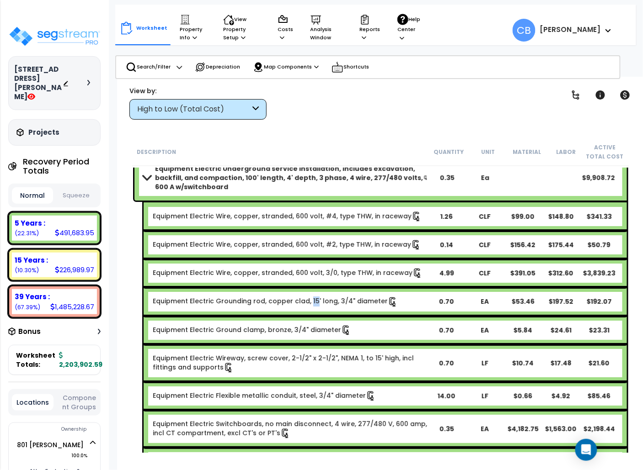
click at [310, 297] on b "Equipment Electric Grounding rod, copper clad, 15' long, 3/4" diameter" at bounding box center [275, 301] width 245 height 9
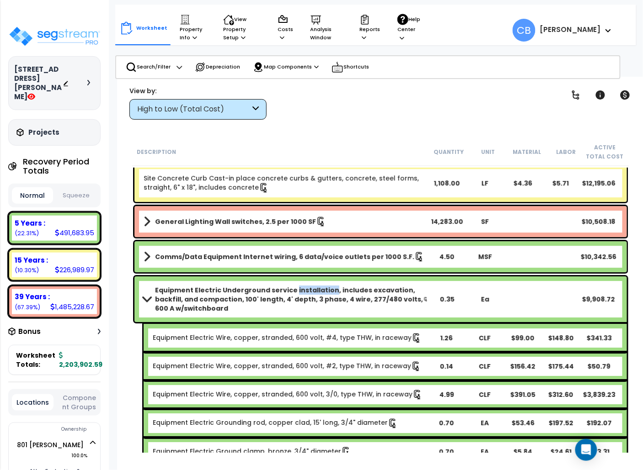
click at [310, 293] on b "Equipment Electric Underground service installation, includes excavation, backf…" at bounding box center [289, 299] width 268 height 27
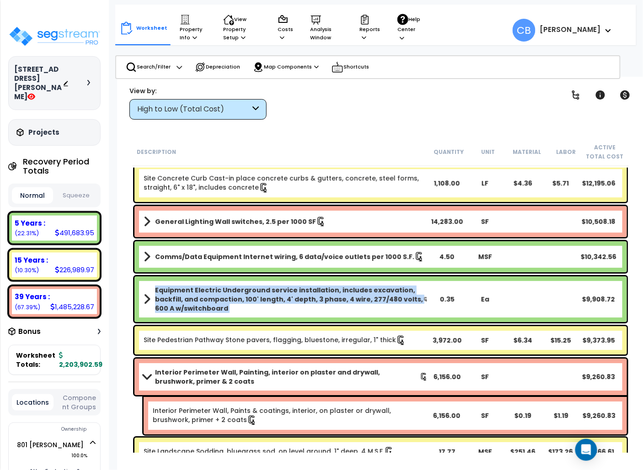
click at [310, 293] on b "Equipment Electric Underground service installation, includes excavation, backf…" at bounding box center [289, 299] width 268 height 27
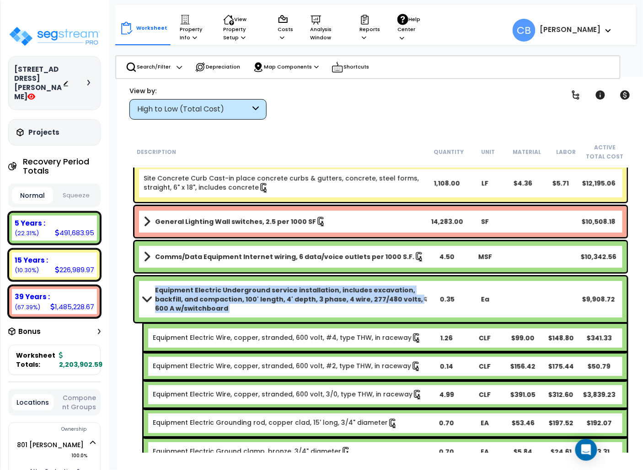
click at [310, 293] on b "Equipment Electric Underground service installation, includes excavation, backf…" at bounding box center [289, 299] width 268 height 27
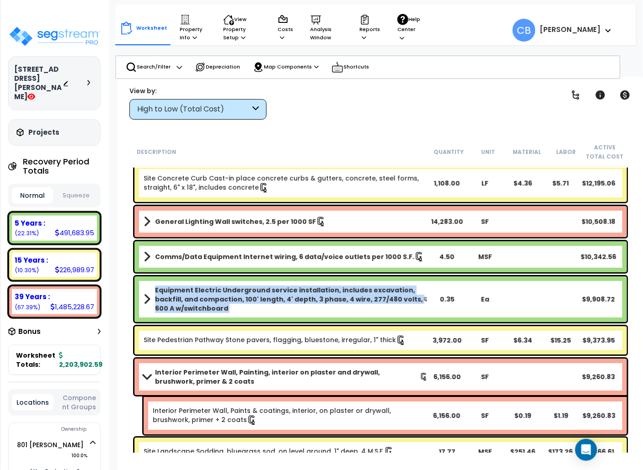
click at [310, 293] on b "Equipment Electric Underground service installation, includes excavation, backf…" at bounding box center [289, 299] width 268 height 27
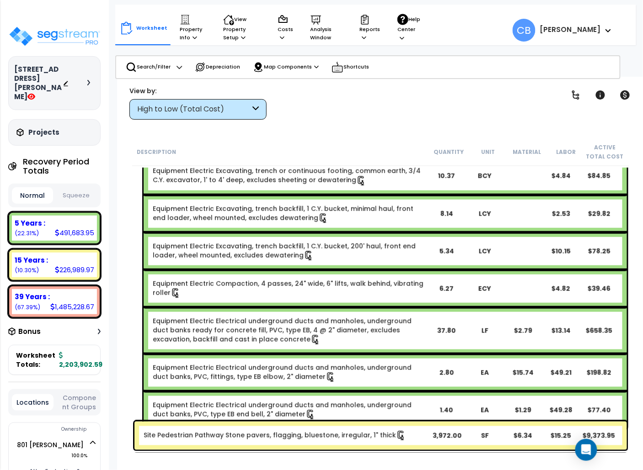
click at [310, 293] on div "Equipment Electric Compaction, 4 passes, 24" wide, 6" lifts, walk behind, vibra…" at bounding box center [385, 288] width 483 height 37
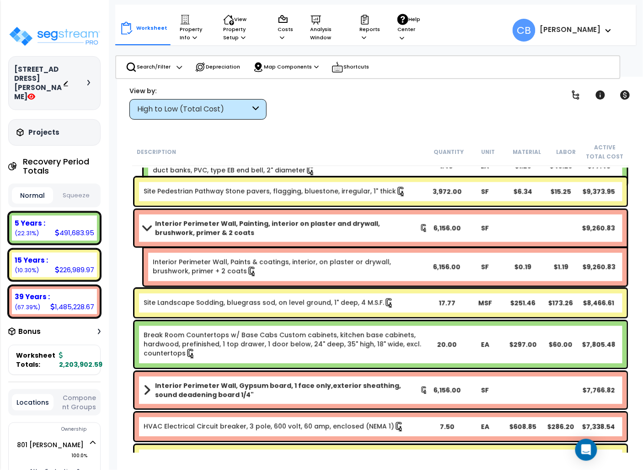
click at [310, 293] on div "Site Landscape Sodding, bluegrass sod, on level ground, 1" deep, 4 M.S.F. 17.77…" at bounding box center [380, 303] width 492 height 28
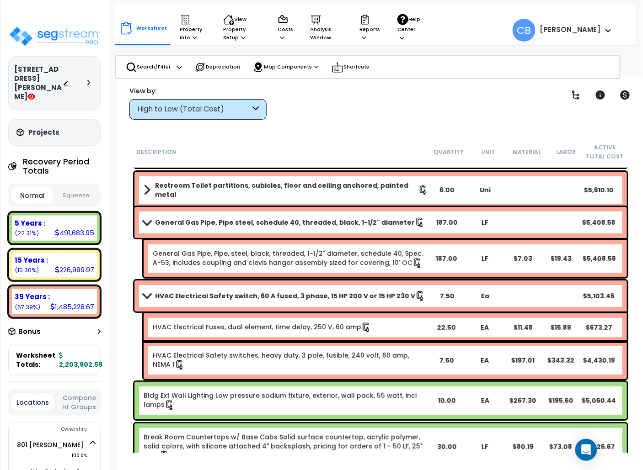
scroll to position [3123, 0]
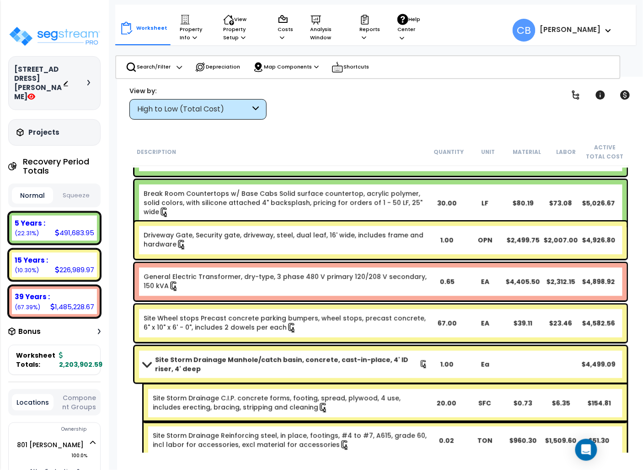
click at [319, 288] on div "General Electric Transformer, dry-type, 3 phase 480 V primary 120/208 V seconda…" at bounding box center [286, 282] width 284 height 19
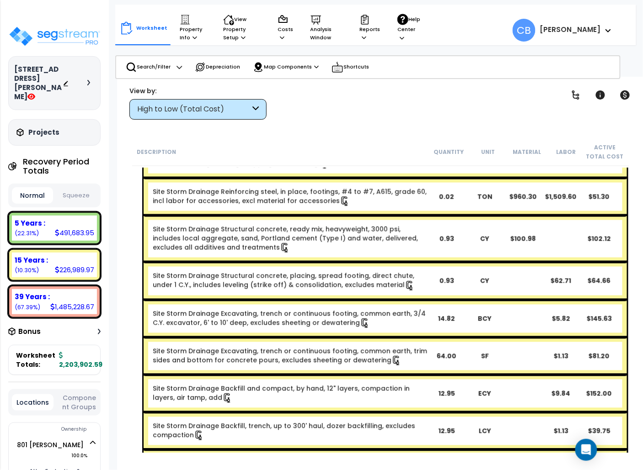
click at [324, 310] on link "Site Storm Drainage Excavating, trench or continuous footing, common earth, 3/4…" at bounding box center [289, 318] width 273 height 18
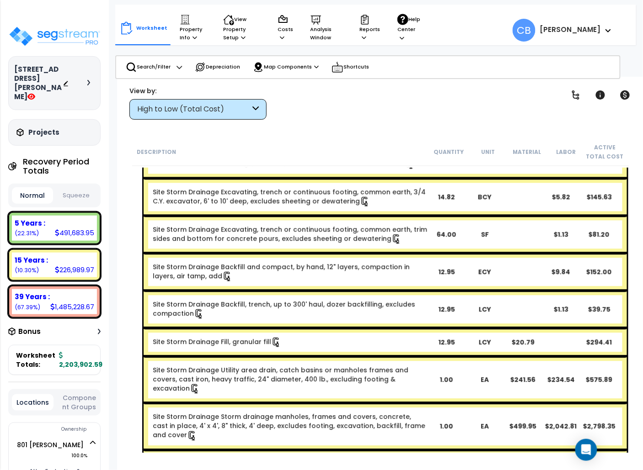
click at [323, 300] on link "Site Storm Drainage Backfill, trench, up to 300' haul, dozer backfilling, exclu…" at bounding box center [284, 309] width 262 height 18
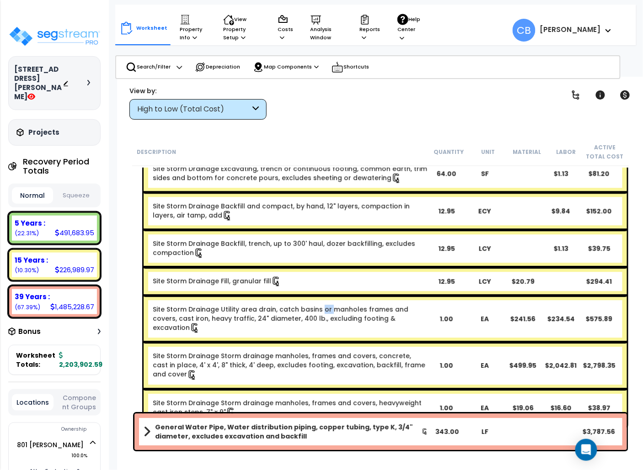
click at [323, 305] on link "Site Storm Drainage Utility area drain, catch basins or manholes frames and cov…" at bounding box center [281, 318] width 256 height 27
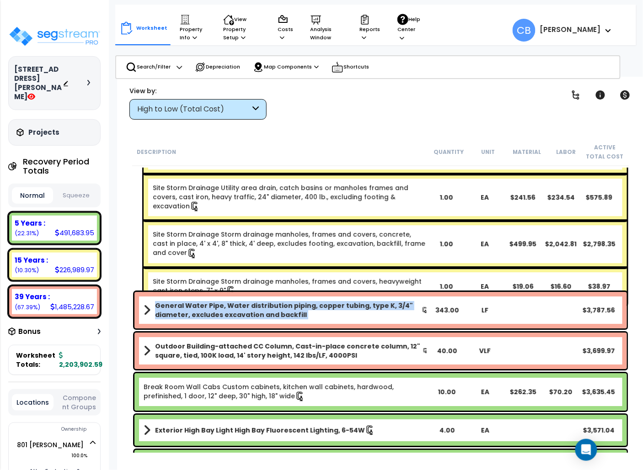
click at [323, 299] on div "General Water Pipe, Water distribution piping, copper tubing, type K, 3/4" diam…" at bounding box center [380, 310] width 492 height 37
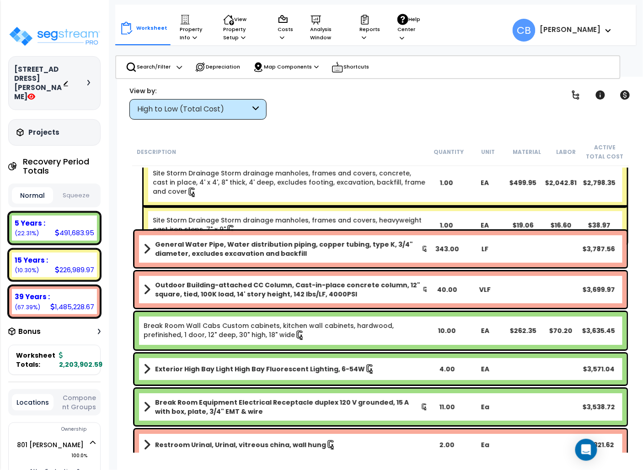
click at [323, 299] on div "Outdoor Building-attached CC Column, Cast-in-place concrete column, 12" square,…" at bounding box center [380, 290] width 492 height 37
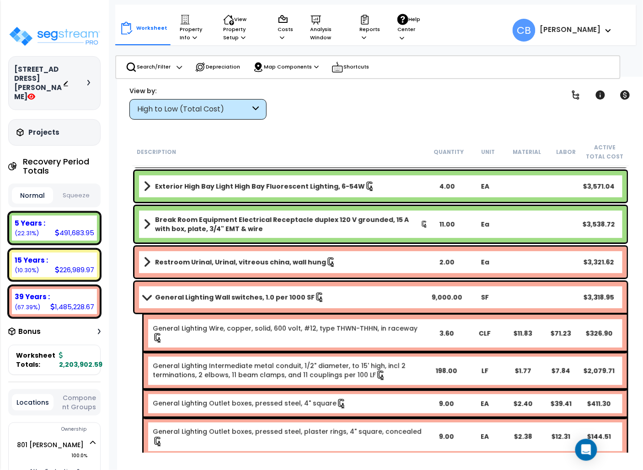
click at [323, 299] on link "General Lighting Wall switches, 1.0 per 1000 SF" at bounding box center [286, 297] width 284 height 13
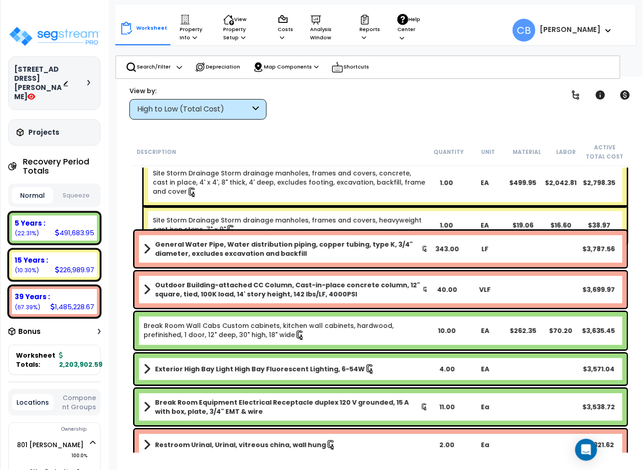
click at [323, 299] on div "Outdoor Building-attached CC Column, Cast-in-place concrete column, 12" square,…" at bounding box center [380, 290] width 492 height 37
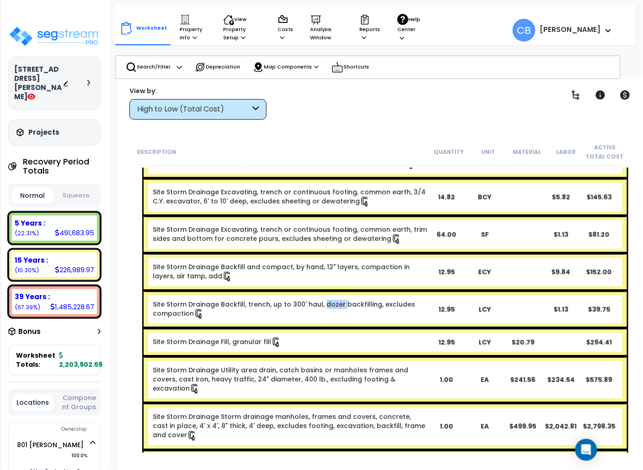
click at [323, 300] on link "Site Storm Drainage Backfill, trench, up to 300' haul, dozer backfilling, exclu…" at bounding box center [284, 309] width 262 height 18
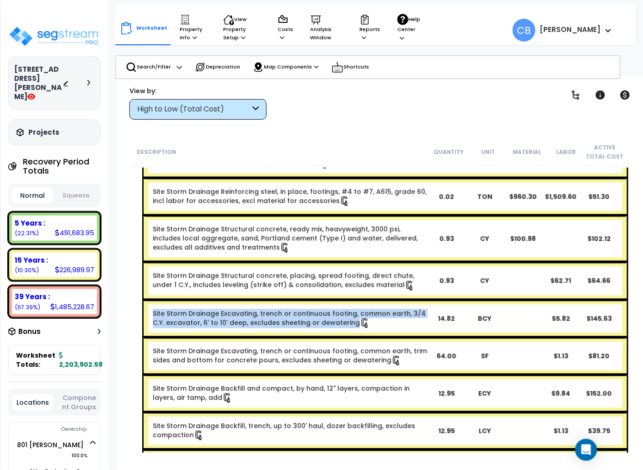
click at [323, 300] on div "Site Storm Drainage Excavating, trench or continuous footing, common earth, 3/4…" at bounding box center [385, 318] width 483 height 37
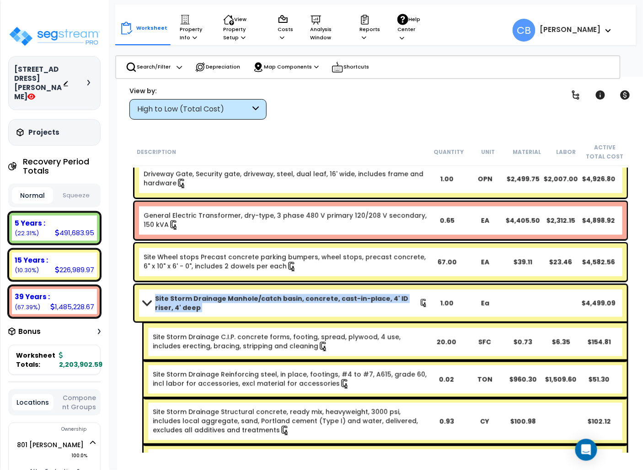
click at [323, 299] on b "Site Storm Drainage Manhole/catch basin, concrete, cast-in-place, 4' ID riser, …" at bounding box center [287, 303] width 264 height 18
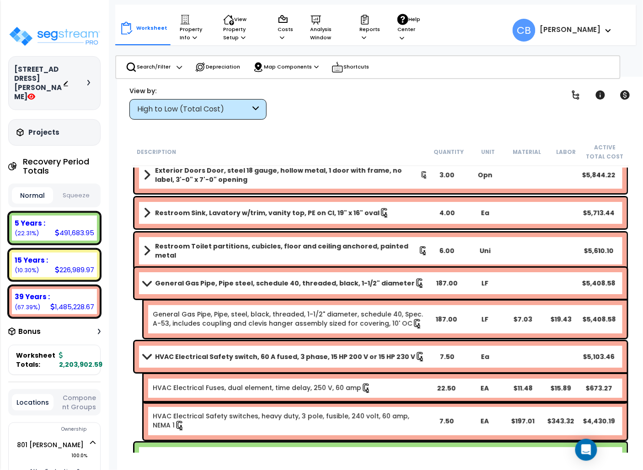
click at [323, 299] on div "General Gas Pipe, Pipe steel, schedule 40, threaded, black, 1-1/2" diameter 187…" at bounding box center [380, 303] width 497 height 75
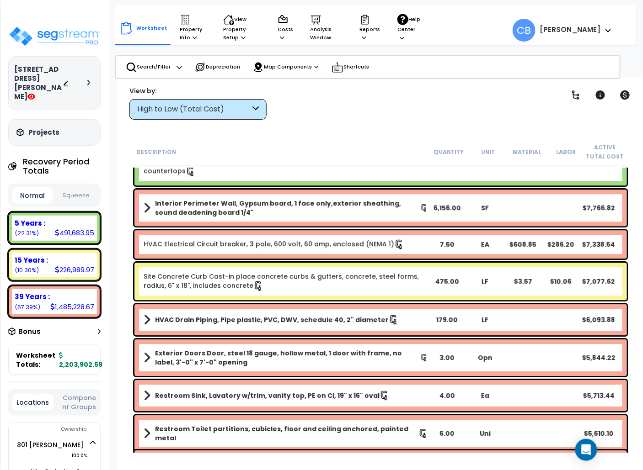
click at [323, 299] on div "Site Concrete Curb Cast-in place concrete curbs & gutters, concrete, steel form…" at bounding box center [380, 281] width 492 height 37
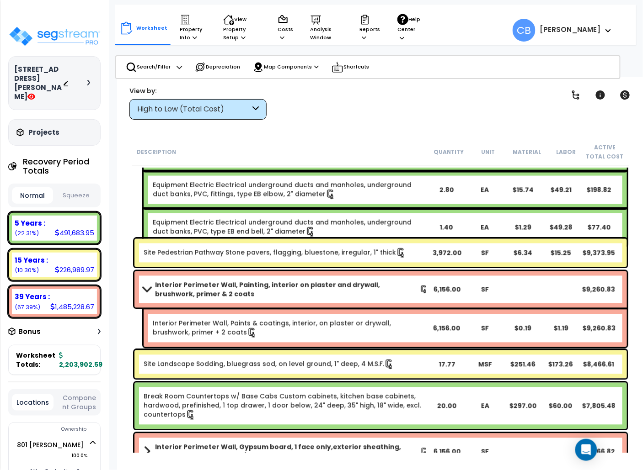
click at [323, 299] on div "Interior Perimeter Wall, Painting, interior on plaster and drywall, brushwork, …" at bounding box center [380, 290] width 492 height 37
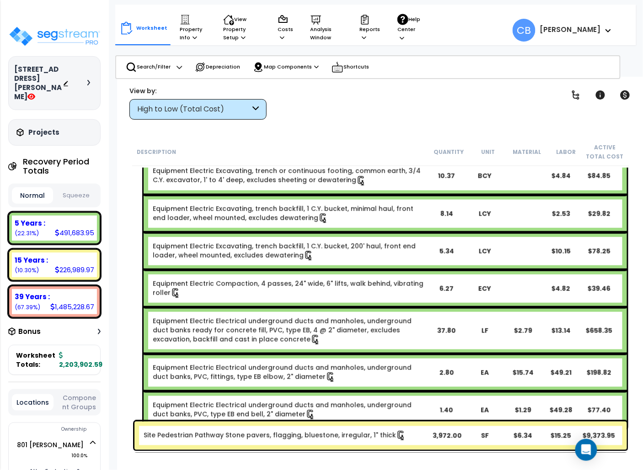
click at [323, 308] on div "Equipment Electric Electrical underground ducts and manholes, underground duct …" at bounding box center [385, 331] width 483 height 47
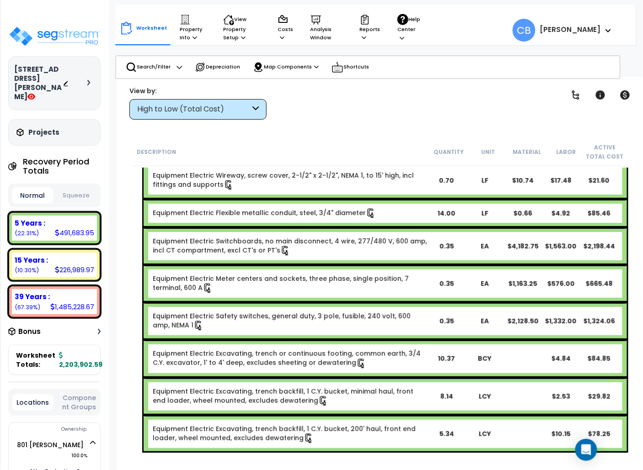
click at [323, 303] on div "Equipment Electric Safety switches, general duty, 3 pole, fusible, 240 volt, 60…" at bounding box center [385, 321] width 483 height 37
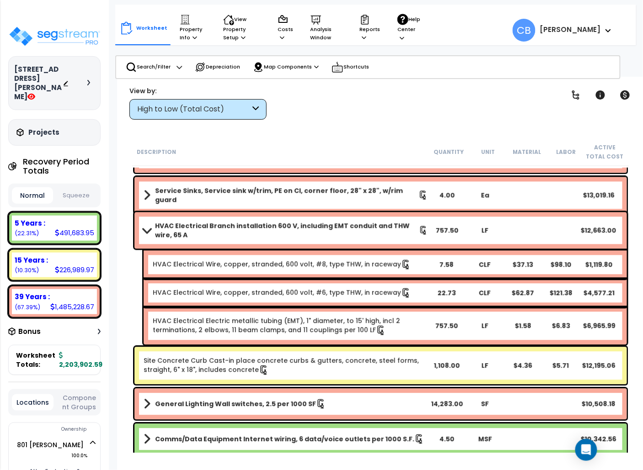
click at [323, 298] on div "HVAC Electrical Wire, copper, stranded, 600 volt, #6, type THW, in raceway 22.7…" at bounding box center [385, 293] width 483 height 28
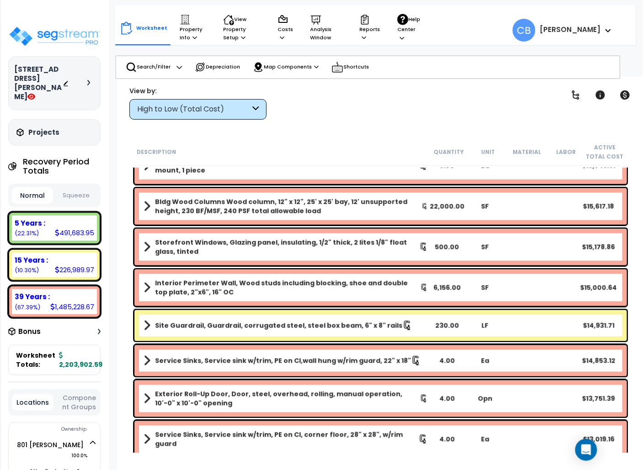
click at [323, 298] on div "Interior Perimeter Wall, Wood studs including blocking, shoe and double top pla…" at bounding box center [380, 288] width 492 height 37
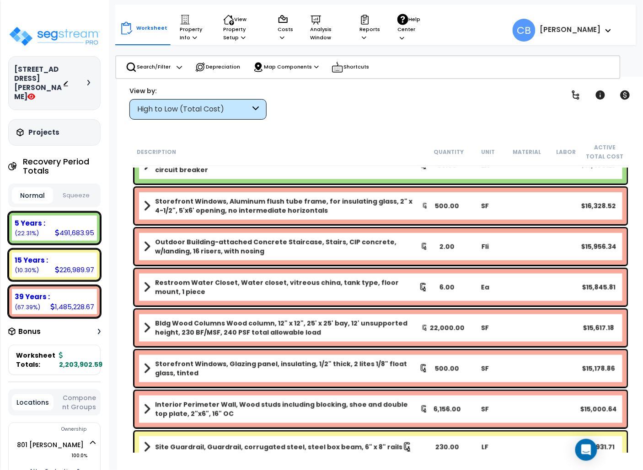
click at [323, 298] on div "Restroom Water Closet, Water closet, vitreous china, tank type, floor mount, 1 …" at bounding box center [380, 287] width 492 height 37
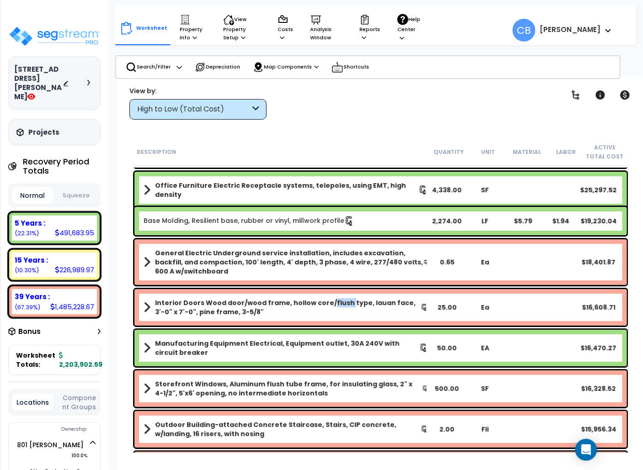
click at [323, 299] on b "Interior Doors Wood door/wood frame, hollow core/flush type, lauan face, 3'-0" …" at bounding box center [288, 308] width 266 height 18
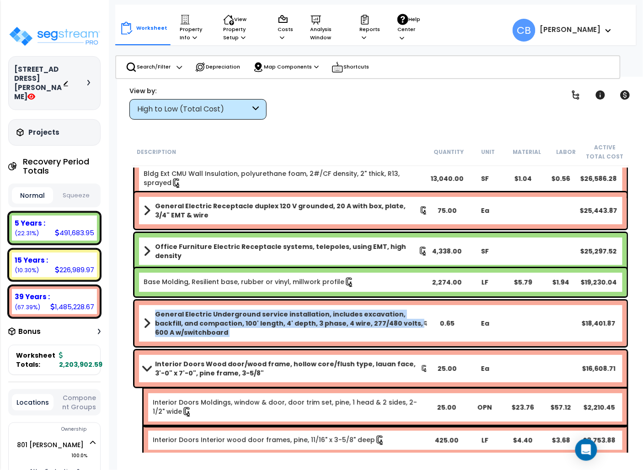
click at [323, 299] on div "General Electric Underground service installation, includes excavation, backfil…" at bounding box center [380, 324] width 497 height 50
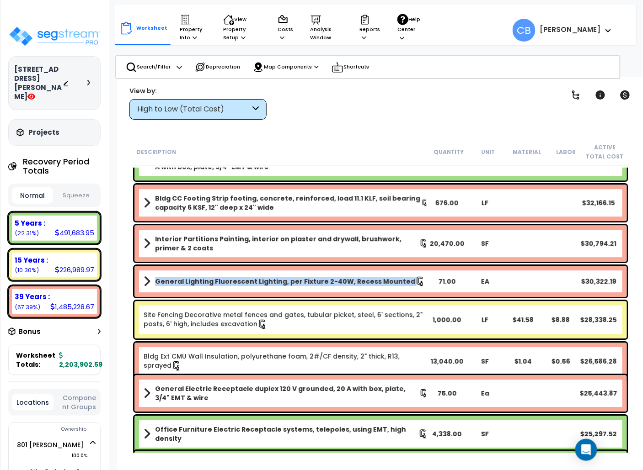
click at [323, 298] on div "General Lighting Fluorescent Lighting, per Fixture 2-40W, Recess Mounted 71.00 …" at bounding box center [380, 282] width 497 height 36
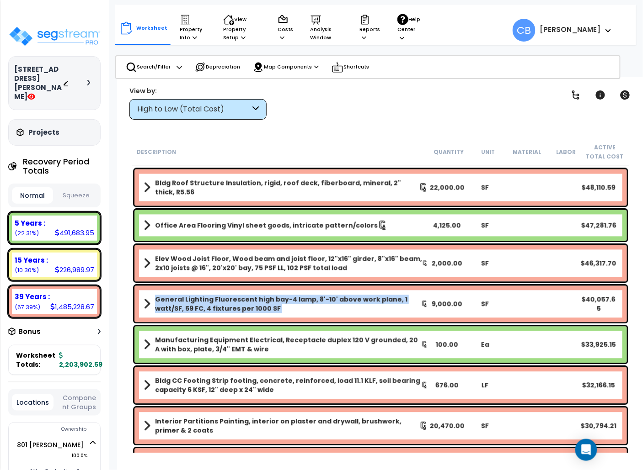
click at [323, 298] on b "General Lighting Fluorescent high bay-4 lamp, 8'-10' above work plane, 1 watt/S…" at bounding box center [288, 304] width 266 height 18
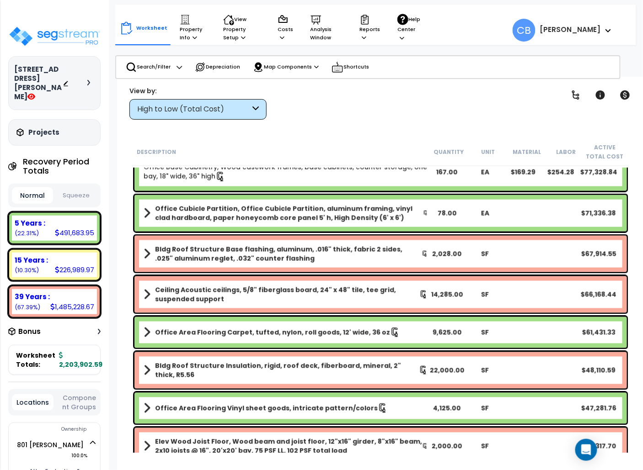
click at [319, 298] on b "Ceiling Acoustic ceilings, 5/8" fiberglass board, 24" x 48" tile, tee grid, sus…" at bounding box center [287, 295] width 264 height 18
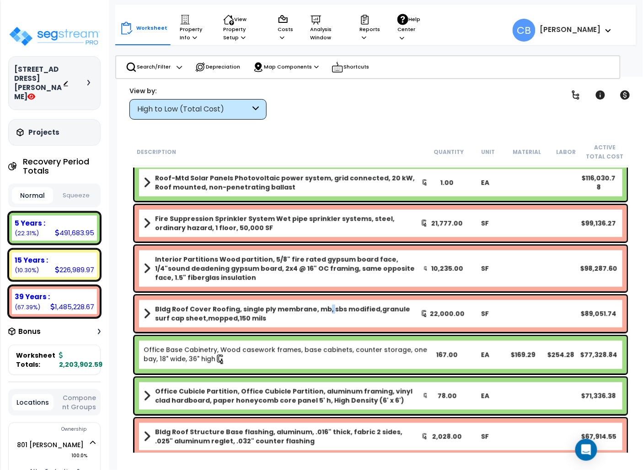
click at [319, 298] on div "Bldg Roof Cover Roofing, single ply membrane, mb, sbs modified,granule surf cap…" at bounding box center [380, 314] width 492 height 37
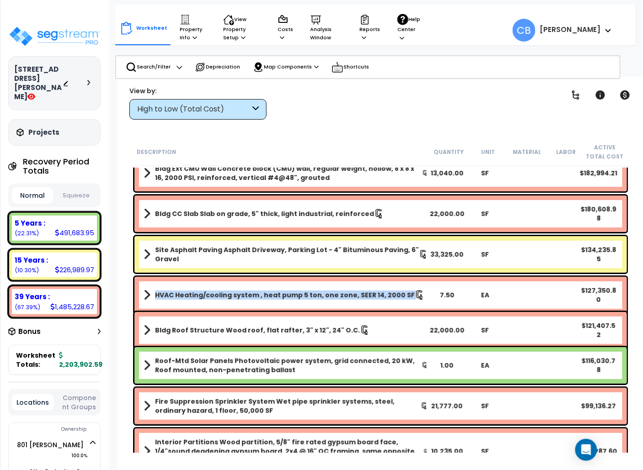
click at [319, 298] on link "HVAC Heating/cooling system , heat pump 5 ton, one zone, SEER 14, 2000 SF" at bounding box center [286, 295] width 284 height 13
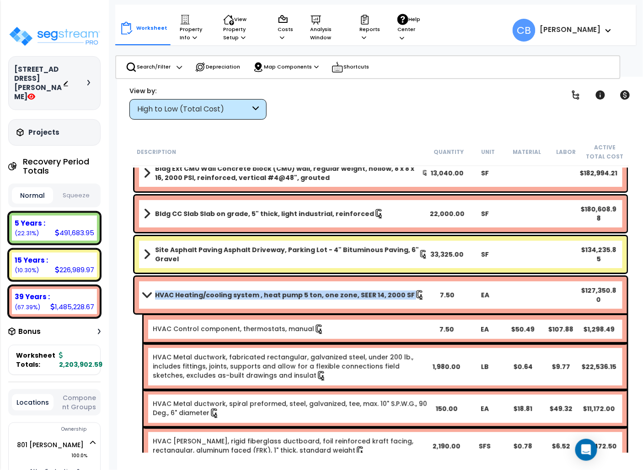
scroll to position [0, 0]
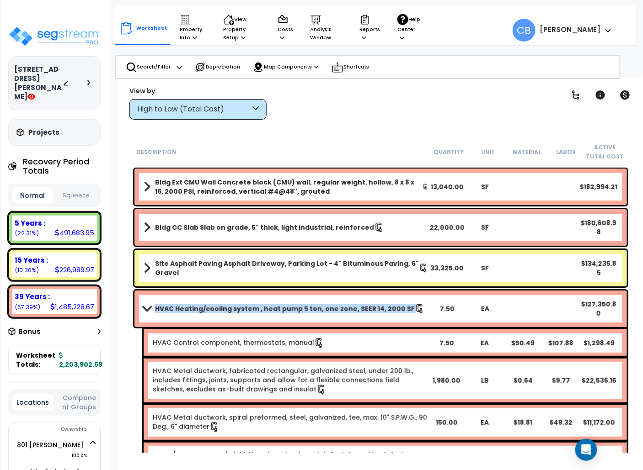
click at [319, 298] on div "HVAC Heating/cooling system , heat pump 5 ton, one zone, SEER 14, 2000 SF 7.50 …" at bounding box center [380, 309] width 492 height 37
drag, startPoint x: 319, startPoint y: 298, endPoint x: 306, endPoint y: 304, distance: 13.9
click at [307, 304] on div "HVAC Heating/cooling system , heat pump 5 ton, one zone, SEER 14, 2000 SF 7.50 …" at bounding box center [380, 309] width 492 height 37
click at [306, 305] on b "HVAC Heating/cooling system , heat pump 5 ton, one zone, SEER 14, 2000 SF" at bounding box center [285, 309] width 260 height 9
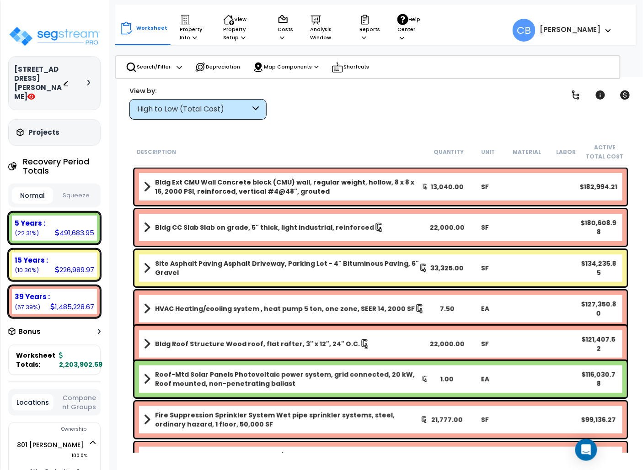
click at [306, 305] on b "HVAC Heating/cooling system , heat pump 5 ton, one zone, SEER 14, 2000 SF" at bounding box center [285, 309] width 260 height 9
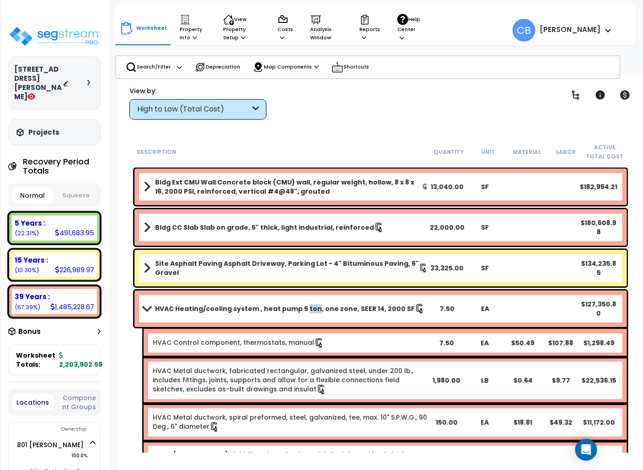
click at [306, 305] on b "HVAC Heating/cooling system , heat pump 5 ton, one zone, SEER 14, 2000 SF" at bounding box center [285, 309] width 260 height 9
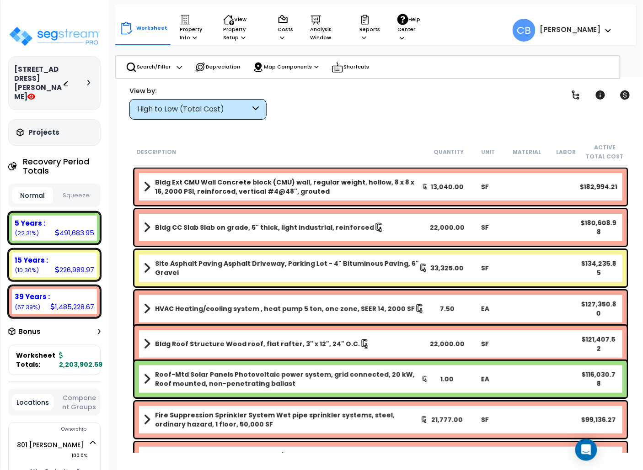
click at [284, 270] on b "Site Asphalt Paving Asphalt Driveway, Parking Lot - 4" Bituminous Paving, 6" Gr…" at bounding box center [287, 268] width 264 height 18
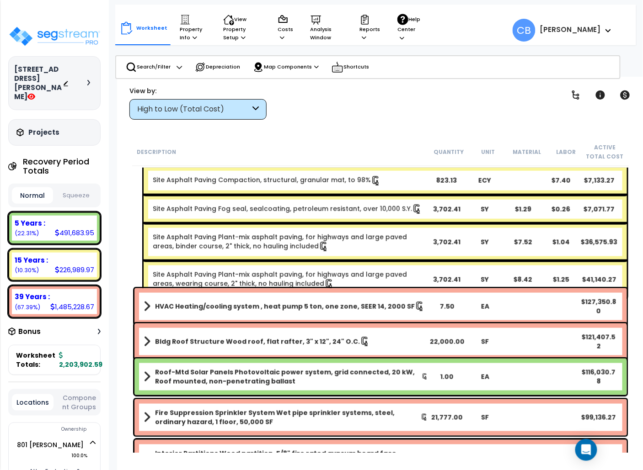
click at [285, 270] on link "Site Asphalt Paving Plant-mix asphalt paving, for highways and large paved area…" at bounding box center [280, 279] width 254 height 18
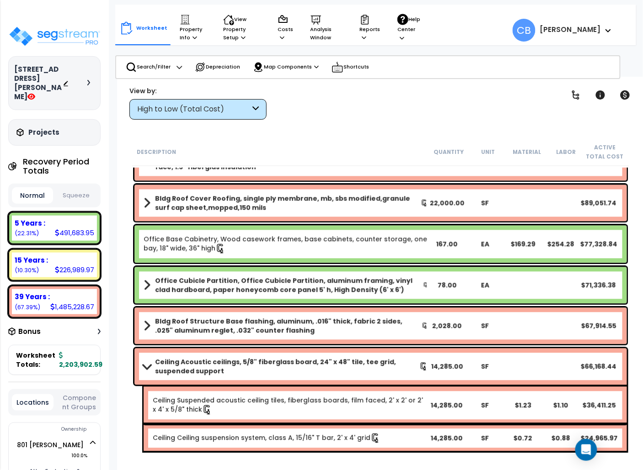
click at [284, 275] on div "Office Cubicle Partition, Office Cubicle Partition, aluminum framing, vinyl cla…" at bounding box center [380, 285] width 492 height 37
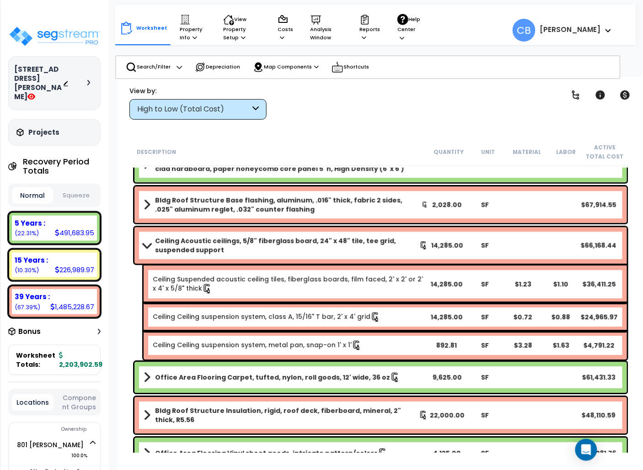
click at [277, 283] on div "Ceiling Suspended acoustic ceiling tiles, fiberglass boards, film faced, 2' x 2…" at bounding box center [290, 284] width 274 height 19
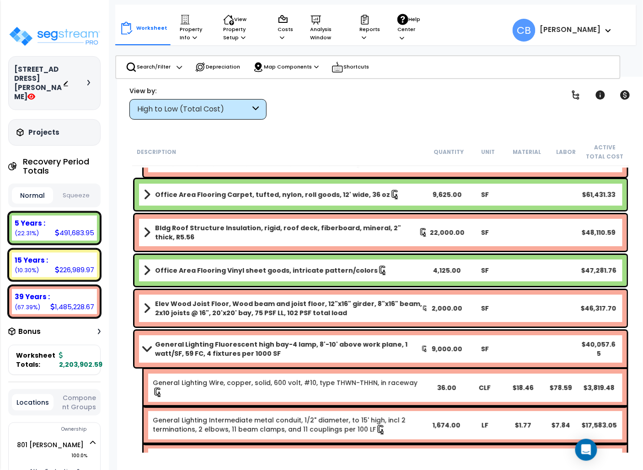
click at [277, 283] on div "Office Area Flooring Vinyl sheet goods, intricate pattern/colors 4,125.00 SF $4…" at bounding box center [380, 270] width 492 height 31
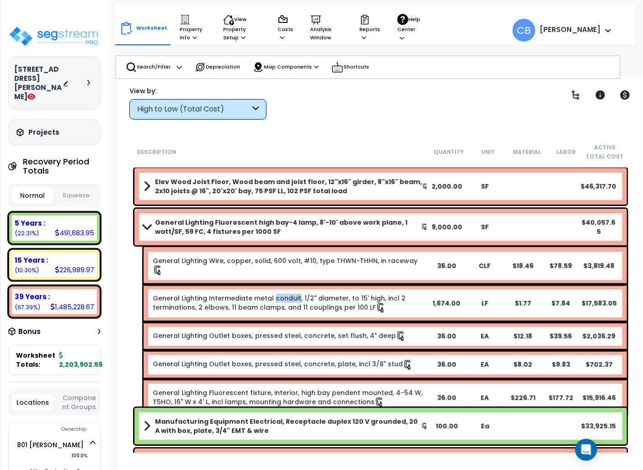
click at [277, 294] on link "General Lighting Intermediate metal conduit, 1/2" diameter, to 15' high, incl 2…" at bounding box center [279, 303] width 253 height 18
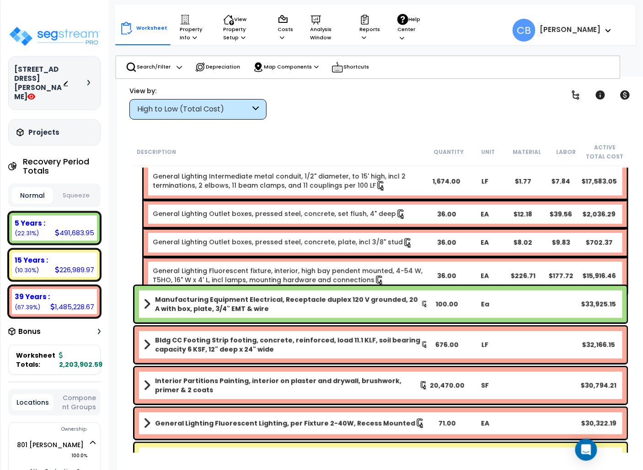
click at [277, 283] on div "General Lighting Fluorescent high bay-4 lamp, 8'-10' above work plane, 1 watt/S…" at bounding box center [380, 191] width 497 height 213
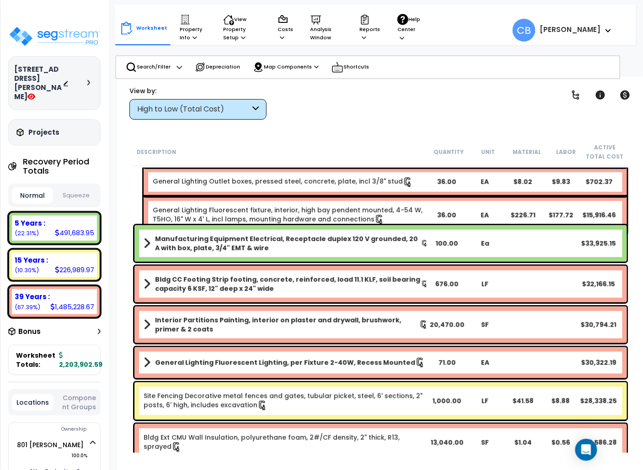
click at [277, 283] on b "Bldg CC Footing Strip footing, concrete, reinforced, load 11.1 KLF, soil bearin…" at bounding box center [288, 284] width 266 height 18
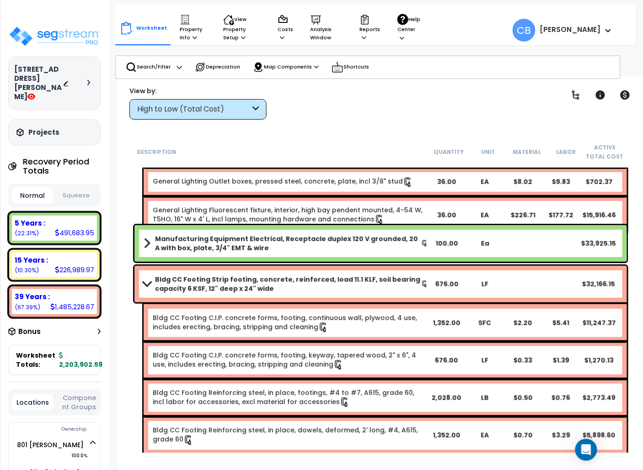
click at [249, 301] on div "Bldg CC Footing Strip footing, concrete, reinforced, load 11.1 KLF, soil bearin…" at bounding box center [380, 284] width 492 height 37
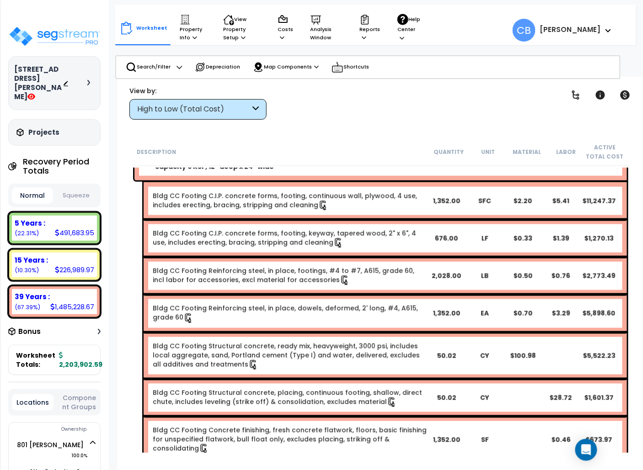
click at [249, 304] on b "Bldg CC Footing Reinforcing steel, in place, dowels, deformed, 2' long, #4, A61…" at bounding box center [285, 313] width 265 height 18
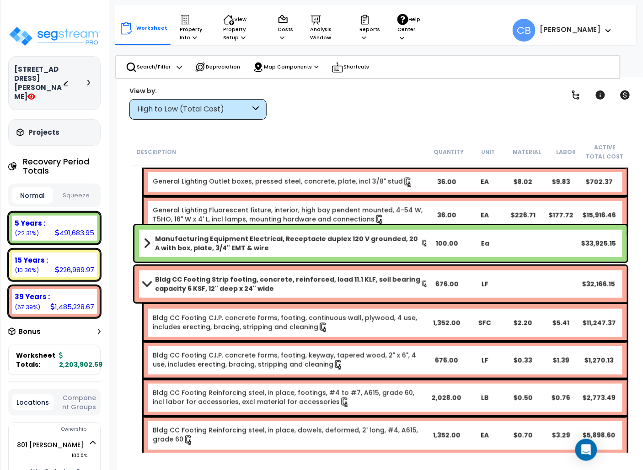
click at [154, 279] on link "Bldg CC Footing Strip footing, concrete, reinforced, load 11.1 KLF, soil bearin…" at bounding box center [286, 284] width 284 height 18
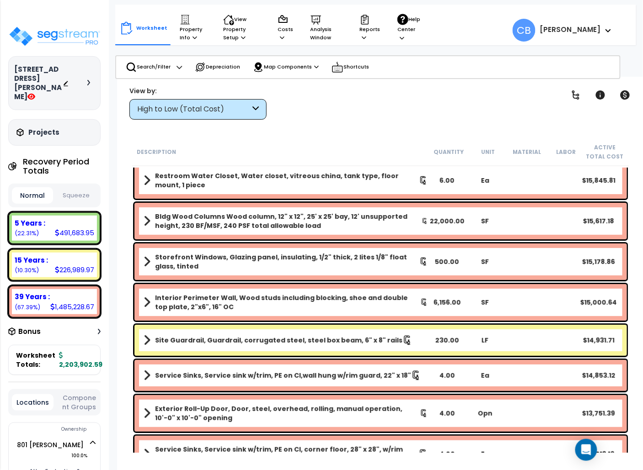
click at [337, 317] on div "Interior Perimeter Wall, Wood studs including blocking, shoe and double top pla…" at bounding box center [380, 302] width 492 height 37
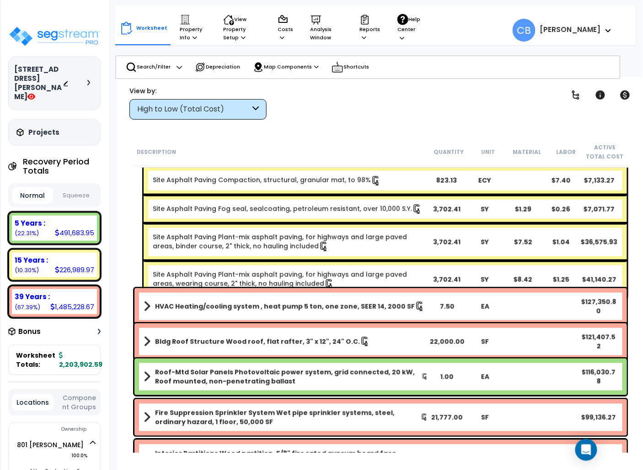
scroll to position [0, 0]
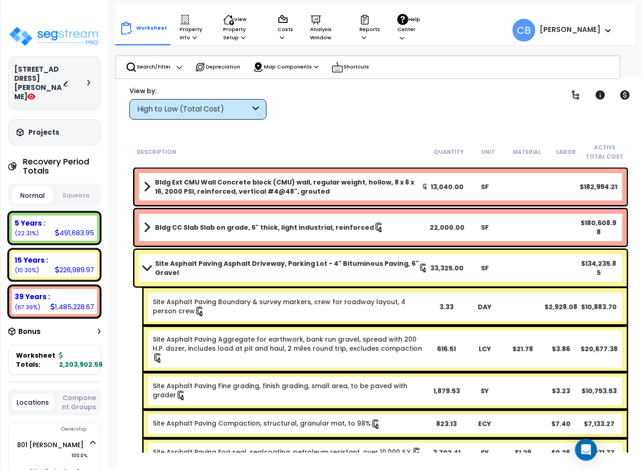
click at [345, 300] on link "Site Asphalt Paving Boundary & survey markers, crew for roadway layout, 4 perso…" at bounding box center [279, 307] width 253 height 18
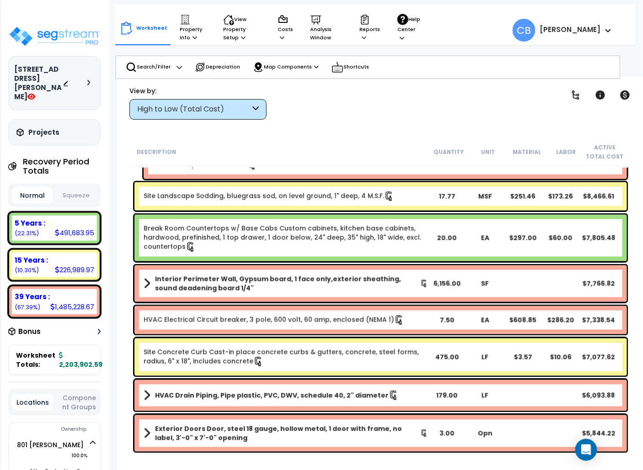
click at [339, 306] on div "HVAC Electrical Circuit breaker, 3 pole, 600 volt, 60 amp, enclosed (NEMA 1) 7.…" at bounding box center [380, 320] width 492 height 28
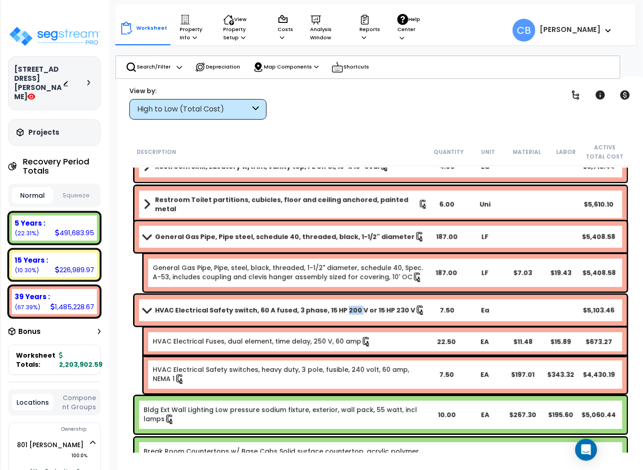
click at [339, 306] on b "HVAC Electrical Safety switch, 60 A fused, 3 phase, 15 HP 200 V or 15 HP 230 V" at bounding box center [285, 310] width 260 height 9
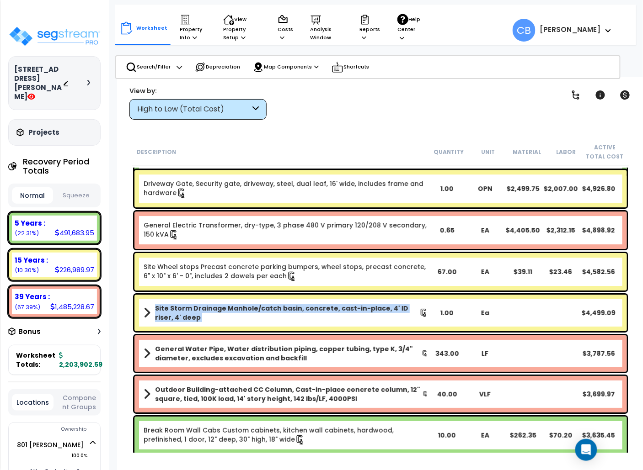
click at [339, 306] on b "Site Storm Drainage Manhole/catch basin, concrete, cast-in-place, 4' ID riser, …" at bounding box center [287, 313] width 264 height 18
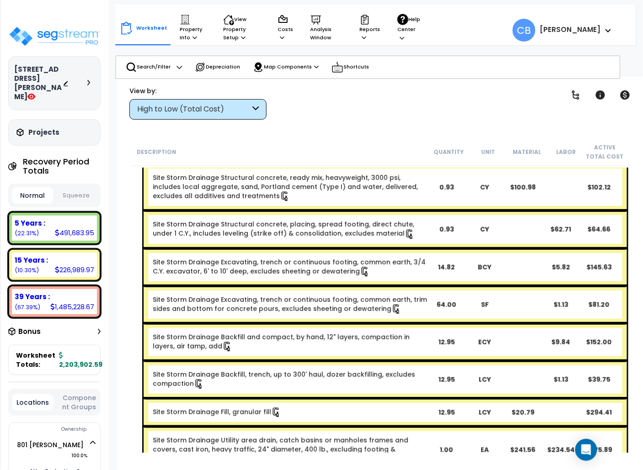
click at [339, 306] on link "Site Storm Drainage Excavating, trench or continuous footing, common earth, tri…" at bounding box center [290, 304] width 274 height 18
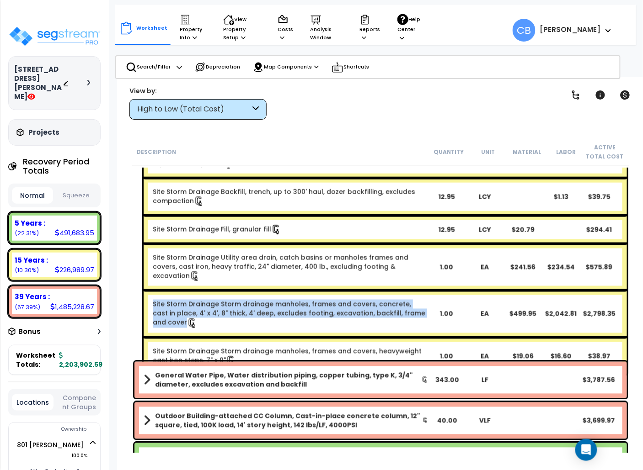
click at [339, 306] on div "Site Storm Drainage Storm drainage manholes, frames and covers, concrete, cast …" at bounding box center [290, 314] width 274 height 28
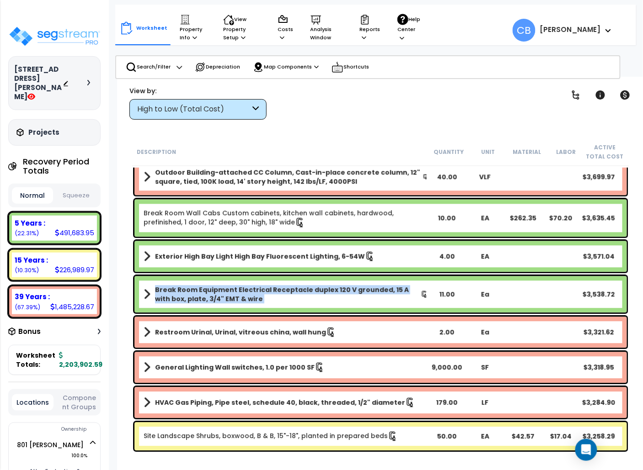
click at [339, 306] on div "Break Room Equipment Electrical Receptacle duplex 120 V grounded, 15 A with box…" at bounding box center [380, 295] width 492 height 37
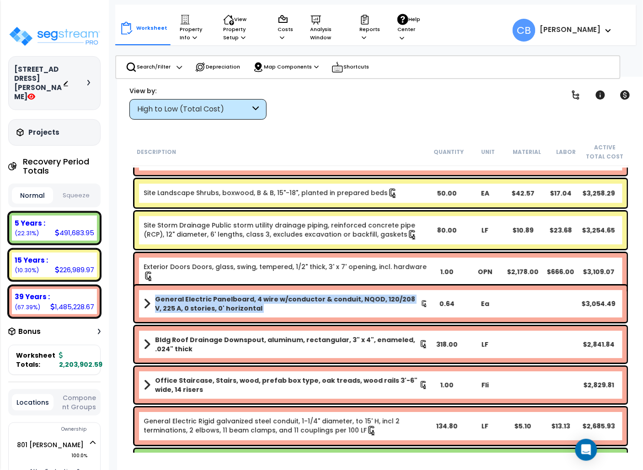
click at [339, 306] on b "General Electric Panelboard, 4 wire w/conductor & conduit, NQOD, 120/208 V, 225…" at bounding box center [288, 304] width 266 height 18
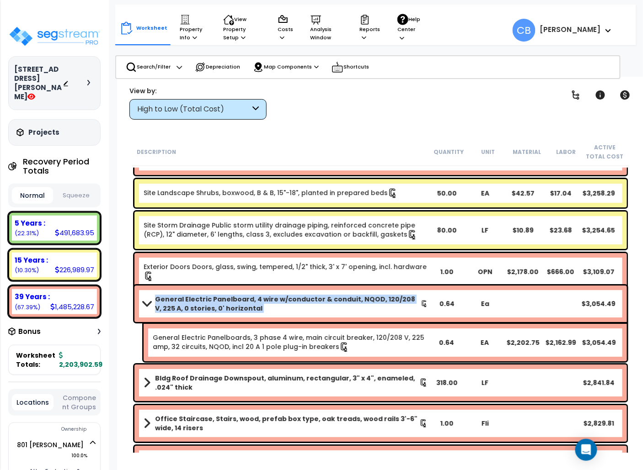
click at [339, 306] on b "General Electric Panelboard, 4 wire w/conductor & conduit, NQOD, 120/208 V, 225…" at bounding box center [288, 304] width 266 height 18
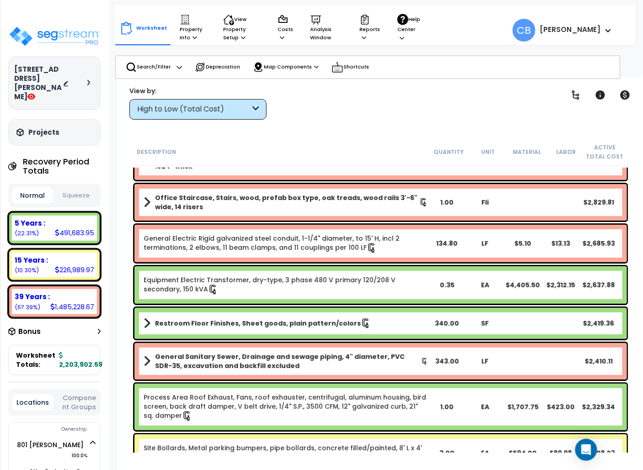
click at [339, 306] on div "Restroom Floor Finishes, Sheet goods, plain pattern/colors 340.00 SF $2,419.36" at bounding box center [380, 324] width 497 height 36
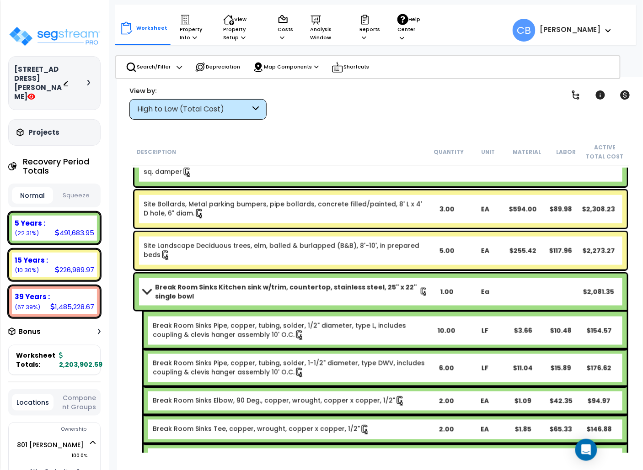
click at [339, 306] on div "Break Room Sinks Kitchen sink w/trim, countertop, stainless steel, 25" x 22" si…" at bounding box center [380, 292] width 492 height 37
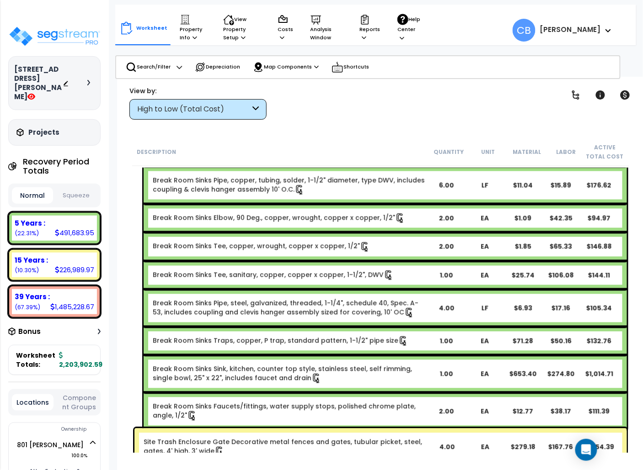
click at [339, 306] on link "Break Room Sinks Pipe, steel, galvanized, threaded, 1-1/4", schedule 40, Spec. …" at bounding box center [286, 308] width 266 height 18
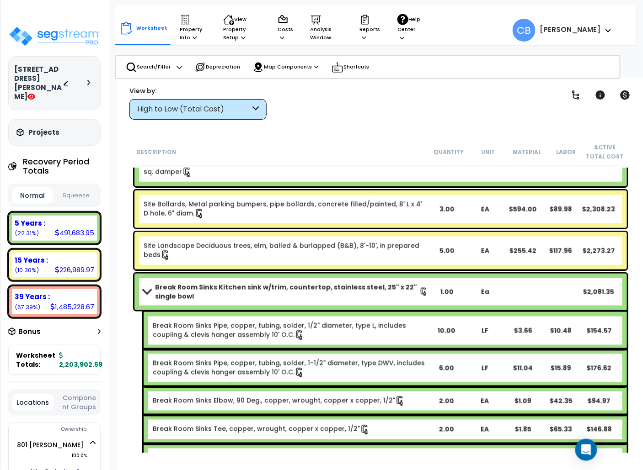
click at [339, 306] on div "Break Room Sinks Kitchen sink w/trim, countertop, stainless steel, 25" x 22" si…" at bounding box center [380, 292] width 492 height 37
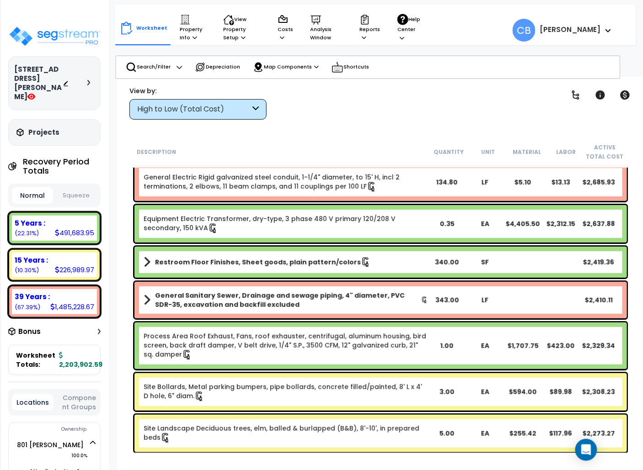
click at [339, 306] on b "General Sanitary Sewer, Drainage and sewage piping, 4" diameter, PVC SDR-35, ex…" at bounding box center [288, 300] width 266 height 18
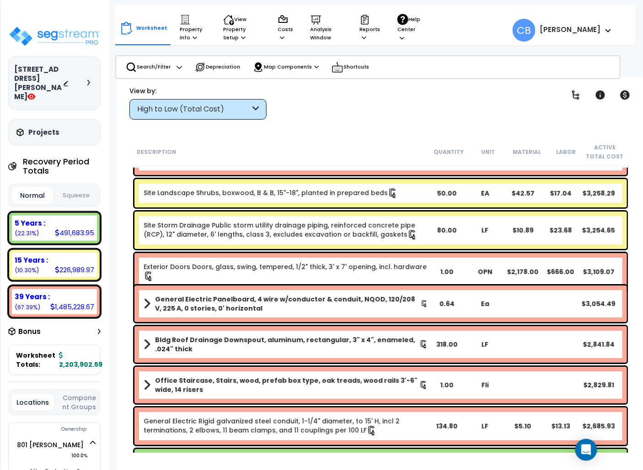
click at [326, 305] on b "General Electric Panelboard, 4 wire w/conductor & conduit, NQOD, 120/208 V, 225…" at bounding box center [288, 304] width 266 height 18
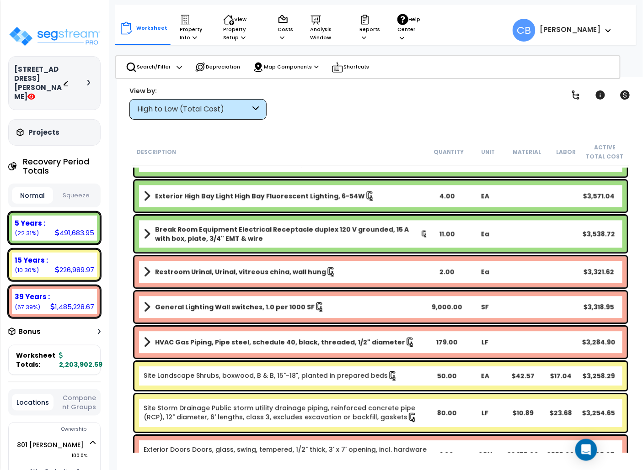
click at [326, 305] on link "General Lighting Wall switches, 1.0 per 1000 SF" at bounding box center [286, 307] width 284 height 13
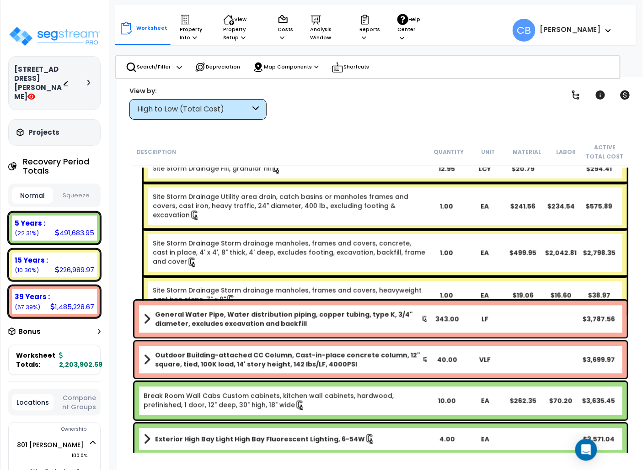
click at [326, 305] on div "General Water Pipe, Water distribution piping, copper tubing, type K, 3/4" diam…" at bounding box center [380, 319] width 492 height 37
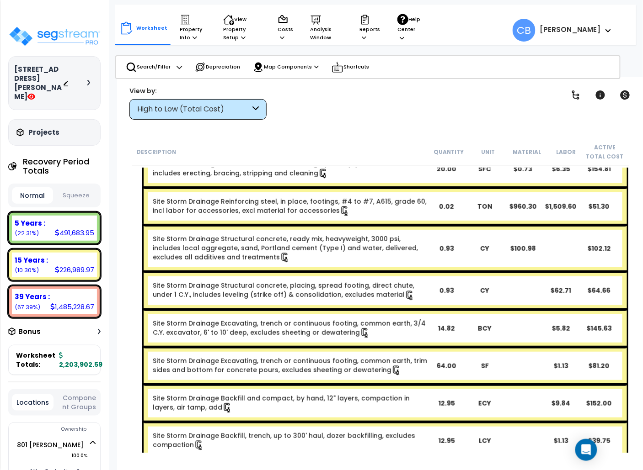
click at [326, 305] on div "Site Storm Drainage Structural concrete, placing, spread footing, direct chute,…" at bounding box center [385, 290] width 483 height 37
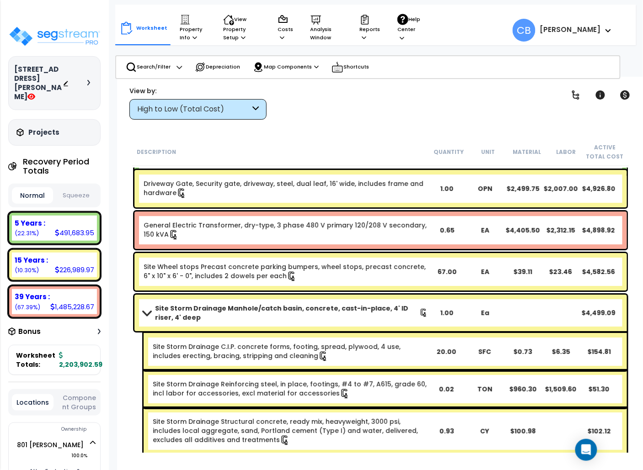
click at [326, 305] on b "Site Storm Drainage Manhole/catch basin, concrete, cast-in-place, 4' ID riser, …" at bounding box center [287, 313] width 264 height 18
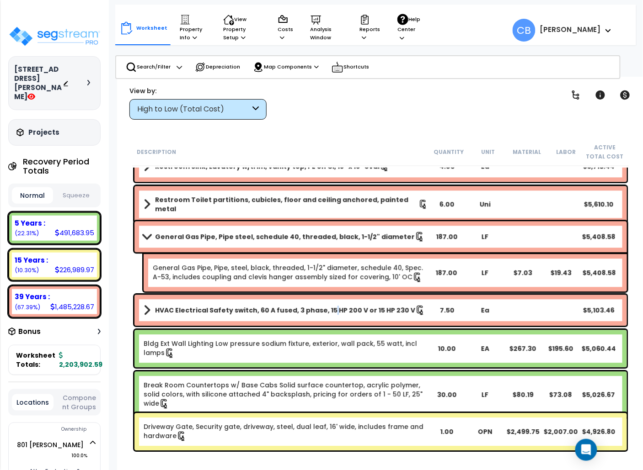
click at [326, 305] on link "HVAC Electrical Safety switch, 60 A fused, 3 phase, 15 HP 200 V or 15 HP 230 V" at bounding box center [286, 311] width 284 height 13
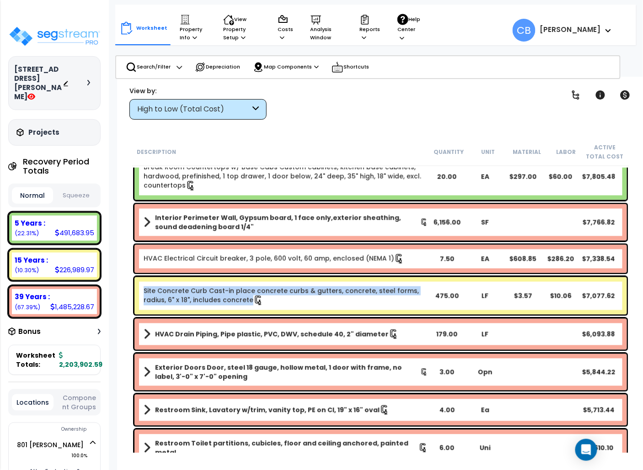
click at [326, 305] on div "Site Concrete Curb Cast-in place concrete curbs & gutters, concrete, steel form…" at bounding box center [286, 296] width 284 height 19
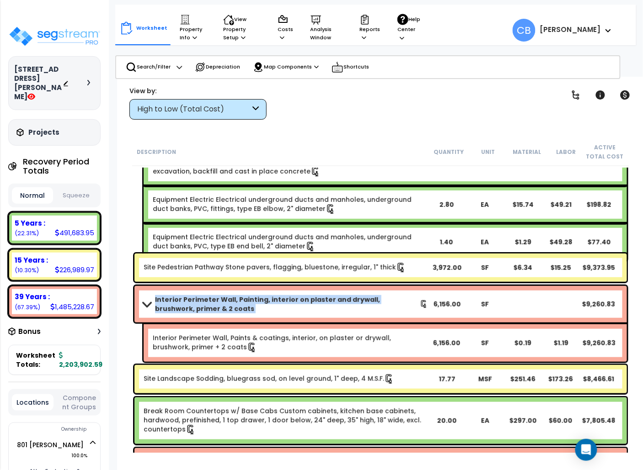
click at [326, 305] on b "Interior Perimeter Wall, Painting, interior on plaster and drywall, brushwork, …" at bounding box center [287, 304] width 265 height 18
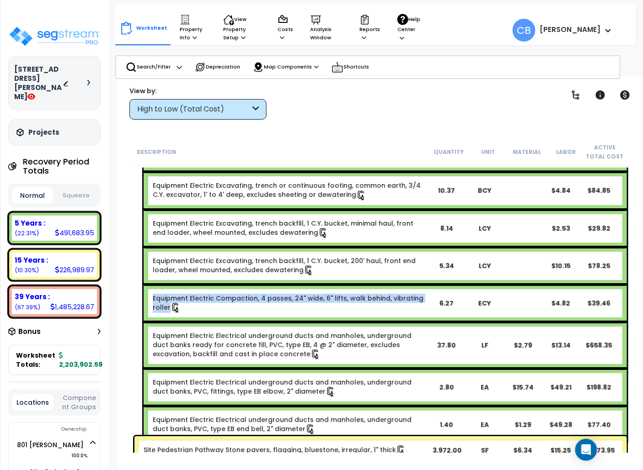
click at [326, 305] on div "Equipment Electric Compaction, 4 passes, 24" wide, 6" lifts, walk behind, vibra…" at bounding box center [385, 303] width 483 height 37
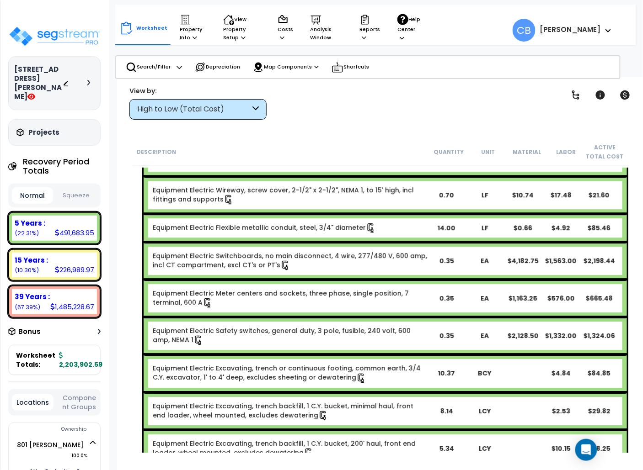
click at [326, 305] on div "Equipment Electric Meter centers and sockets, three phase, single position, 7 t…" at bounding box center [385, 298] width 483 height 37
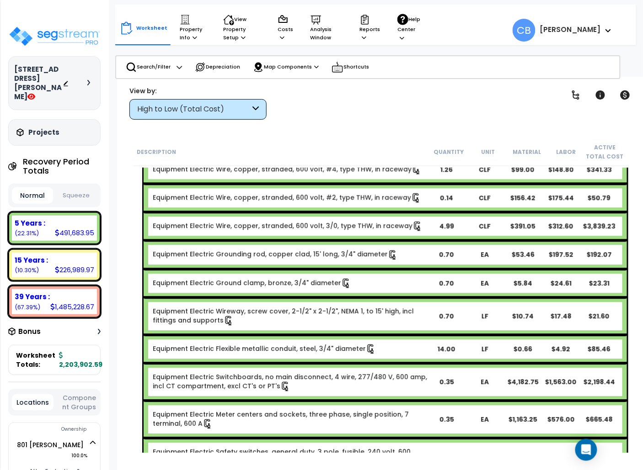
click at [326, 307] on link "Equipment Electric Wireway, screw cover, 2-1/2" x 2-1/2", NEMA 1, to 15' high, …" at bounding box center [283, 316] width 261 height 18
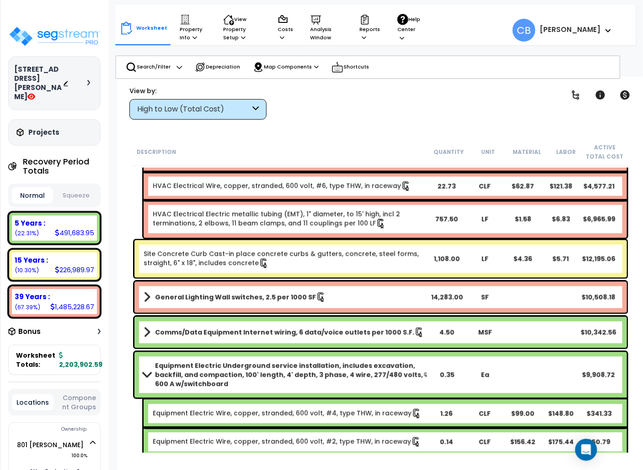
click at [326, 305] on div "General Lighting Wall switches, 2.5 per 1000 SF 14,283.00 SF $10,508.18" at bounding box center [380, 297] width 492 height 31
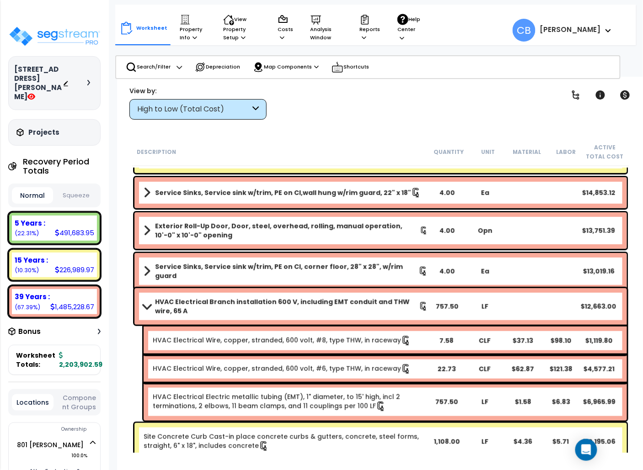
click at [326, 305] on b "HVAC Electrical Branch installation 600 V, including EMT conduit and THW wire, …" at bounding box center [287, 307] width 264 height 18
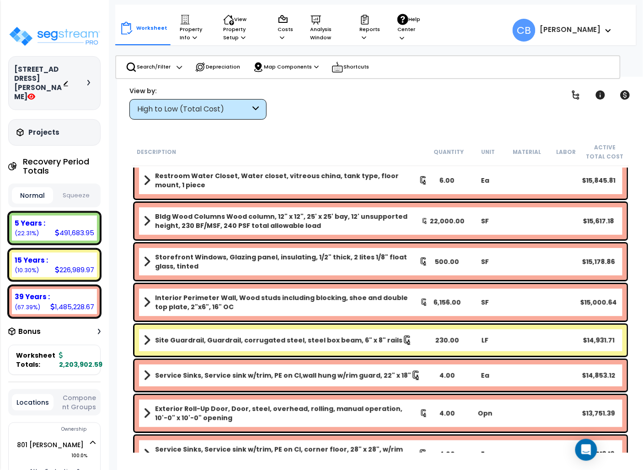
click at [326, 305] on b "Interior Perimeter Wall, Wood studs including blocking, shoe and double top pla…" at bounding box center [287, 303] width 265 height 18
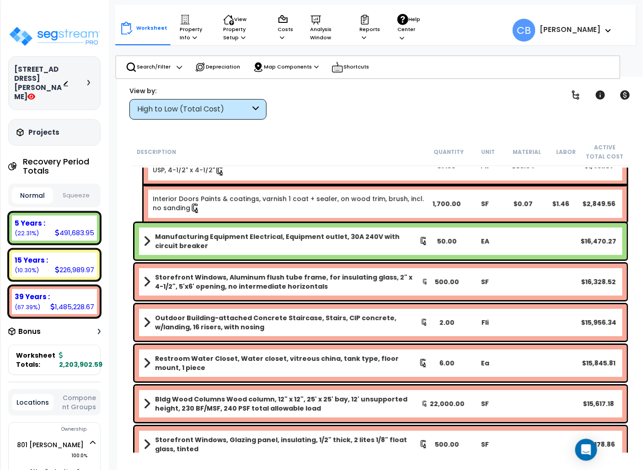
scroll to position [1707, 0]
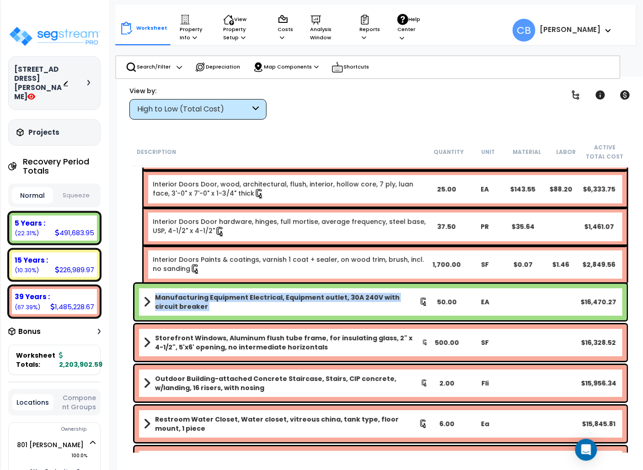
click at [326, 305] on b "Manufacturing Equipment Electrical, Equipment outlet, 30A 240V with circuit bre…" at bounding box center [287, 302] width 264 height 18
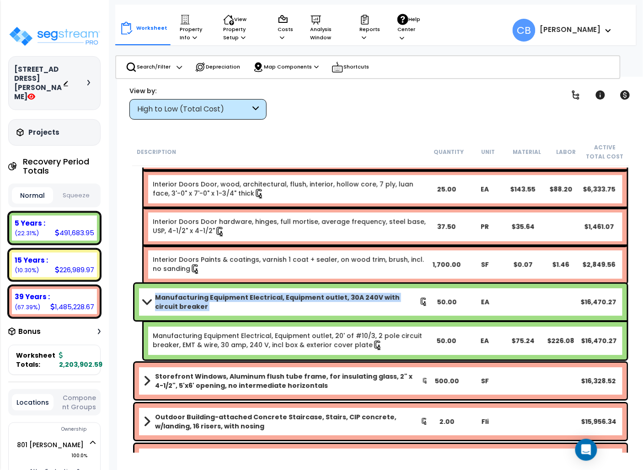
click at [326, 305] on b "Manufacturing Equipment Electrical, Equipment outlet, 30A 240V with circuit bre…" at bounding box center [287, 302] width 264 height 18
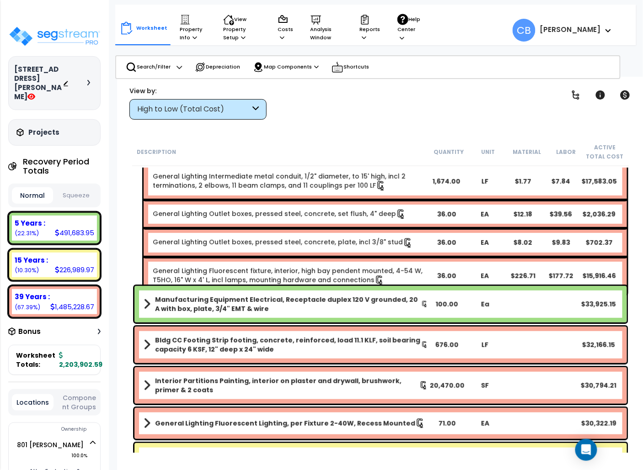
click at [326, 305] on b "Manufacturing Equipment Electrical, Receptacle duplex 120 V grounded, 20 A with…" at bounding box center [288, 304] width 266 height 18
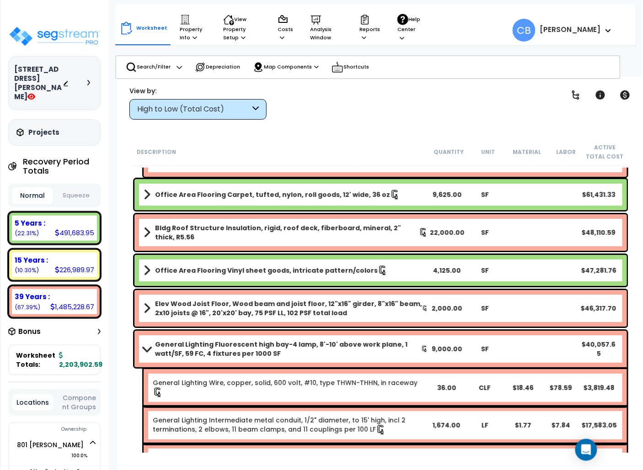
click at [326, 305] on b "Elev Wood Joist Floor, Wood beam and joist floor, 12"x16" girder, 8"x16" beam, …" at bounding box center [288, 308] width 267 height 18
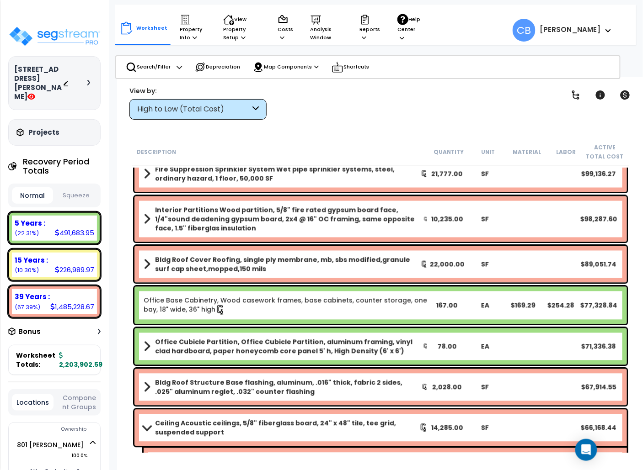
click at [326, 305] on b "Office Base Cabinetry, Wood casework frames, base cabinets, counter storage, on…" at bounding box center [285, 305] width 283 height 18
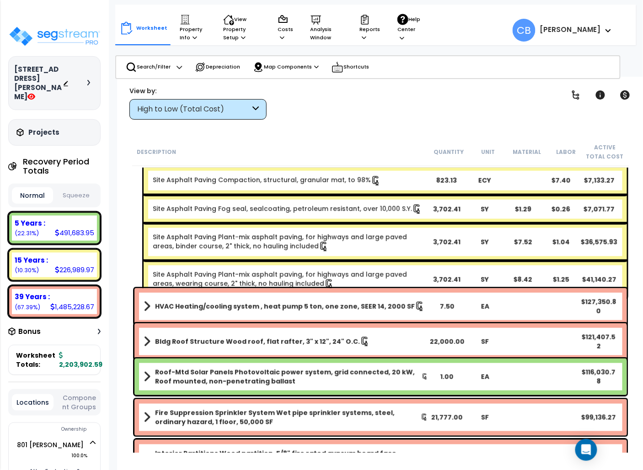
scroll to position [183, 0]
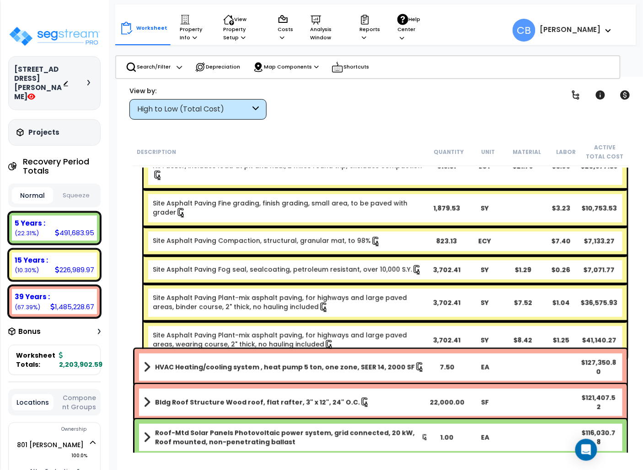
click at [326, 305] on div "Site Asphalt Paving Plant-mix asphalt paving, for highways and large paved area…" at bounding box center [385, 302] width 483 height 37
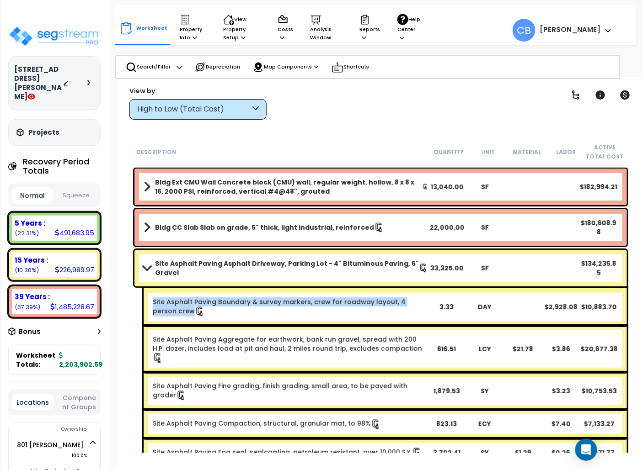
click at [326, 305] on link "Site Asphalt Paving Boundary & survey markers, crew for roadway layout, 4 perso…" at bounding box center [279, 307] width 253 height 18
click at [295, 219] on div "Bldg CC Slab Slab on grade, 5" thick, light industrial, reinforced 22,000.00 SF…" at bounding box center [380, 227] width 492 height 37
click at [295, 227] on b "Bldg CC Slab Slab on grade, 5" thick, light industrial, reinforced" at bounding box center [264, 227] width 219 height 9
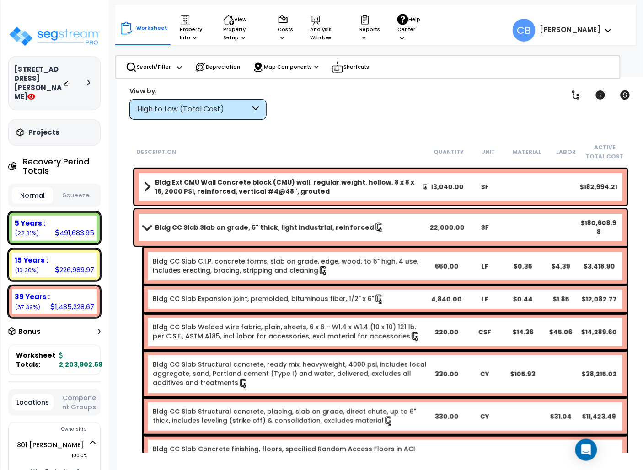
click at [235, 191] on b "Bldg Ext CMU Wall Concrete block (CMU) wall, regular weight, hollow, 8 x 8 x 16…" at bounding box center [288, 187] width 267 height 18
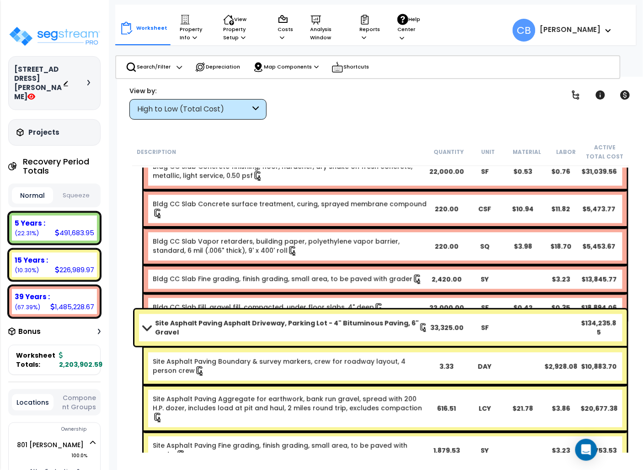
click at [237, 247] on div "Bldg CC Slab Vapor retarders, building paper, polyethylene vapor barrier, stand…" at bounding box center [385, 246] width 483 height 37
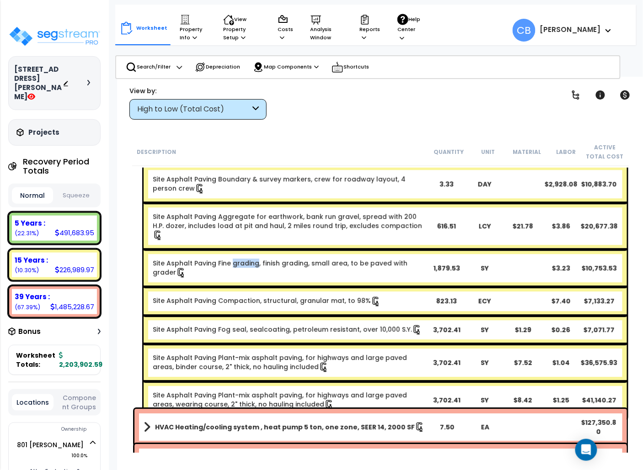
click at [237, 259] on link "Site Asphalt Paving Fine grading, finish grading, small area, to be paved with …" at bounding box center [280, 268] width 255 height 18
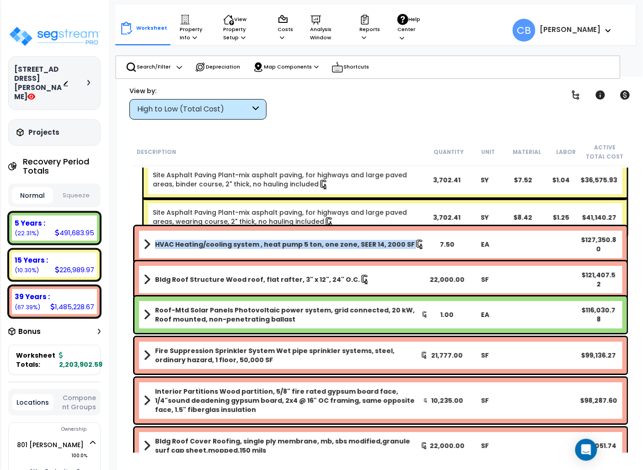
click at [237, 247] on link "HVAC Heating/cooling system , heat pump 5 ton, one zone, SEER 14, 2000 SF" at bounding box center [286, 244] width 284 height 13
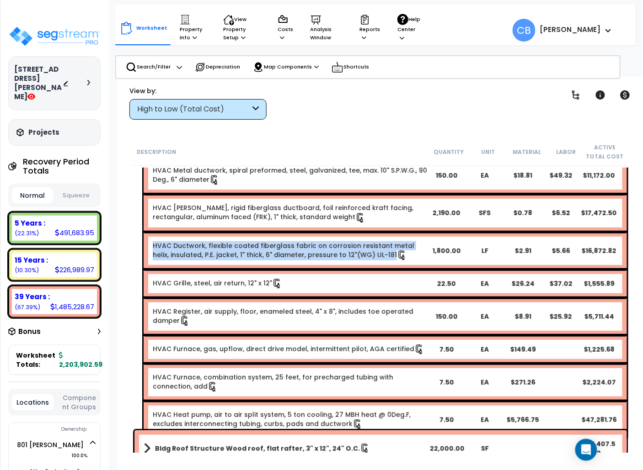
click at [237, 247] on link "HVAC Ductwork, flexible coated fiberglass fabric on corrosion resistant metal h…" at bounding box center [284, 250] width 262 height 18
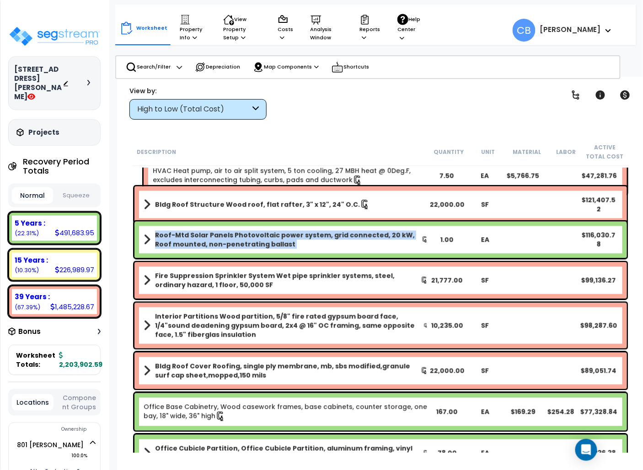
click at [237, 247] on b "Roof-Mtd Solar Panels Photovoltaic power system, grid connected, 20 kW, Roof mo…" at bounding box center [288, 240] width 267 height 18
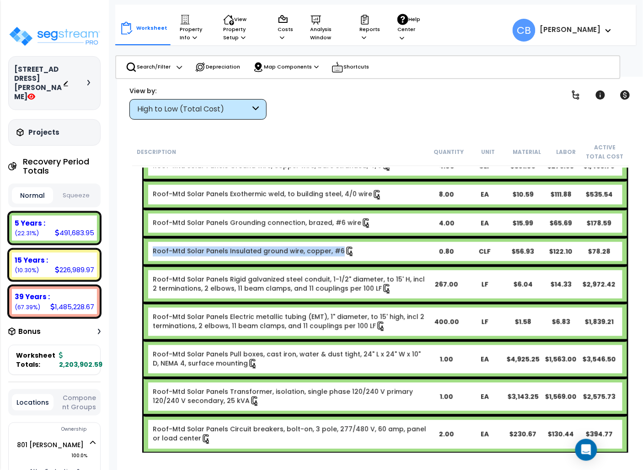
click at [237, 247] on link "Roof-Mtd Solar Panels Insulated ground wire, copper, #6" at bounding box center [254, 251] width 202 height 9
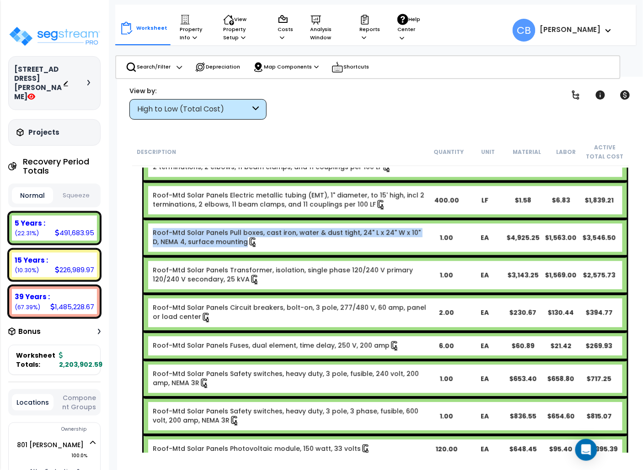
click at [237, 247] on div "Roof-Mtd Solar Panels Pull boxes, cast iron, water & dust tight, 24" L x 24" W …" at bounding box center [385, 237] width 483 height 37
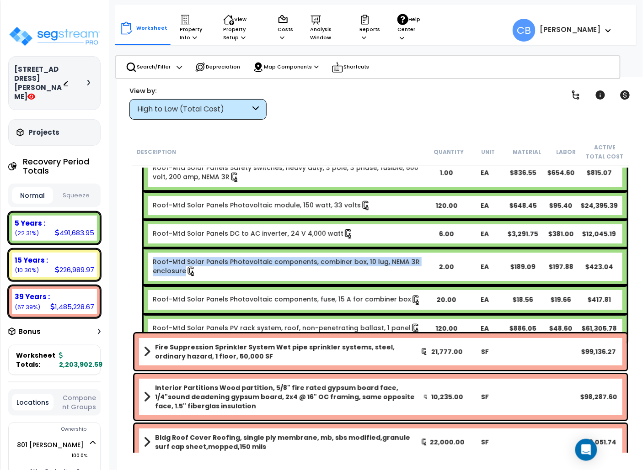
click at [237, 257] on link "Roof-Mtd Solar Panels Photovoltaic components, combiner box, 10 lug, NEMA 3R en…" at bounding box center [286, 266] width 267 height 18
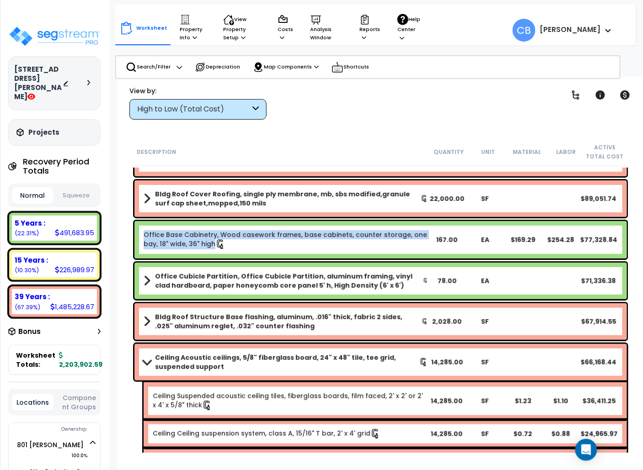
click at [237, 247] on div "Office Base Cabinetry, Wood casework frames, base cabinets, counter storage, on…" at bounding box center [286, 239] width 284 height 19
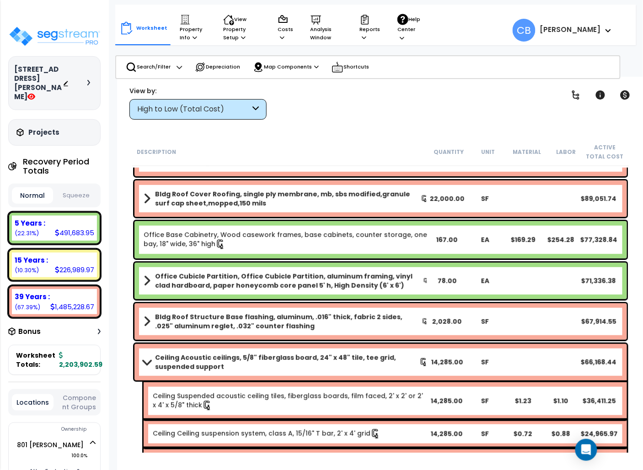
scroll to position [2195, 0]
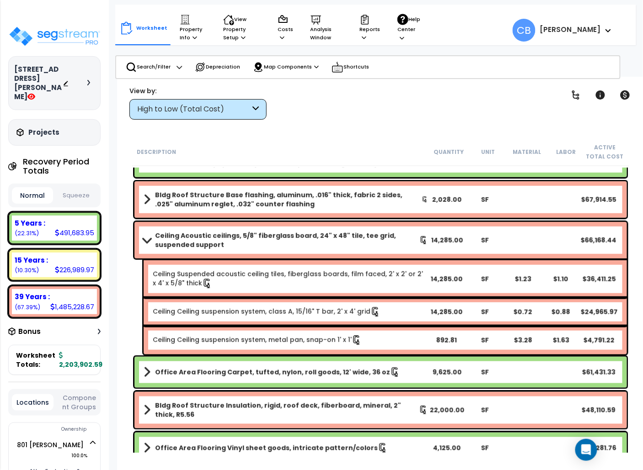
click at [237, 247] on b "Ceiling Acoustic ceilings, 5/8" fiberglass board, 24" x 48" tile, tee grid, sus…" at bounding box center [287, 240] width 264 height 18
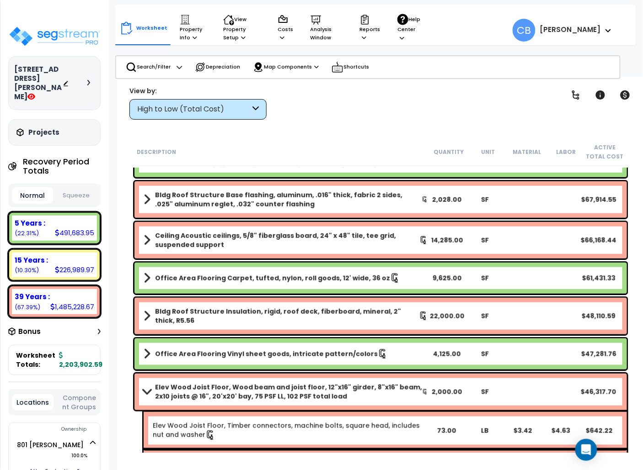
scroll to position [2256, 0]
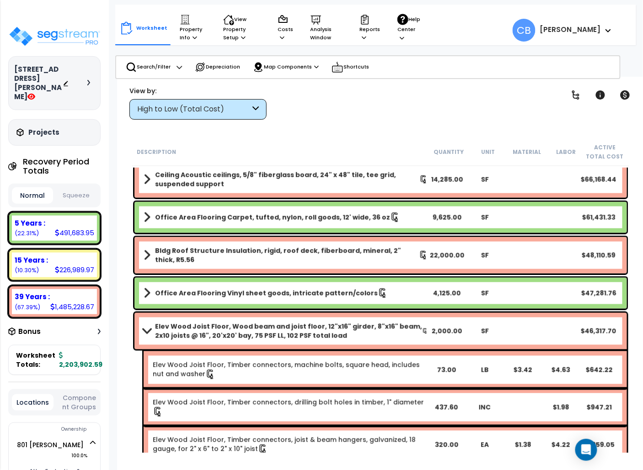
click at [241, 240] on div "Bldg Roof Structure Insulation, rigid, roof deck, fiberboard, mineral, 2" thick…" at bounding box center [380, 255] width 492 height 37
click at [251, 273] on div "Bldg Roof Structure Insulation, rigid, roof deck, fiberboard, mineral, 2" thick…" at bounding box center [380, 255] width 497 height 41
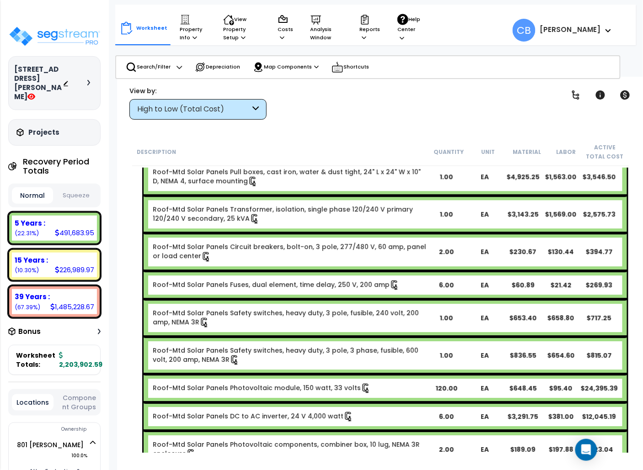
click at [235, 384] on link "Roof-Mtd Solar Panels Photovoltaic module, 150 watt, 33 volts" at bounding box center [262, 388] width 218 height 9
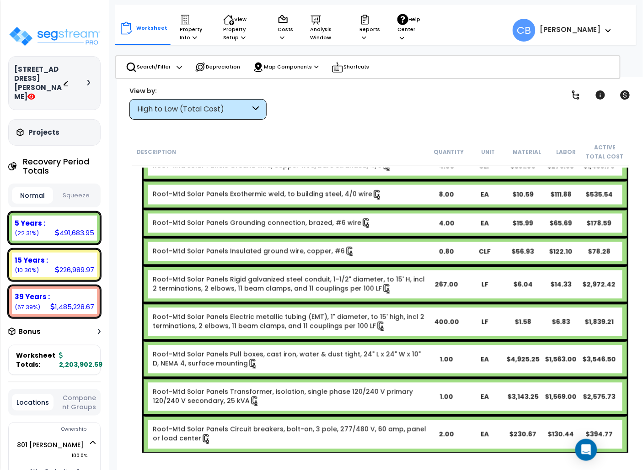
click at [235, 379] on div "Roof-Mtd Solar Panels Transformer, isolation, single phase 120/240 V primary 12…" at bounding box center [385, 397] width 483 height 37
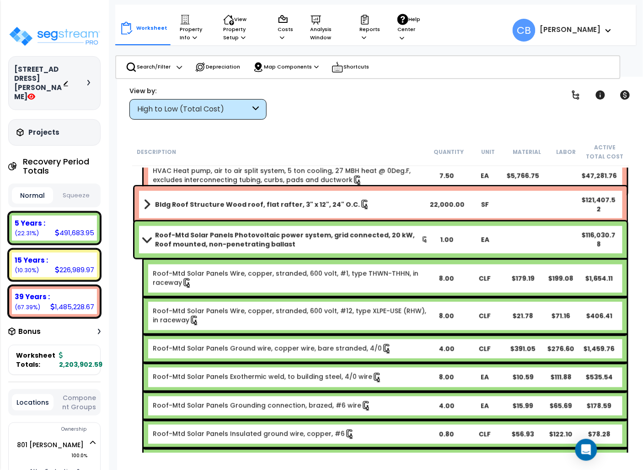
click at [235, 373] on link "Roof-Mtd Solar Panels Exothermic weld, to building steel, 4/0 wire" at bounding box center [268, 377] width 230 height 9
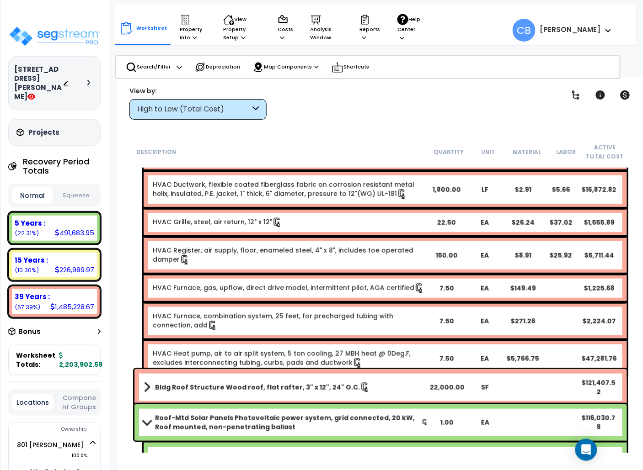
click at [235, 373] on div "Bldg Roof Structure Wood roof, flat rafter, 3" x 12", 24" O.C. 22,000.00 SF $12…" at bounding box center [380, 387] width 492 height 37
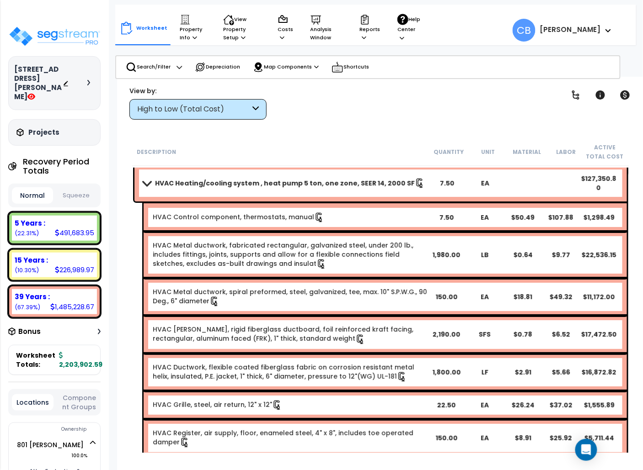
click at [235, 373] on div "HVAC Ductwork, flexible coated fiberglass fabric on corrosion resistant metal h…" at bounding box center [385, 371] width 483 height 37
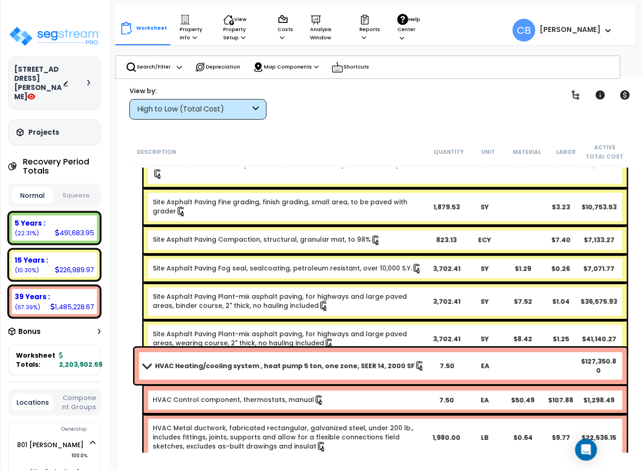
click at [235, 373] on div "HVAC Heating/cooling system , heat pump 5 ton, one zone, SEER 14, 2000 SF 7.50 …" at bounding box center [380, 366] width 492 height 37
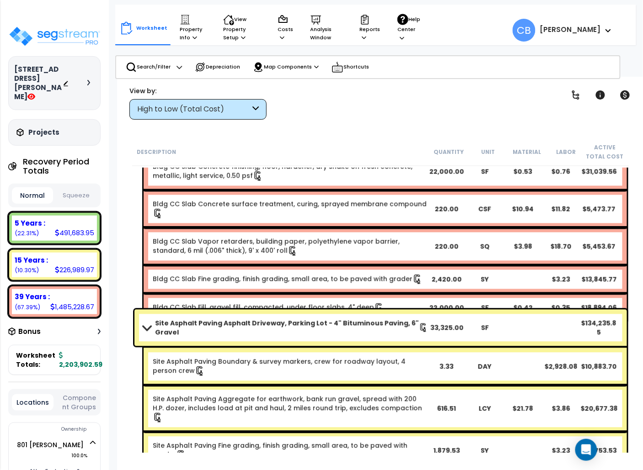
click at [235, 373] on div "Site Asphalt Paving Boundary & survey markers, crew for roadway layout, 4 perso…" at bounding box center [290, 367] width 274 height 19
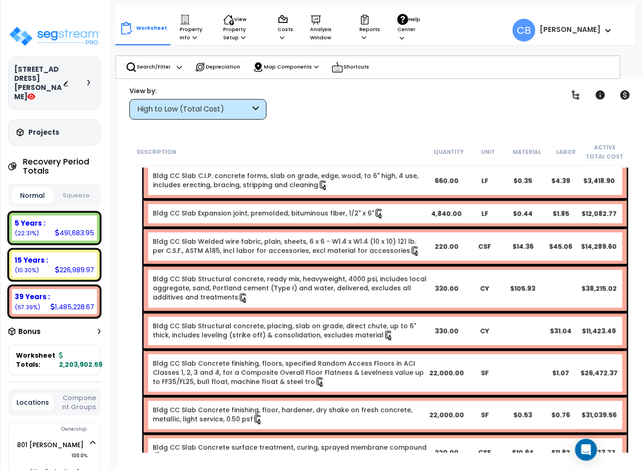
click at [235, 373] on link "Bldg CC Slab Concrete finishing, floors, specified Random Access Floors in ACI …" at bounding box center [288, 372] width 271 height 27
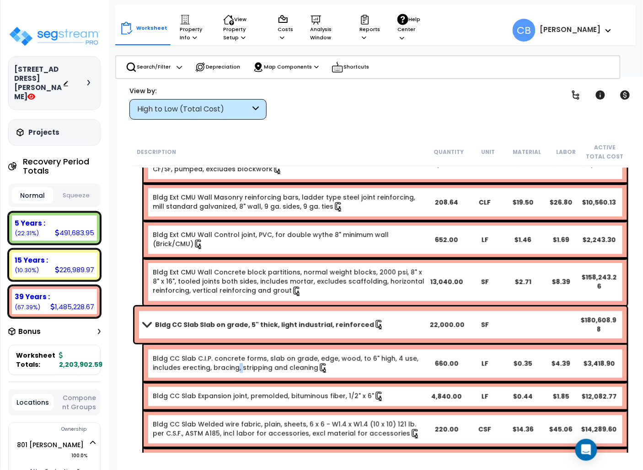
click at [235, 373] on div "Bldg CC Slab C.I.P. concrete forms, slab on grade, edge, wood, to 6" high, 4 us…" at bounding box center [385, 363] width 483 height 37
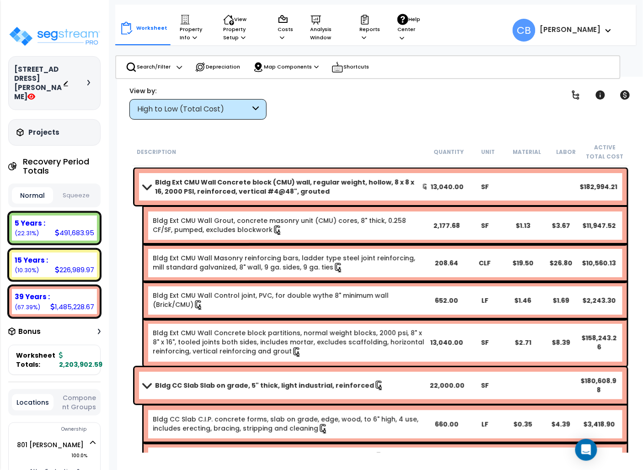
click at [235, 373] on div "Bldg CC Slab Slab on grade, 5" thick, light industrial, reinforced 22,000.00 SF…" at bounding box center [380, 386] width 492 height 37
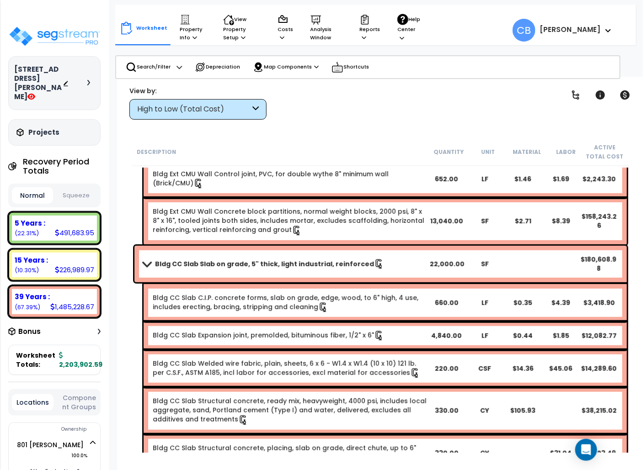
click at [235, 373] on link "Bldg CC Slab Welded wire fabric, plain, sheets, 6 x 6 - W1.4 x W1.4 (10 x 10) 1…" at bounding box center [286, 368] width 267 height 18
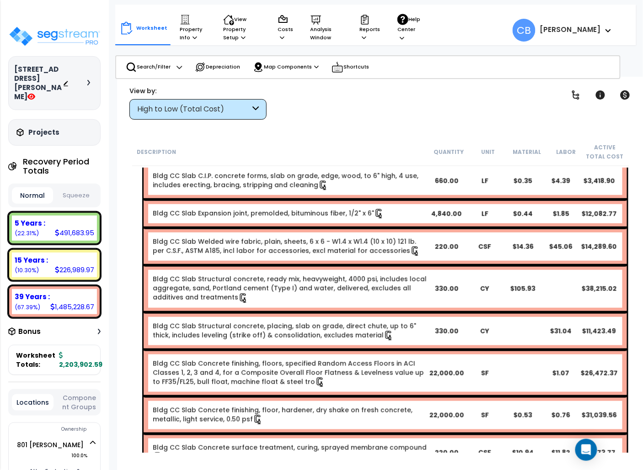
click at [235, 373] on link "Bldg CC Slab Concrete finishing, floors, specified Random Access Floors in ACI …" at bounding box center [288, 372] width 271 height 27
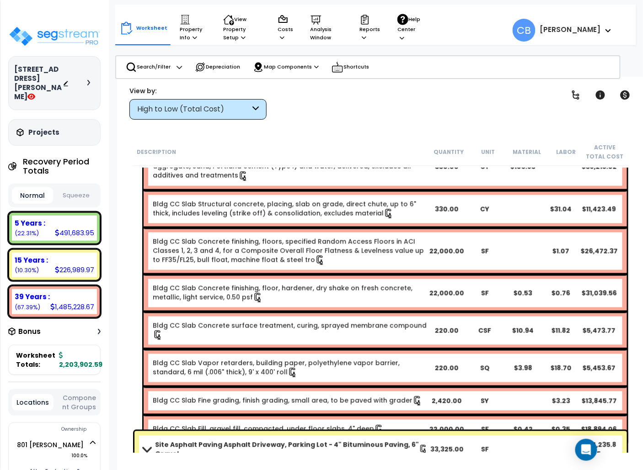
click at [235, 387] on div "Bldg CC Slab Fine grading, finish grading, small area, to be paved with grader …" at bounding box center [385, 401] width 483 height 28
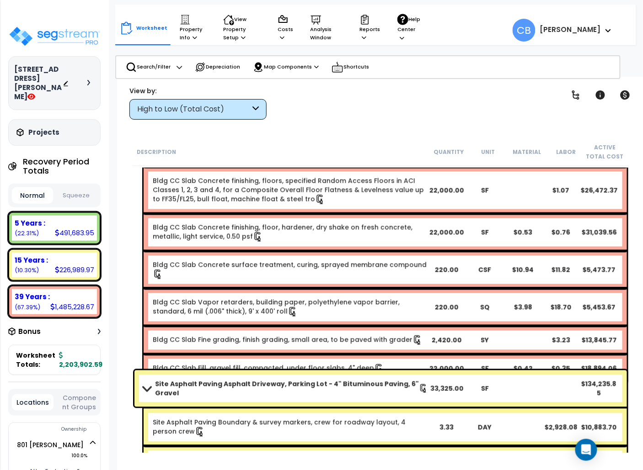
click at [235, 373] on div "Site Asphalt Paving Asphalt Driveway, Parking Lot - 4" Bituminous Paving, 6" Gr…" at bounding box center [380, 389] width 492 height 37
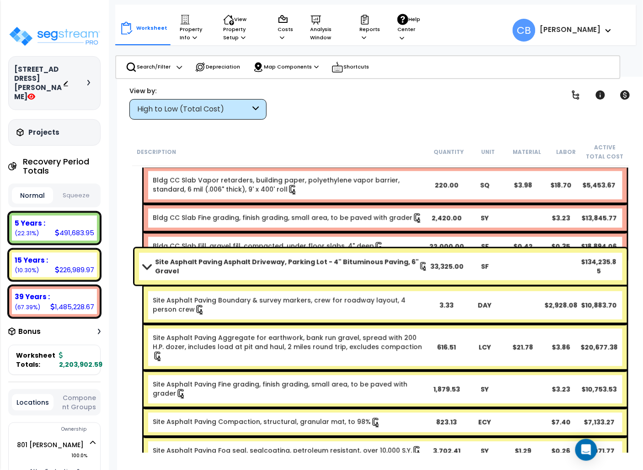
click at [235, 380] on link "Site Asphalt Paving Fine grading, finish grading, small area, to be paved with …" at bounding box center [280, 389] width 255 height 18
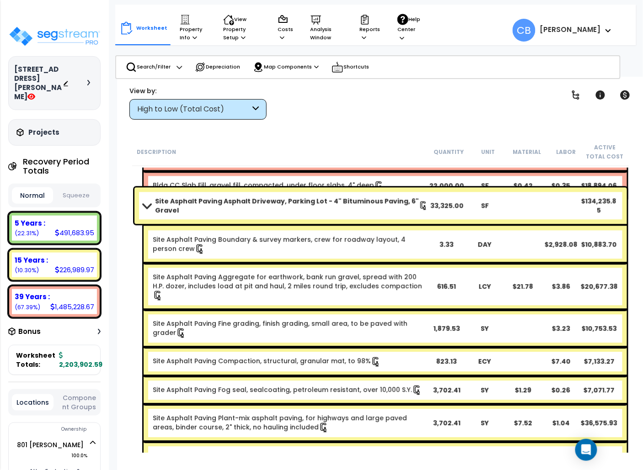
click at [235, 385] on link "Site Asphalt Paving Fog seal, sealcoating, petroleum resistant, over 10,000 S.Y." at bounding box center [287, 389] width 269 height 9
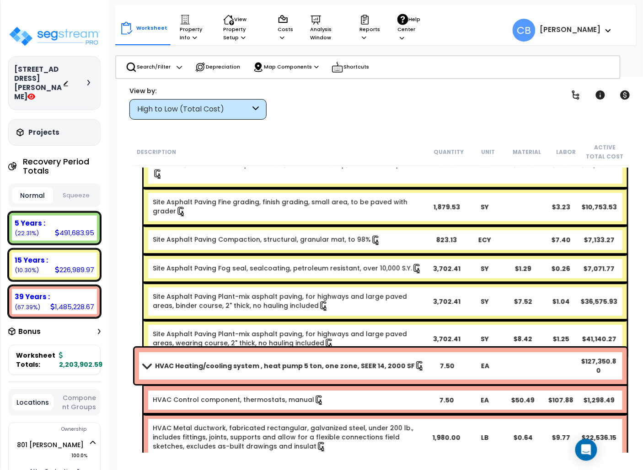
click at [235, 373] on div "HVAC Heating/cooling system , heat pump 5 ton, one zone, SEER 14, 2000 SF 7.50 …" at bounding box center [380, 366] width 492 height 37
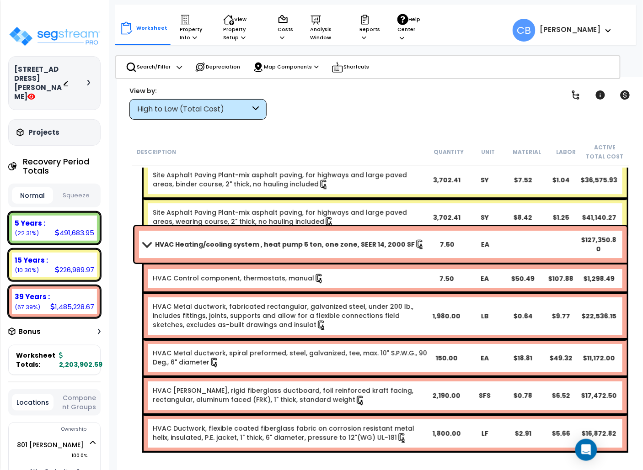
click at [235, 377] on div "HVAC Ductwork, rigid fiberglass ductboard, foil reinforced kraft facing, rectan…" at bounding box center [385, 395] width 483 height 37
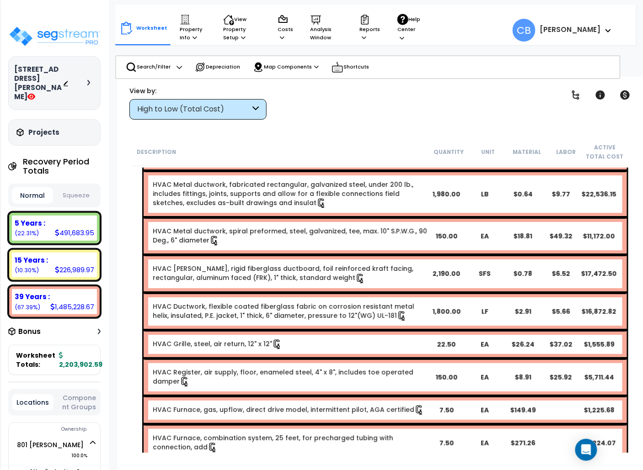
click at [235, 373] on div "HVAC Register, air supply, floor, enameled steel, 4" x 8", includes toe operate…" at bounding box center [290, 377] width 274 height 19
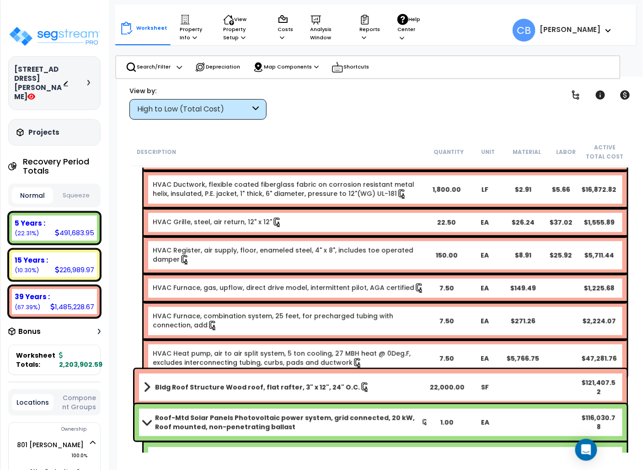
click at [235, 373] on div "Bldg Roof Structure Wood roof, flat rafter, 3" x 12", 24" O.C. 22,000.00 SF $12…" at bounding box center [380, 387] width 492 height 37
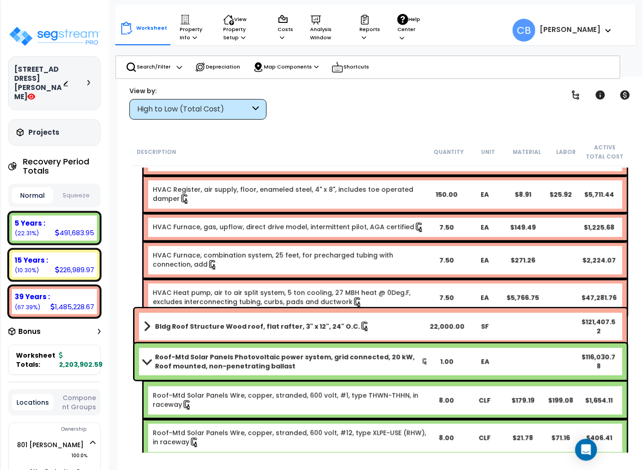
click at [235, 373] on div "Roof-Mtd Solar Panels Photovoltaic power system, grid connected, 20 kW, Roof mo…" at bounding box center [380, 362] width 492 height 37
click at [330, 325] on b "Bldg Roof Structure Wood roof, flat rafter, 3" x 12", 24" O.C." at bounding box center [257, 326] width 205 height 9
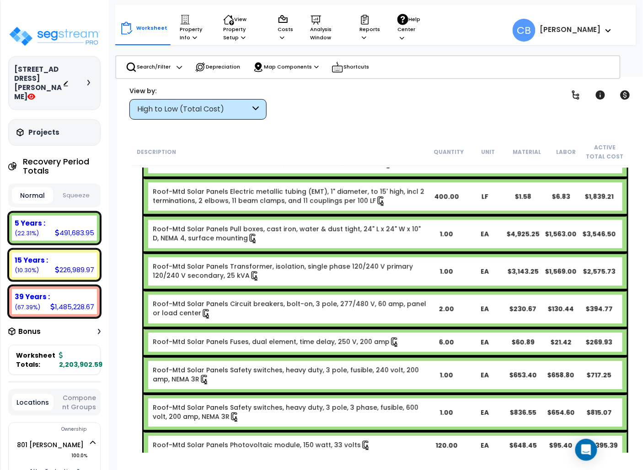
click at [330, 328] on div "Roof-Mtd Solar Panels Fuses, dual element, time delay, 250 V, 200 amp 6.00 EA $…" at bounding box center [385, 342] width 483 height 28
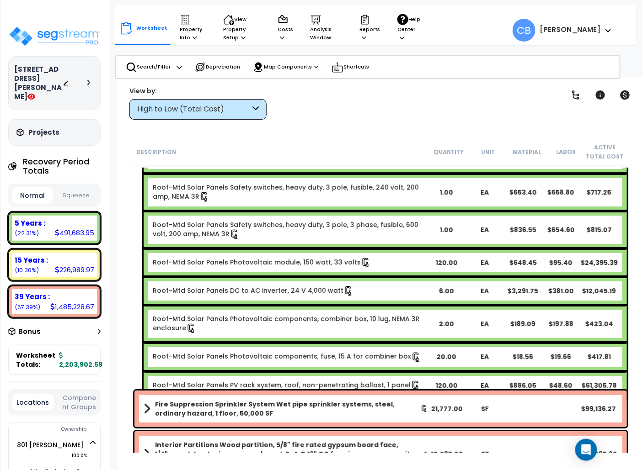
click at [330, 325] on div "Roof-Mtd Solar Panels Photovoltaic components, combiner box, 10 lug, NEMA 3R en…" at bounding box center [385, 323] width 483 height 37
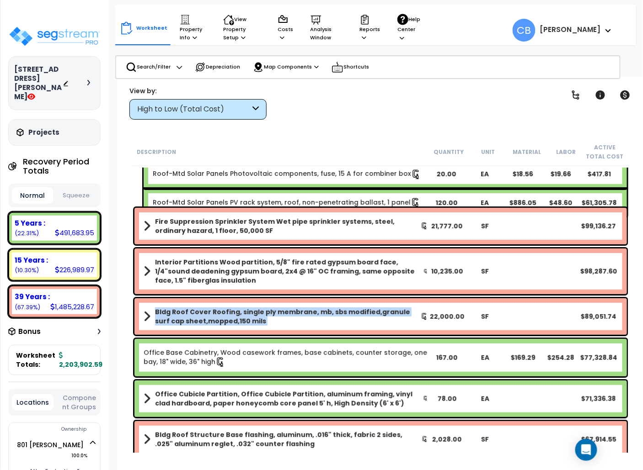
click at [330, 325] on b "Bldg Roof Cover Roofing, single ply membrane, mb, sbs modified,granule surf cap…" at bounding box center [288, 317] width 266 height 18
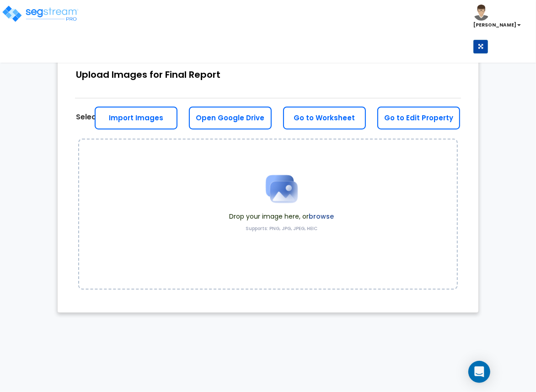
click at [298, 206] on img at bounding box center [282, 189] width 46 height 46
click at [323, 215] on label "browse" at bounding box center [321, 216] width 25 height 9
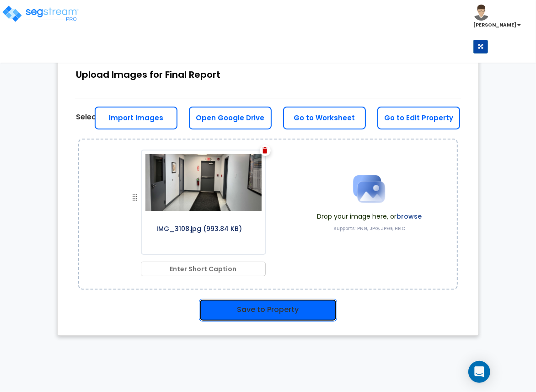
click at [247, 311] on button "Save to Property" at bounding box center [268, 310] width 138 height 23
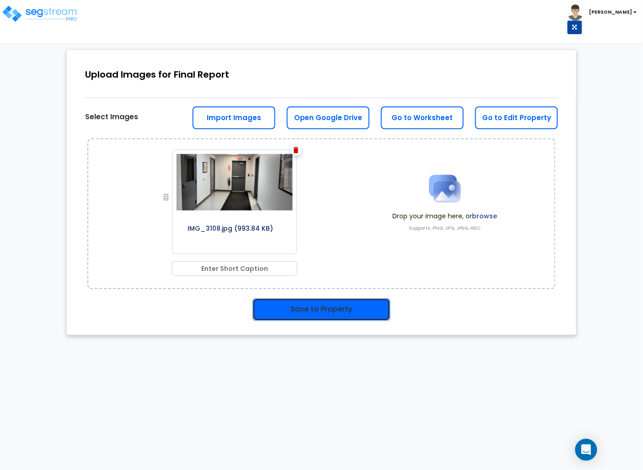
click at [292, 311] on button "Save to Property" at bounding box center [321, 310] width 138 height 23
click at [331, 309] on button "Save to Property" at bounding box center [321, 310] width 138 height 23
click at [305, 304] on button "Save to Property" at bounding box center [321, 310] width 138 height 23
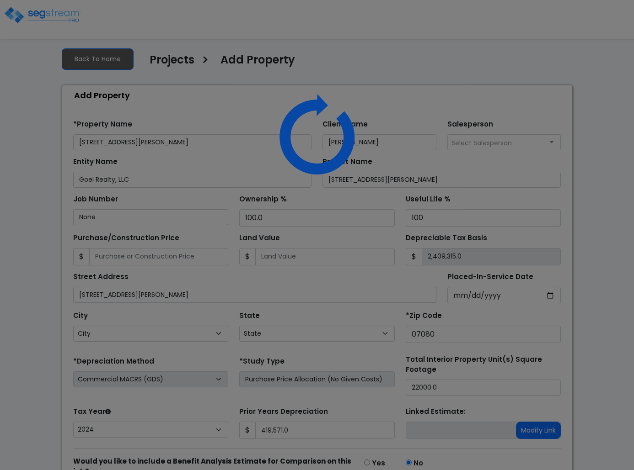
select select "2024"
select select "NJ"
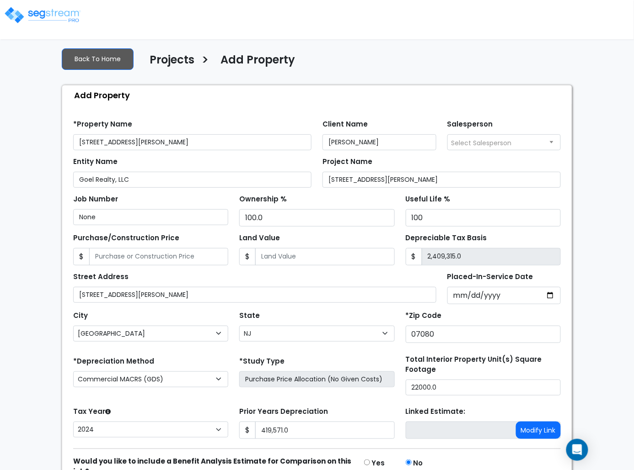
scroll to position [41, 0]
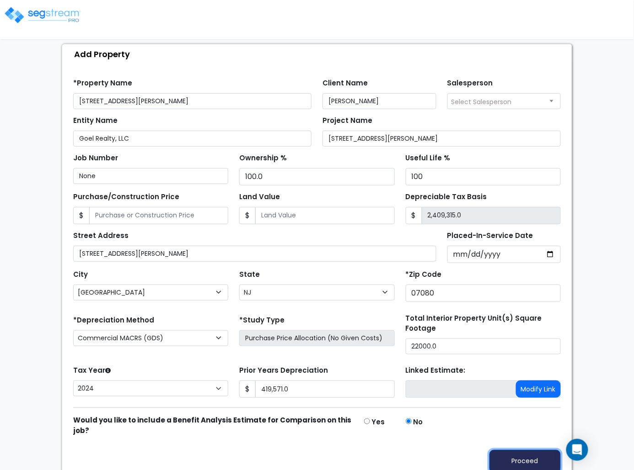
click at [544, 450] on button "Proceed" at bounding box center [524, 461] width 71 height 23
type input "419571"
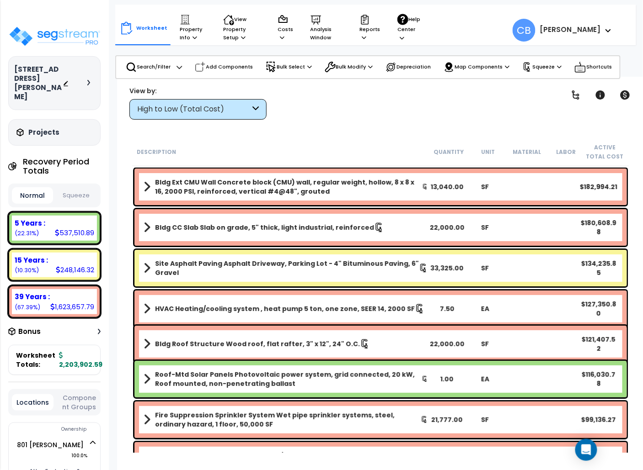
click at [38, 2] on div "801 Montross Ave_clone Depreciable Tax Basis : $2,409,315.00 Placed-In-Service …" at bounding box center [54, 235] width 109 height 470
click at [369, 37] on p "Reports" at bounding box center [369, 28] width 21 height 28
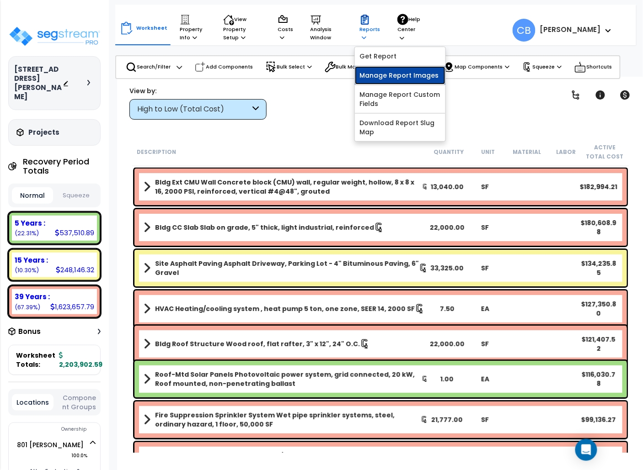
click at [380, 75] on link "Manage Report Images" at bounding box center [400, 75] width 91 height 18
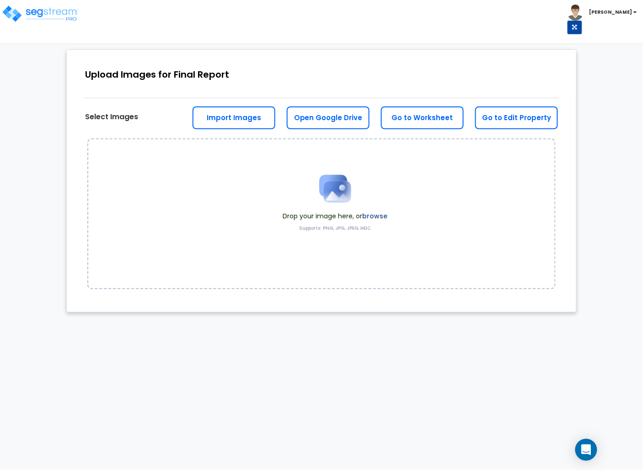
click at [380, 218] on label "browse" at bounding box center [374, 216] width 25 height 9
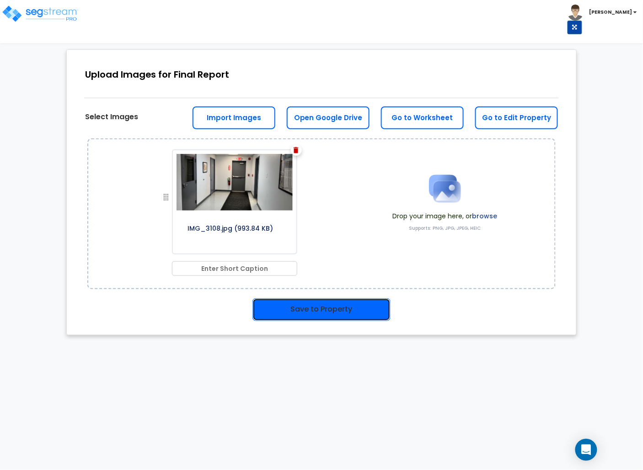
click at [363, 305] on button "Save to Property" at bounding box center [321, 310] width 138 height 23
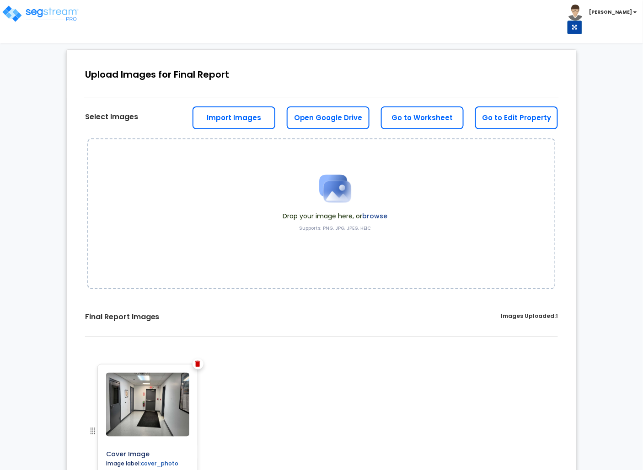
scroll to position [88, 0]
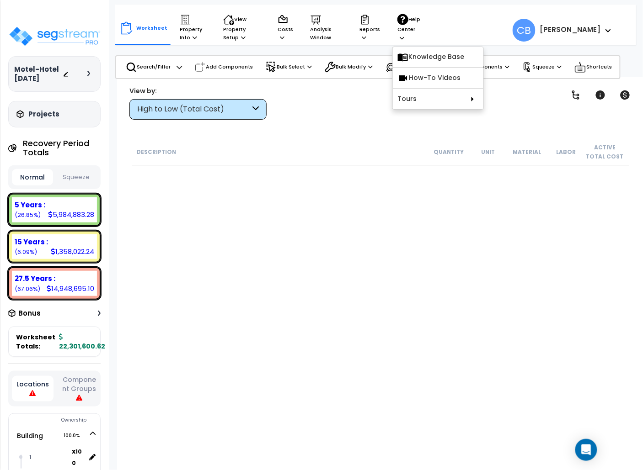
scroll to position [16201, 0]
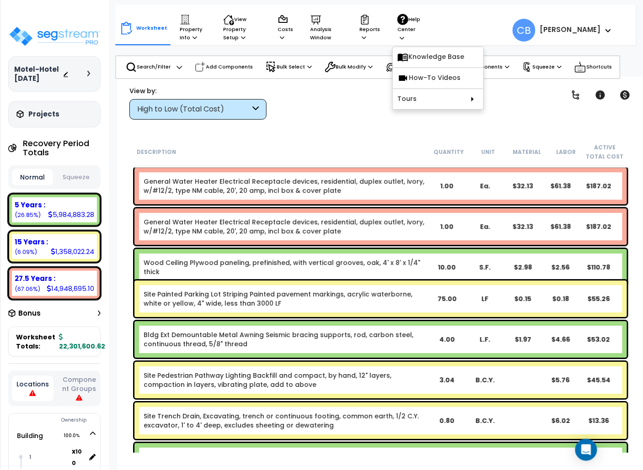
click at [359, 91] on div "Clear Filters" at bounding box center [412, 103] width 269 height 34
click at [232, 379] on link "Site Pedestrian Pathway Lighting Backfill and compact, by hand, 12" layers, com…" at bounding box center [268, 380] width 248 height 18
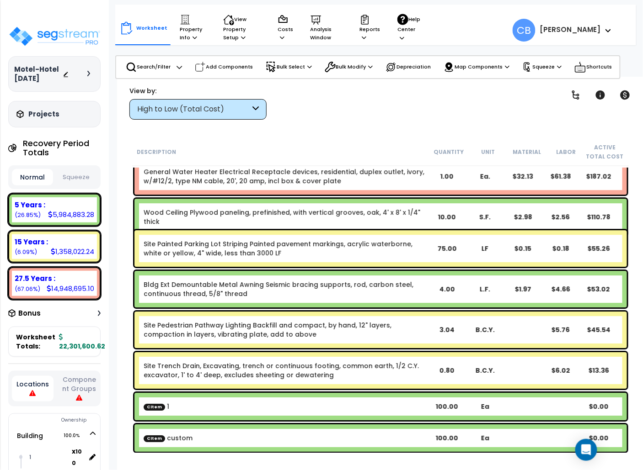
click at [254, 341] on div "Site Pedestrian Pathway Lighting Backfill and compact, by hand, 12" layers, com…" at bounding box center [380, 330] width 492 height 37
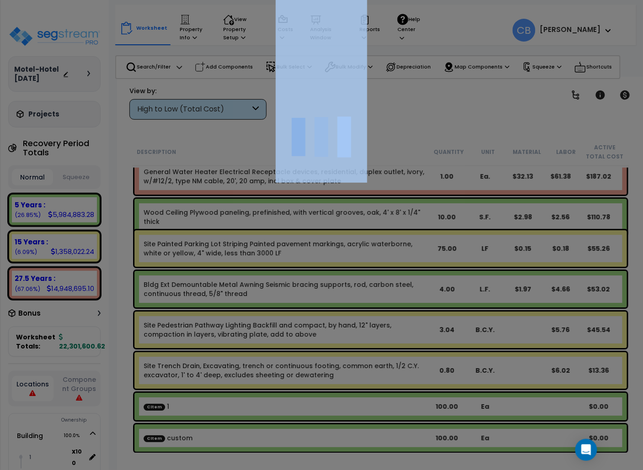
click at [254, 341] on div at bounding box center [321, 235] width 643 height 470
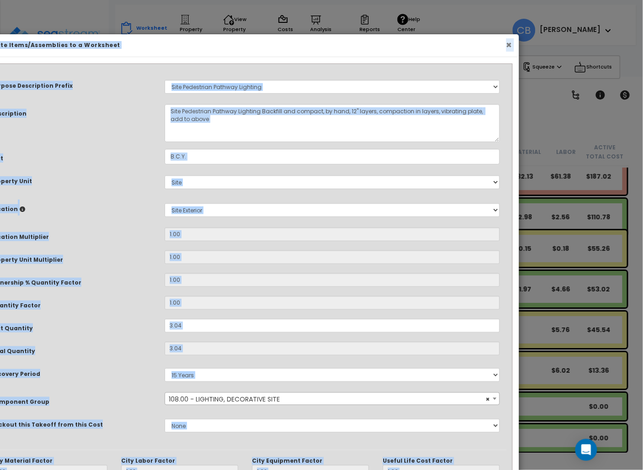
drag, startPoint x: 507, startPoint y: 46, endPoint x: 503, endPoint y: 70, distance: 24.1
click at [507, 46] on button "×" at bounding box center [509, 45] width 6 height 10
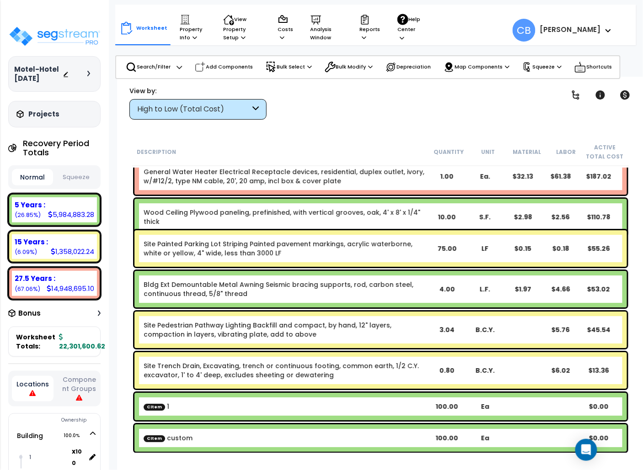
click at [417, 312] on div "Site Pedestrian Pathway Lighting Backfill and compact, by hand, 12" layers, com…" at bounding box center [380, 330] width 492 height 37
click at [412, 315] on div "Site Pedestrian Pathway Lighting Backfill and compact, by hand, 12" layers, com…" at bounding box center [380, 330] width 492 height 37
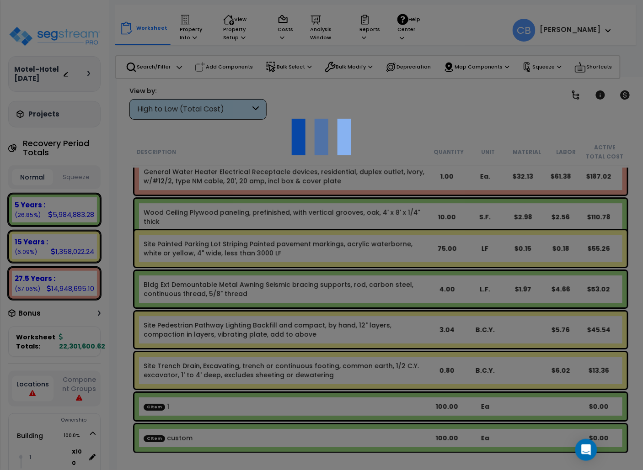
click at [412, 315] on div at bounding box center [321, 235] width 643 height 470
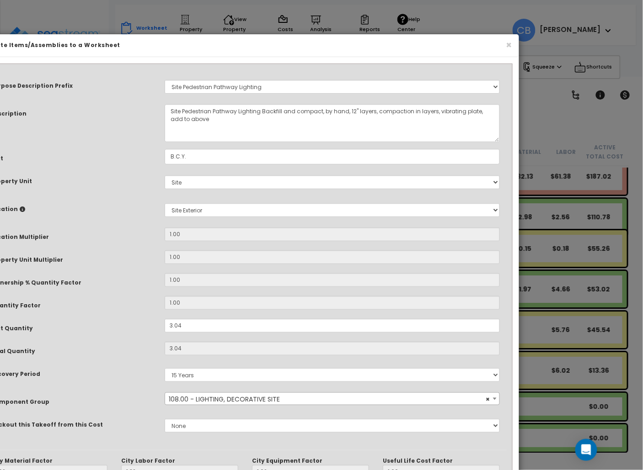
click at [412, 315] on div "Purpose Description Prefix Select A New Purpose Descrip A/V System A/V System E…" at bounding box center [245, 260] width 523 height 381
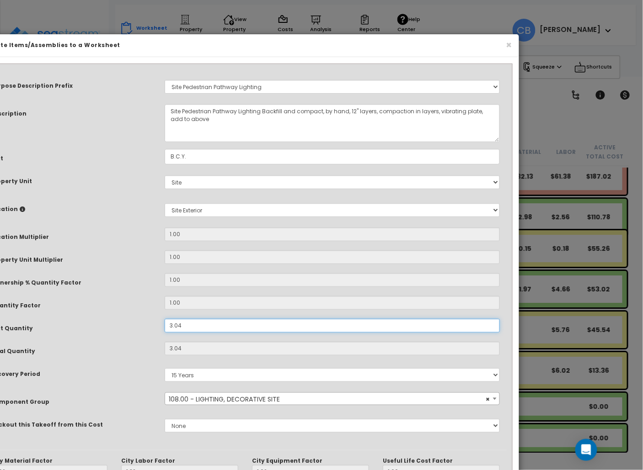
click at [408, 321] on input "3.04" at bounding box center [332, 326] width 335 height 14
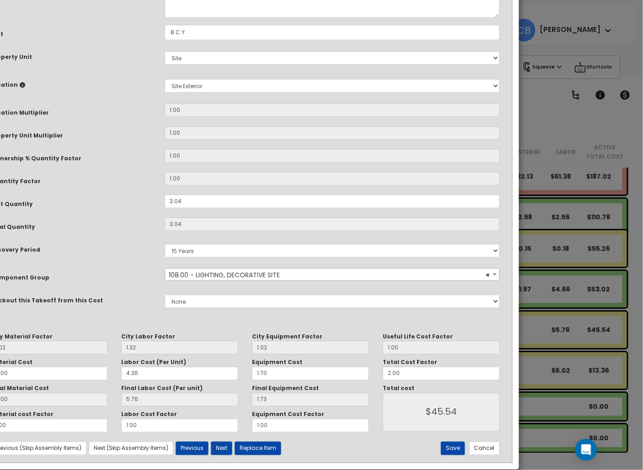
click at [408, 322] on div "Purpose Description Prefix Select A New Purpose Descrip A/V System A/V System E…" at bounding box center [245, 135] width 523 height 381
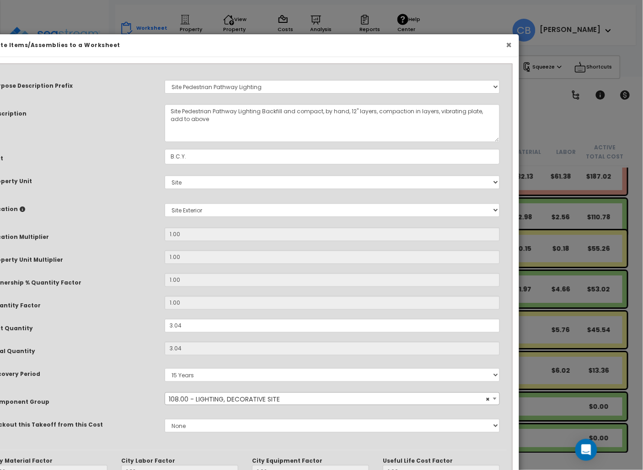
drag, startPoint x: 507, startPoint y: 39, endPoint x: 477, endPoint y: 177, distance: 141.2
click at [506, 43] on button "×" at bounding box center [509, 45] width 6 height 10
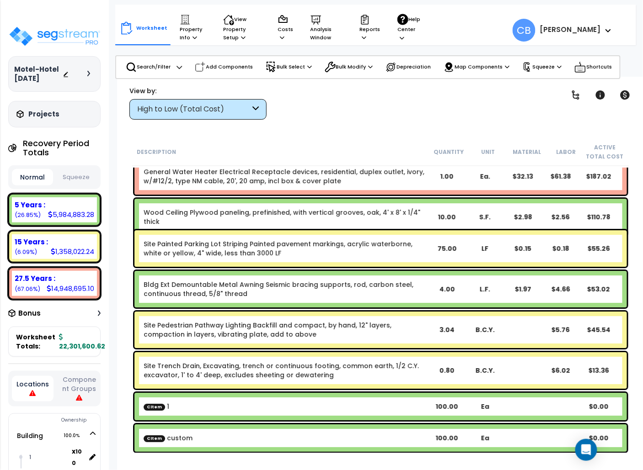
click at [386, 268] on div "Site Painted Parking Lot Striping Painted pavement markings, acrylic waterborne…" at bounding box center [380, 248] width 497 height 41
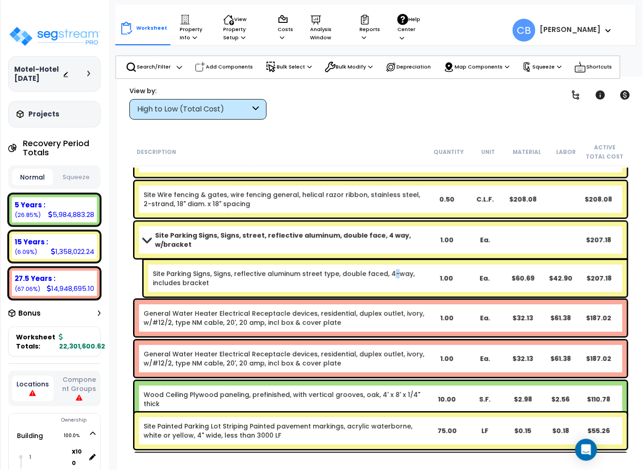
click at [386, 270] on link "Site Parking Signs, Signs, reflective aluminum street type, double faced, 4-way…" at bounding box center [284, 279] width 262 height 18
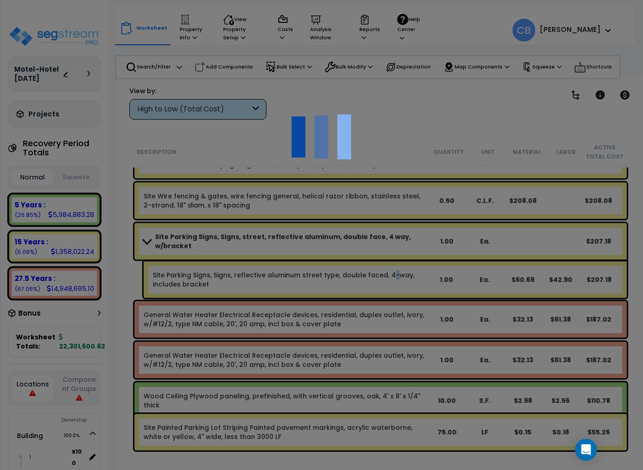
scroll to position [15825, 0]
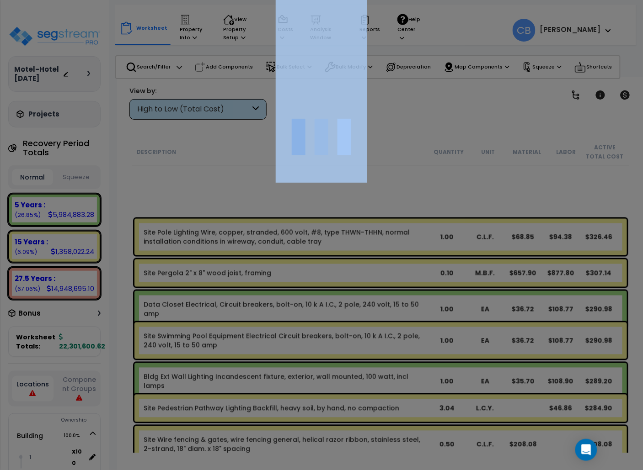
click at [386, 268] on div at bounding box center [321, 235] width 643 height 470
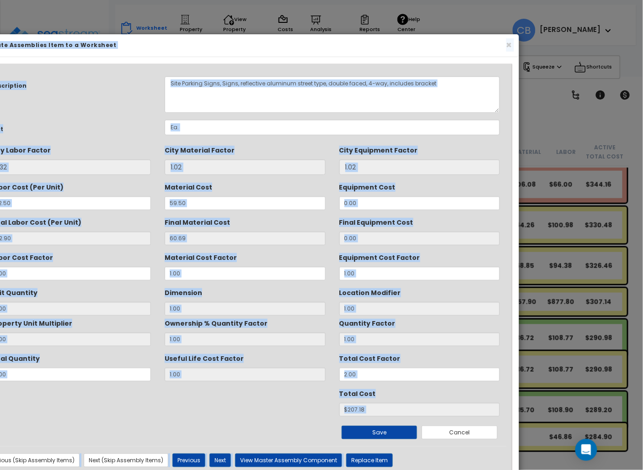
click at [232, 411] on div "Total Cost $207.18" at bounding box center [245, 401] width 523 height 31
click at [508, 45] on button "×" at bounding box center [509, 45] width 6 height 10
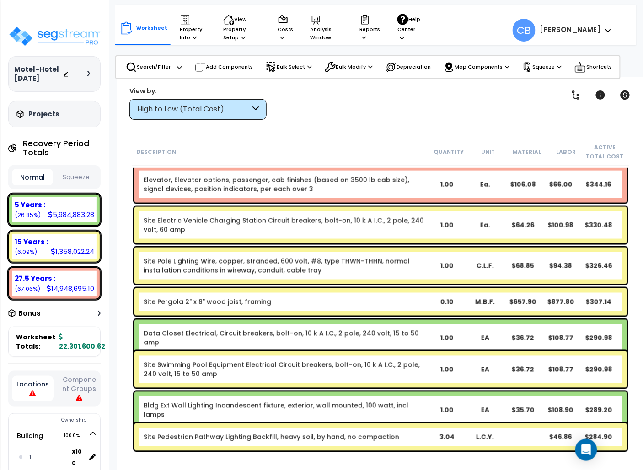
click at [489, 96] on div "Clear Filters" at bounding box center [412, 103] width 269 height 34
